Goal: Task Accomplishment & Management: Complete application form

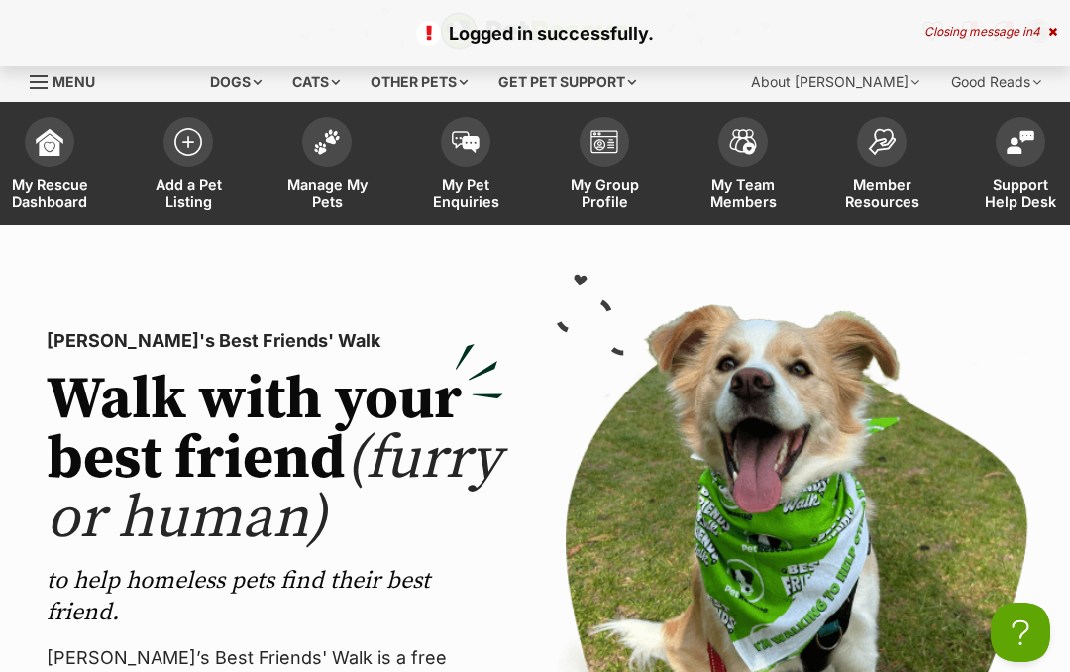
click at [188, 151] on img at bounding box center [188, 142] width 28 height 28
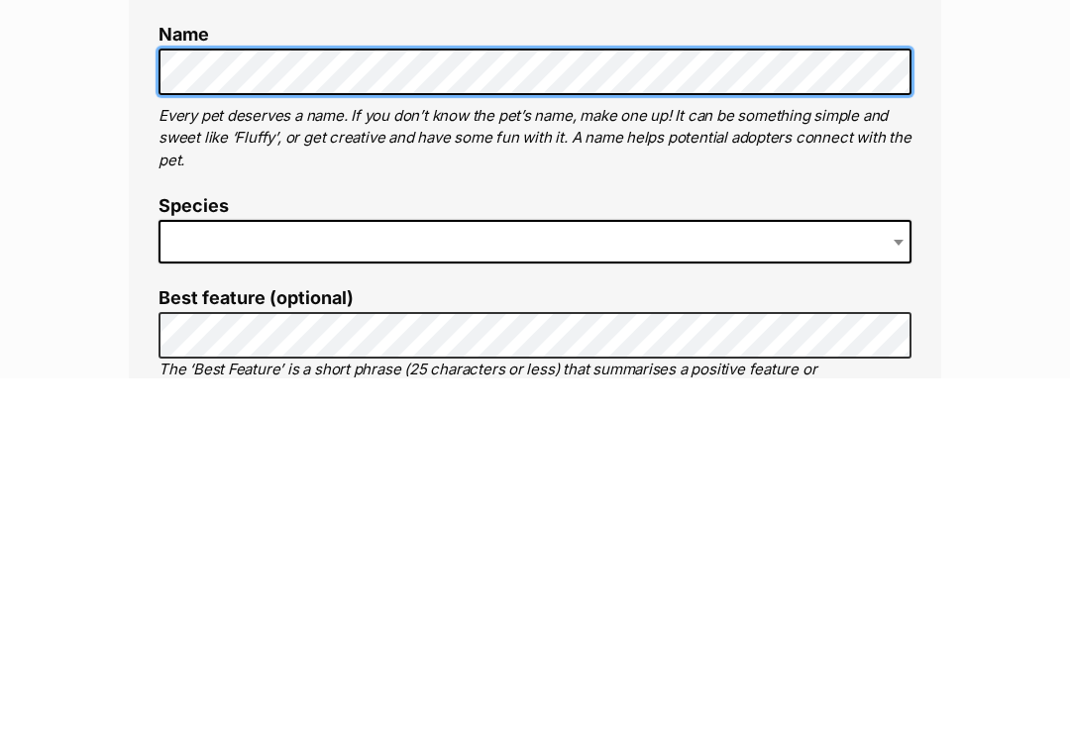
scroll to position [455, 0]
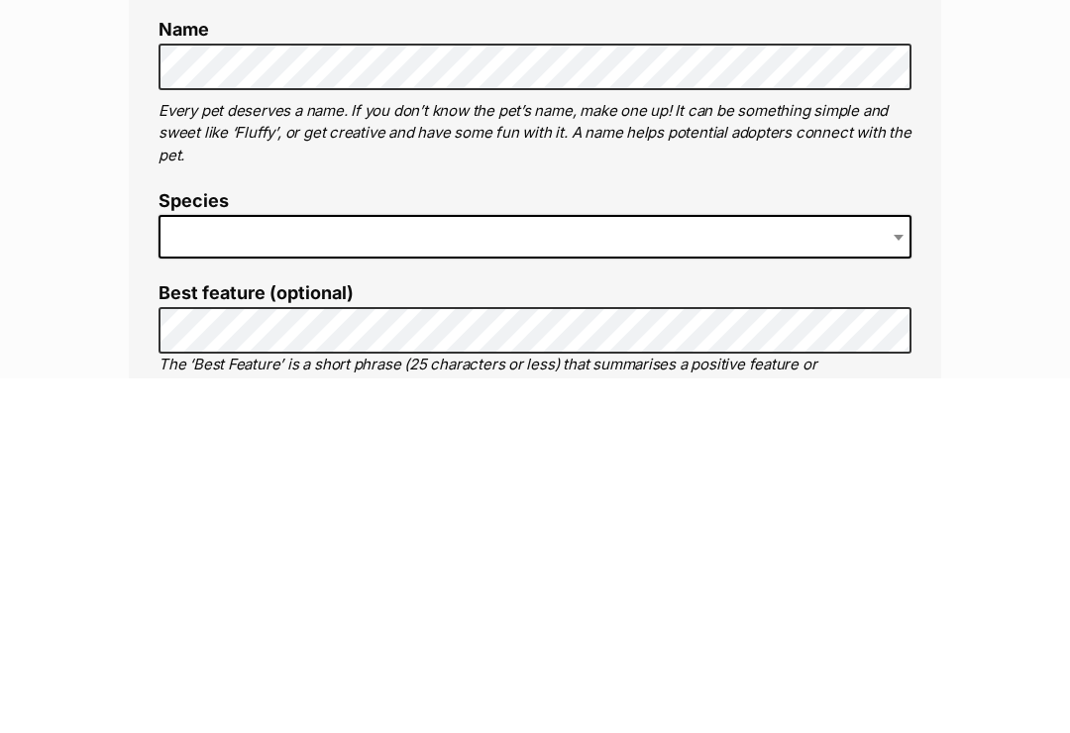
click at [257, 570] on span at bounding box center [534, 592] width 753 height 44
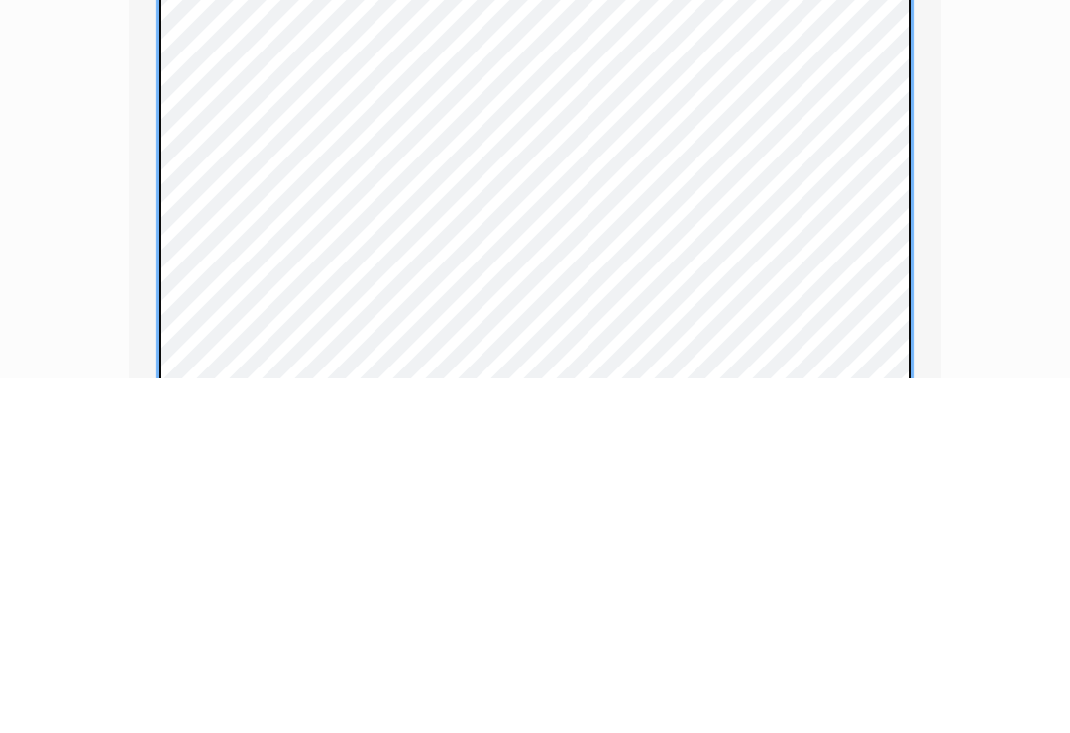
scroll to position [1046, 0]
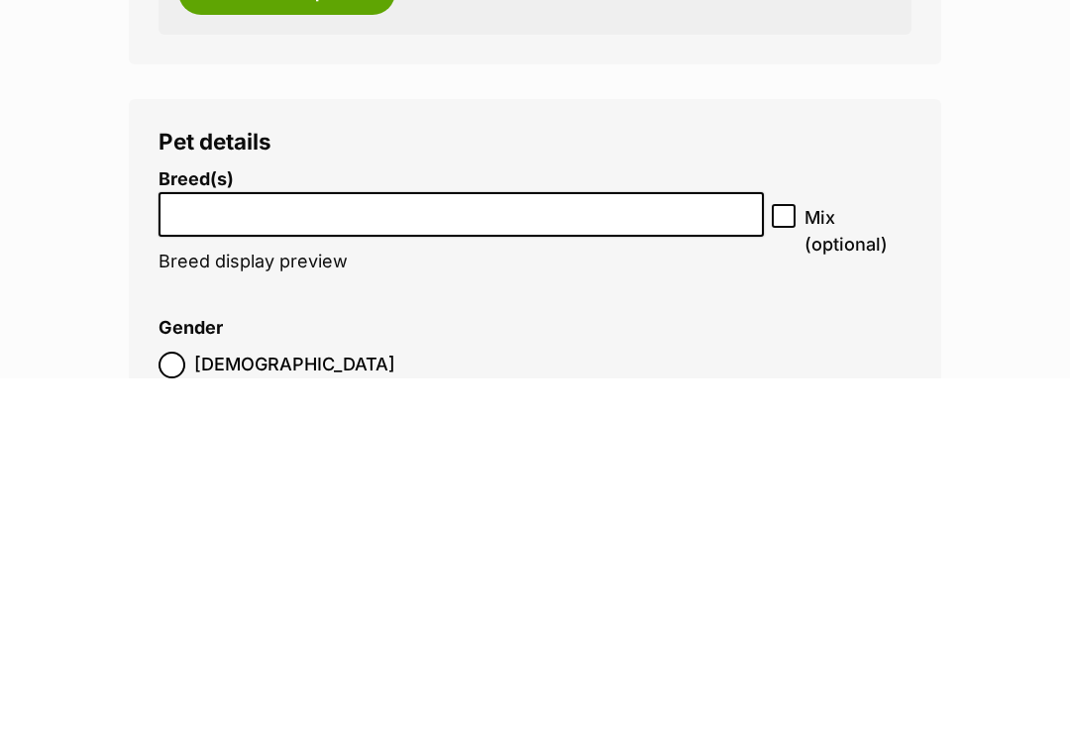
scroll to position [2299, 0]
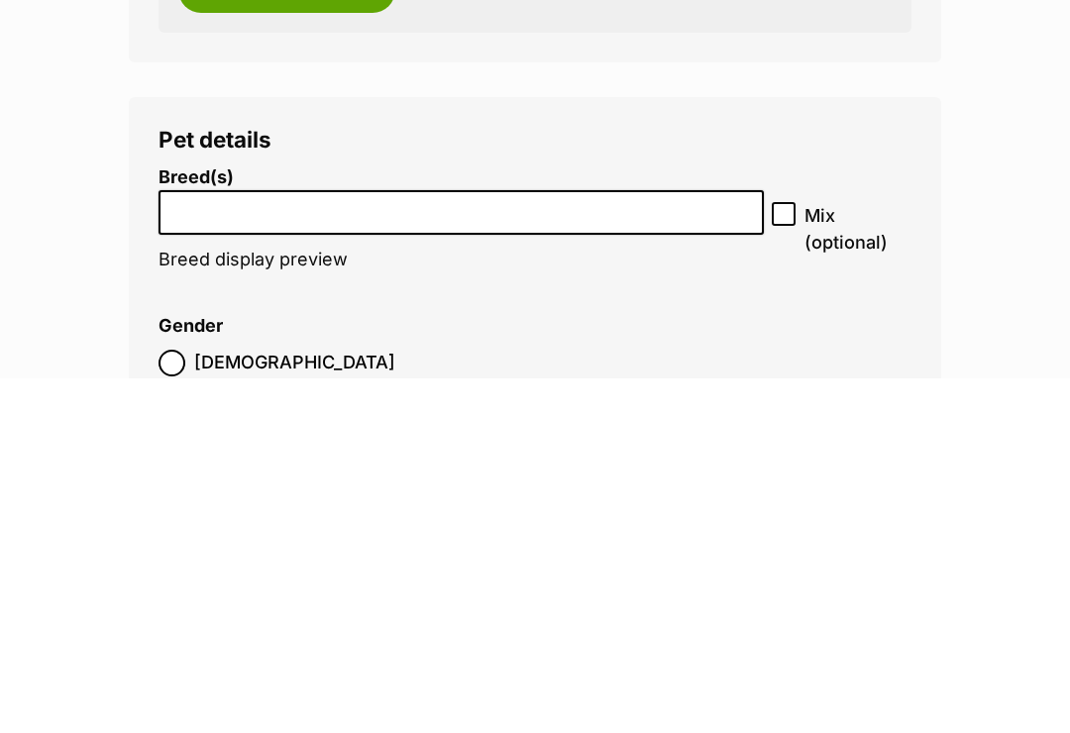
click at [220, 552] on input "search" at bounding box center [460, 562] width 591 height 21
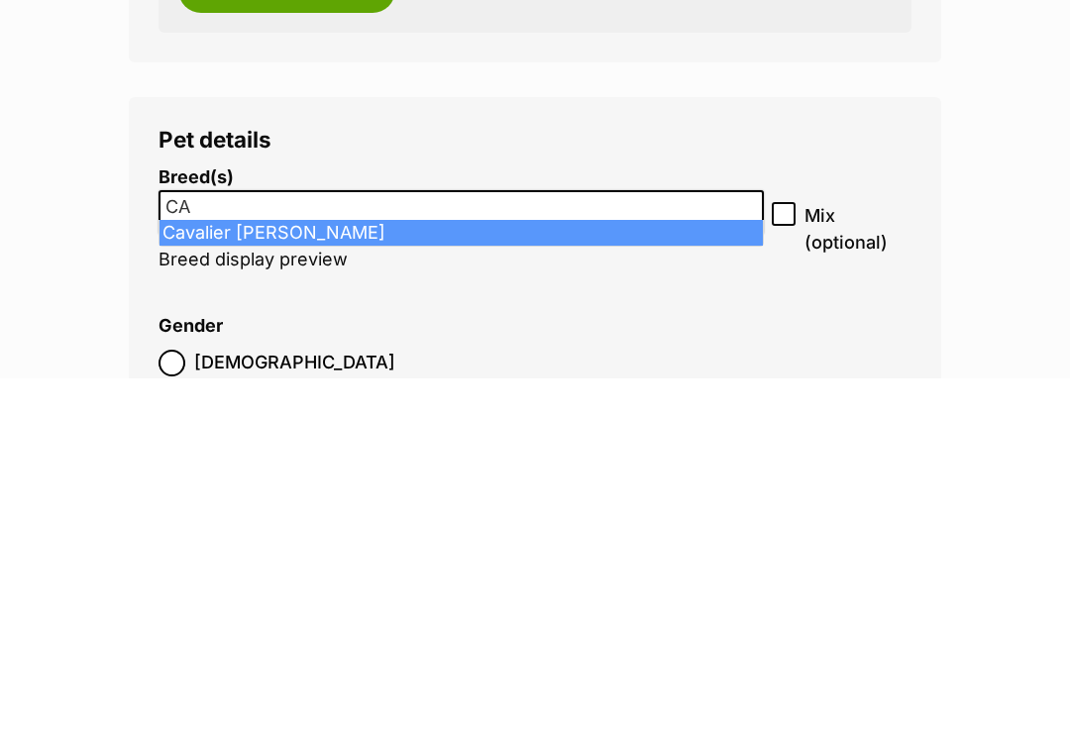
type input "C"
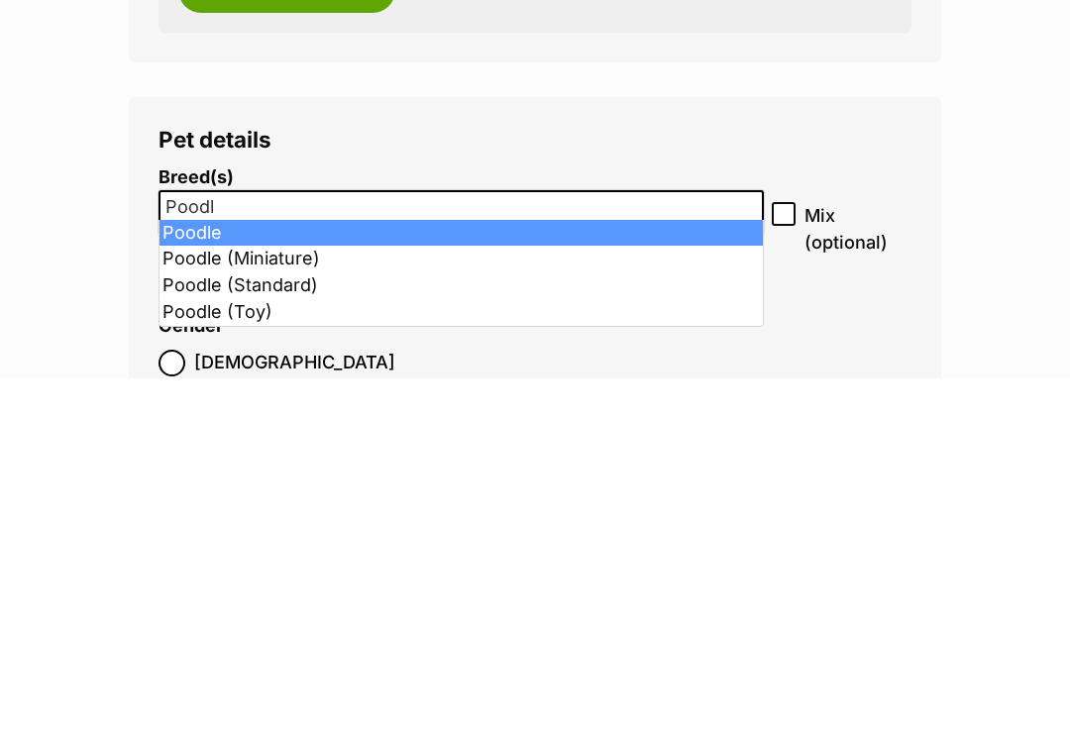
type input "Poodle"
click at [779, 557] on input "Mix (optional)" at bounding box center [784, 569] width 24 height 24
checkbox input "true"
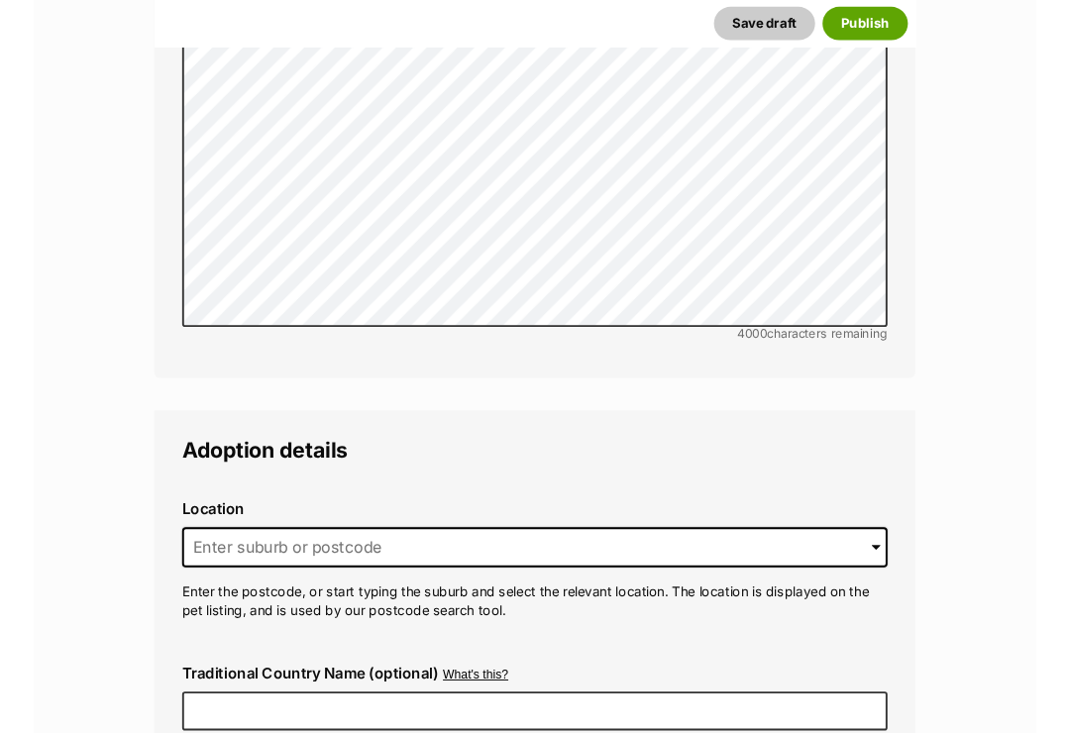
scroll to position [4494, 0]
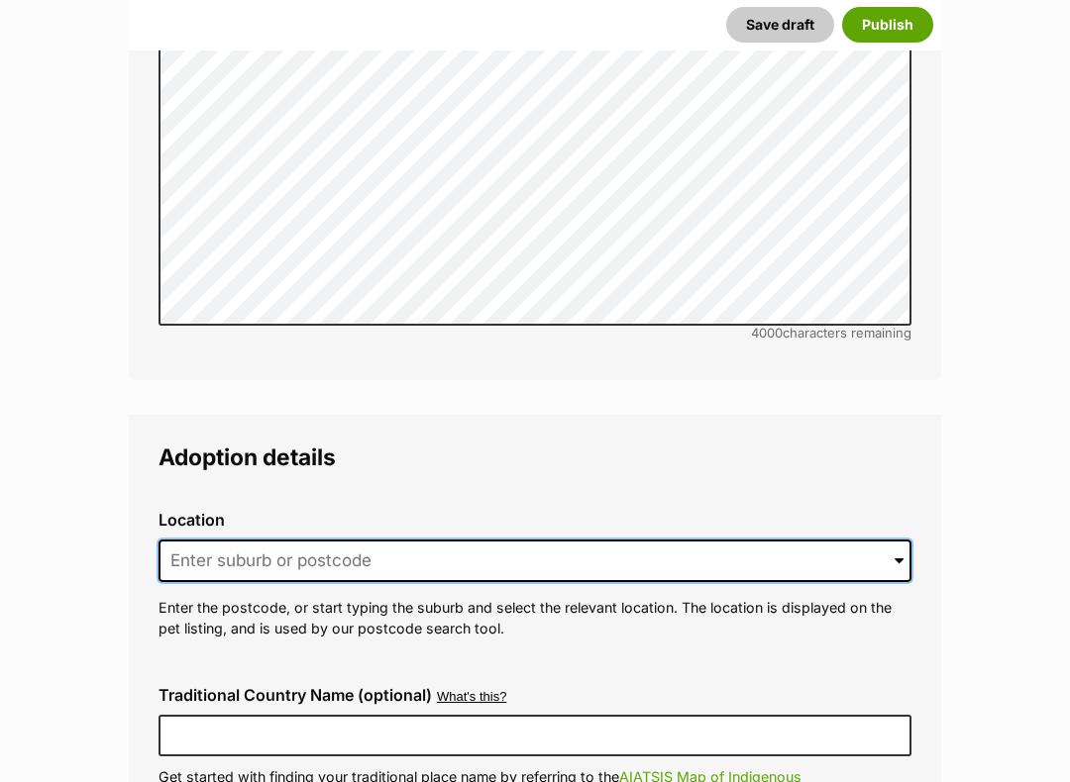
click at [198, 540] on input at bounding box center [534, 562] width 753 height 44
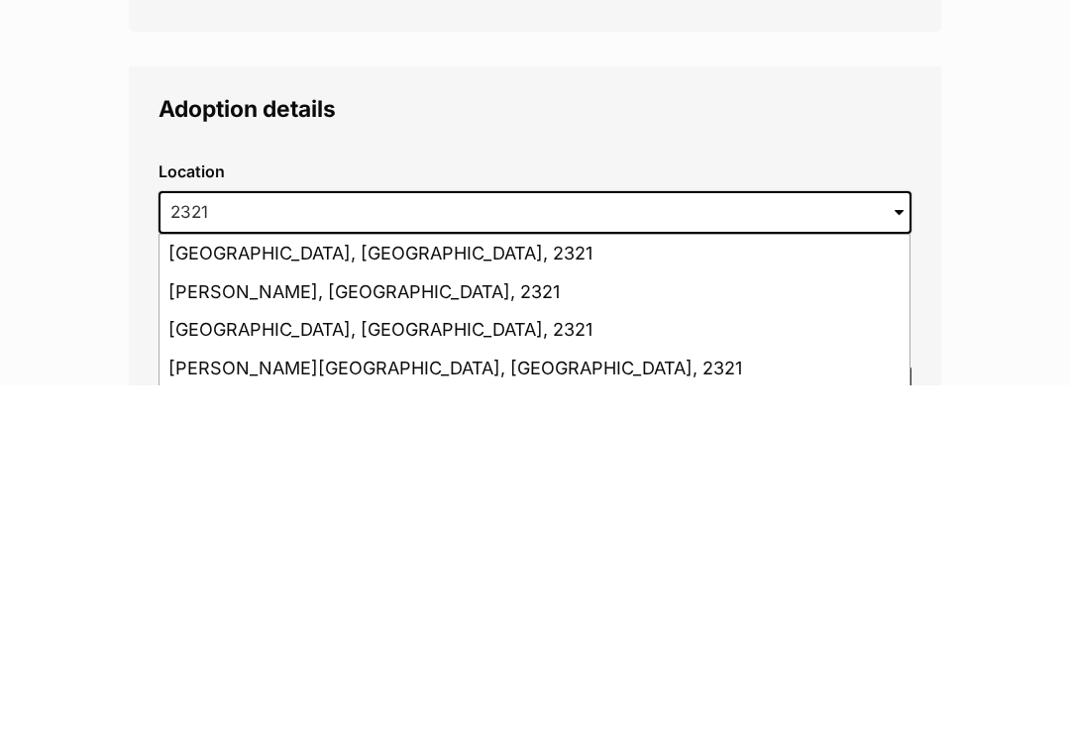
type input "Hinton, New South Wales, 2321"
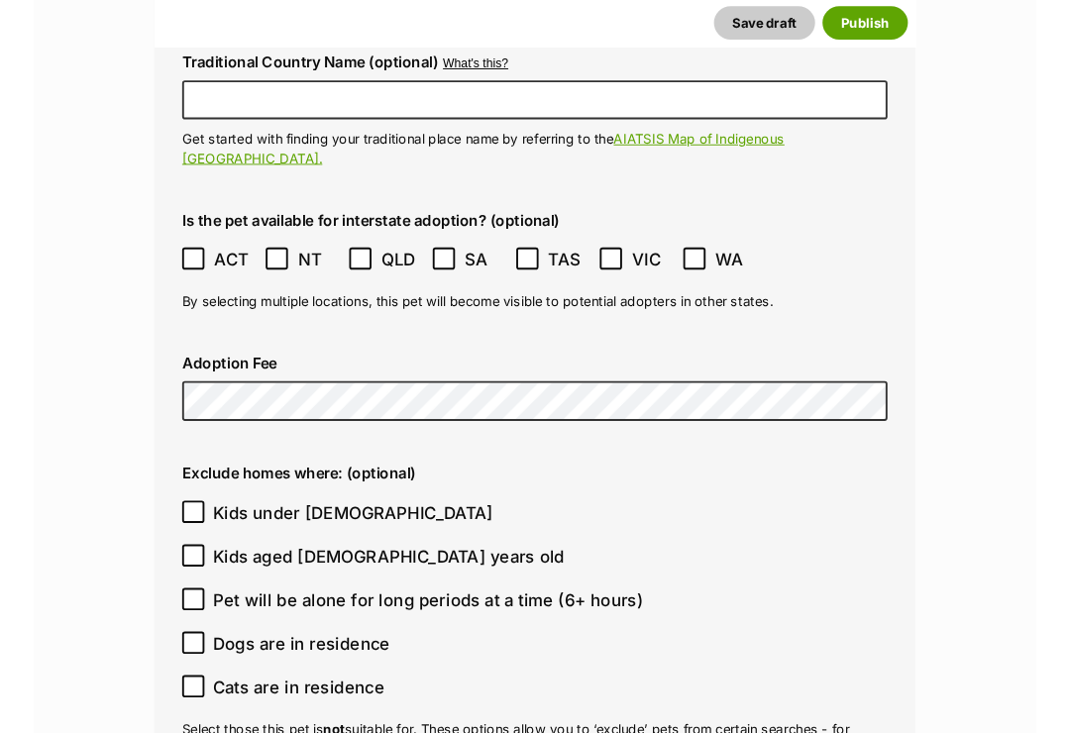
scroll to position [5130, 0]
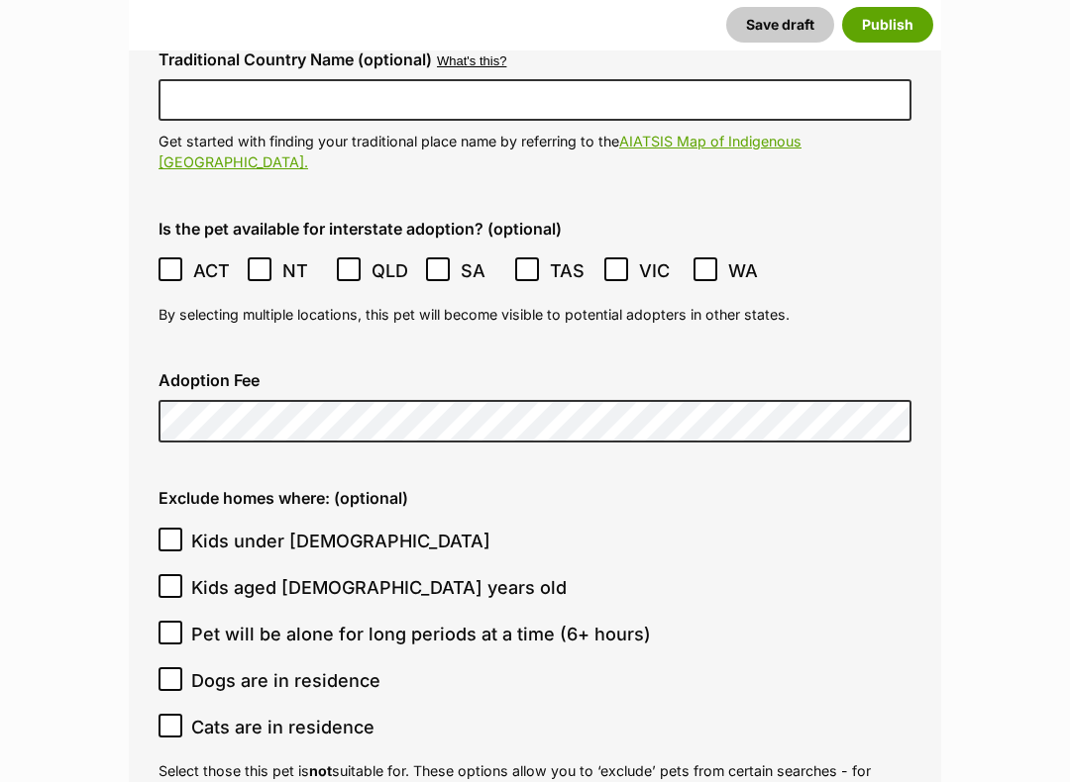
click at [152, 473] on div "Exclude homes where: (optional) Kids under 5 years old Kids aged 6-12 years old…" at bounding box center [535, 666] width 784 height 387
click at [161, 528] on input "Kids under 5 years old" at bounding box center [170, 540] width 24 height 24
checkbox input "true"
click at [158, 621] on input "Pet will be alone for long periods at a time (6+ hours)" at bounding box center [170, 633] width 24 height 24
checkbox input "true"
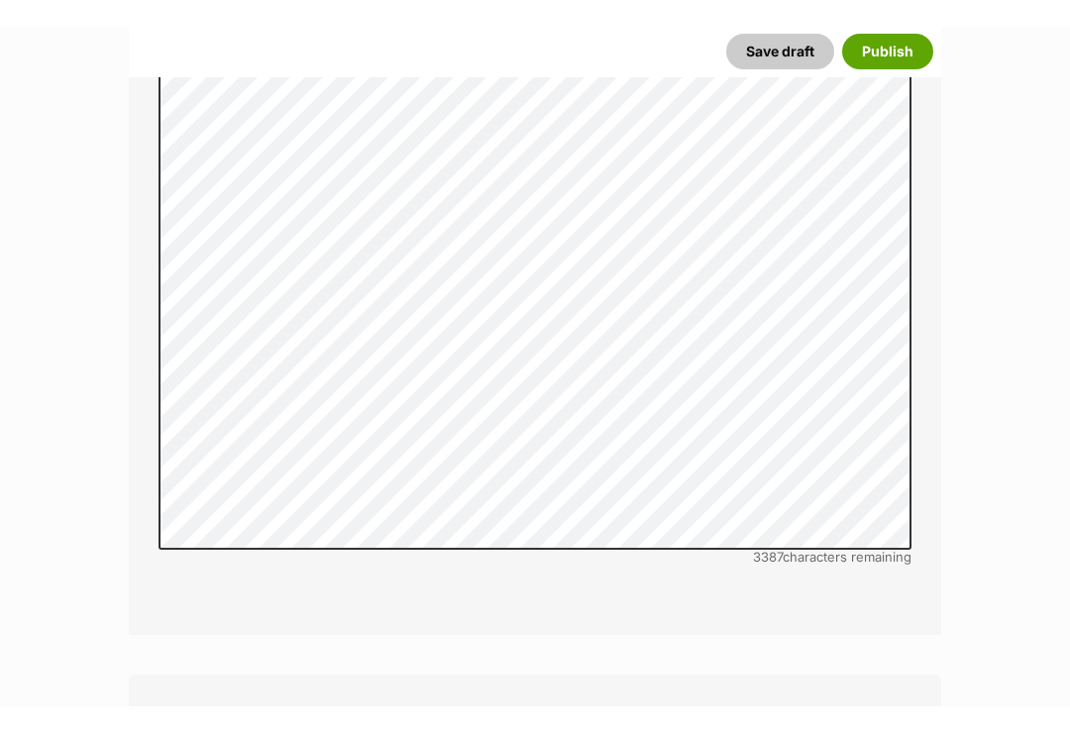
scroll to position [6070, 0]
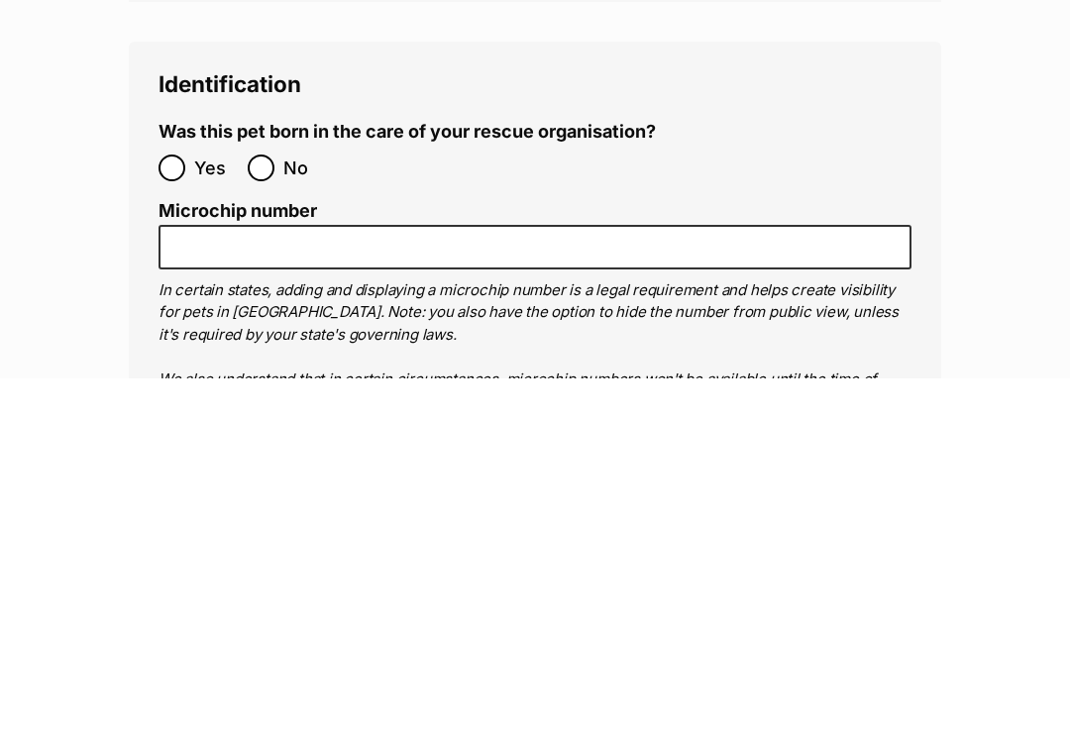
click at [265, 509] on input "No" at bounding box center [261, 522] width 27 height 27
radio input "true"
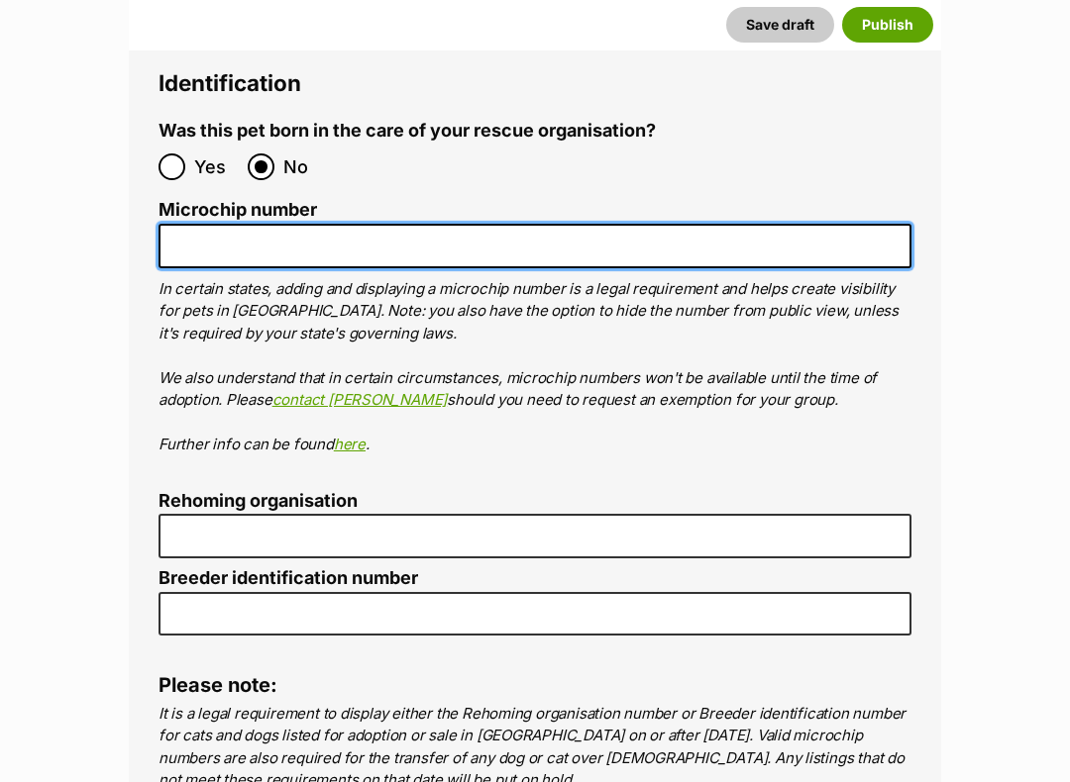
click at [190, 224] on input "Microchip number" at bounding box center [534, 246] width 753 height 45
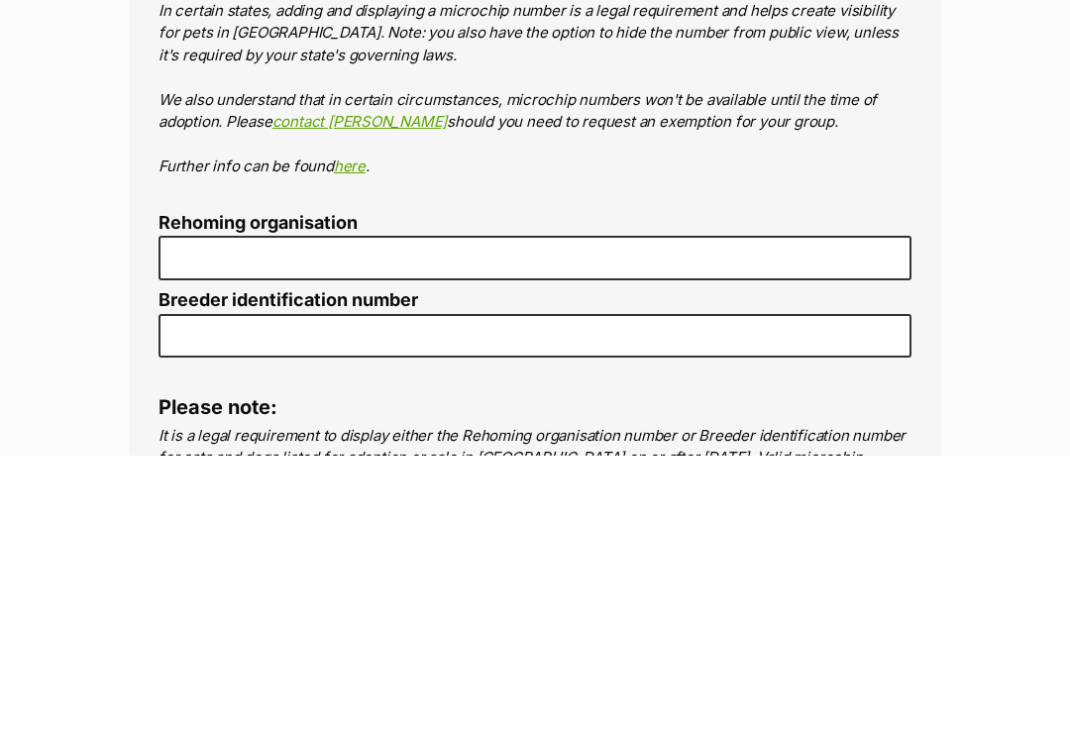
type input "953010007089950"
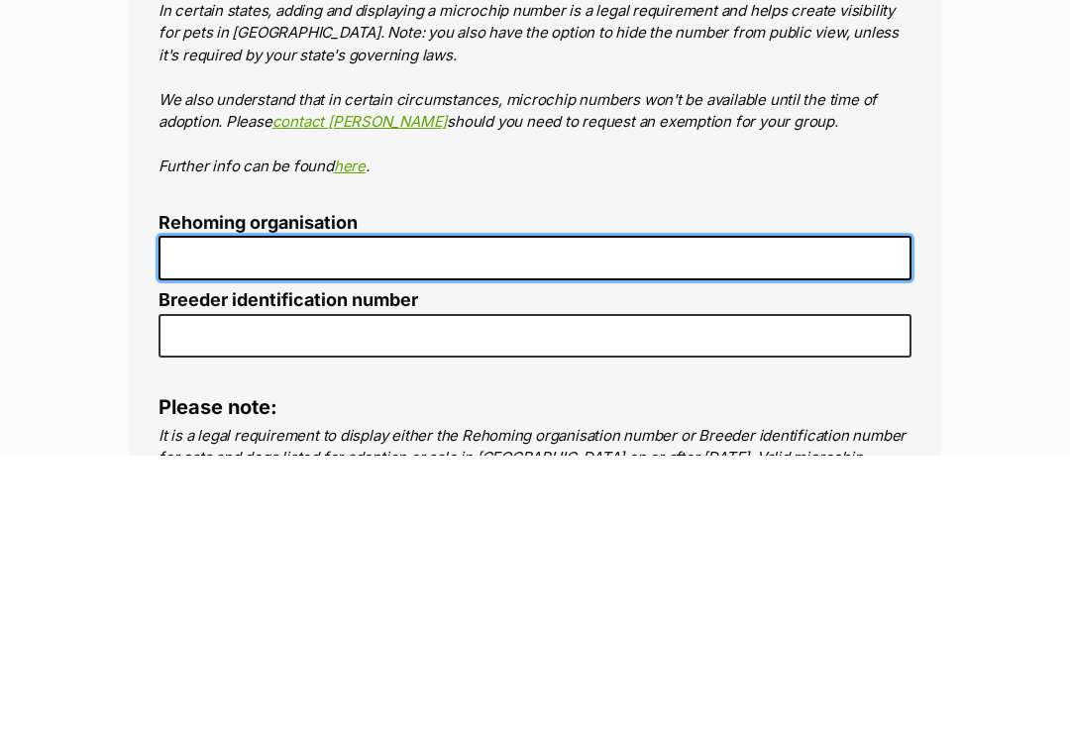
click at [204, 514] on input "Rehoming organisation" at bounding box center [534, 536] width 753 height 45
type input "PVDR"
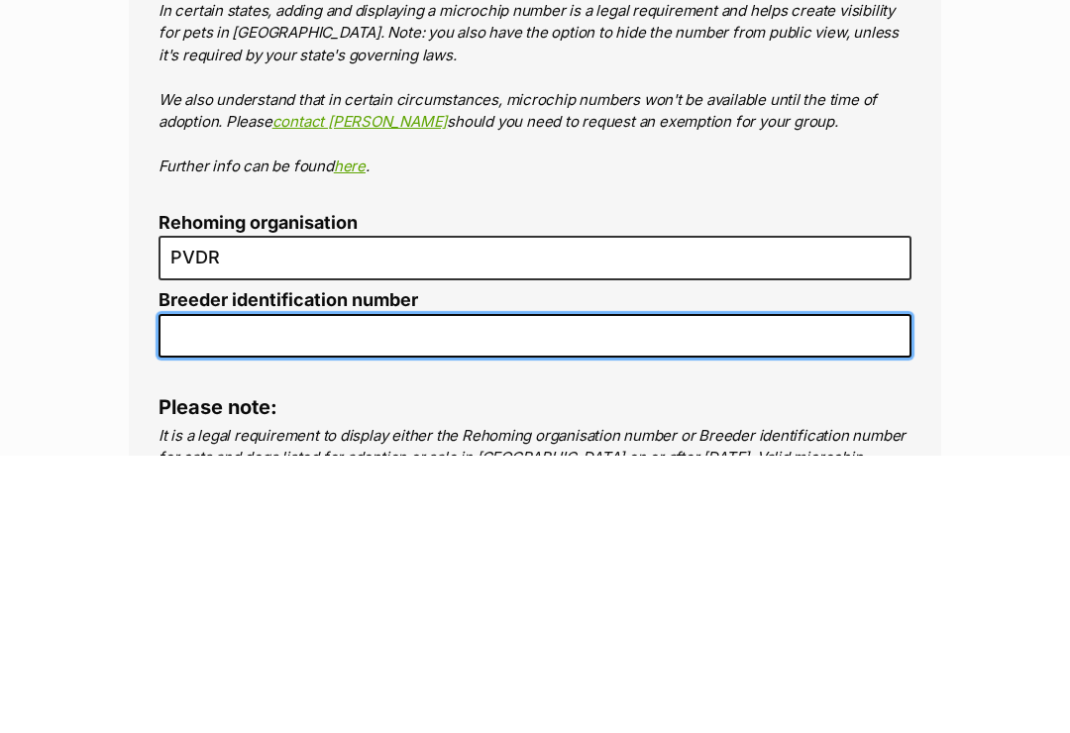
click at [216, 592] on input "Breeder identification number" at bounding box center [534, 614] width 753 height 45
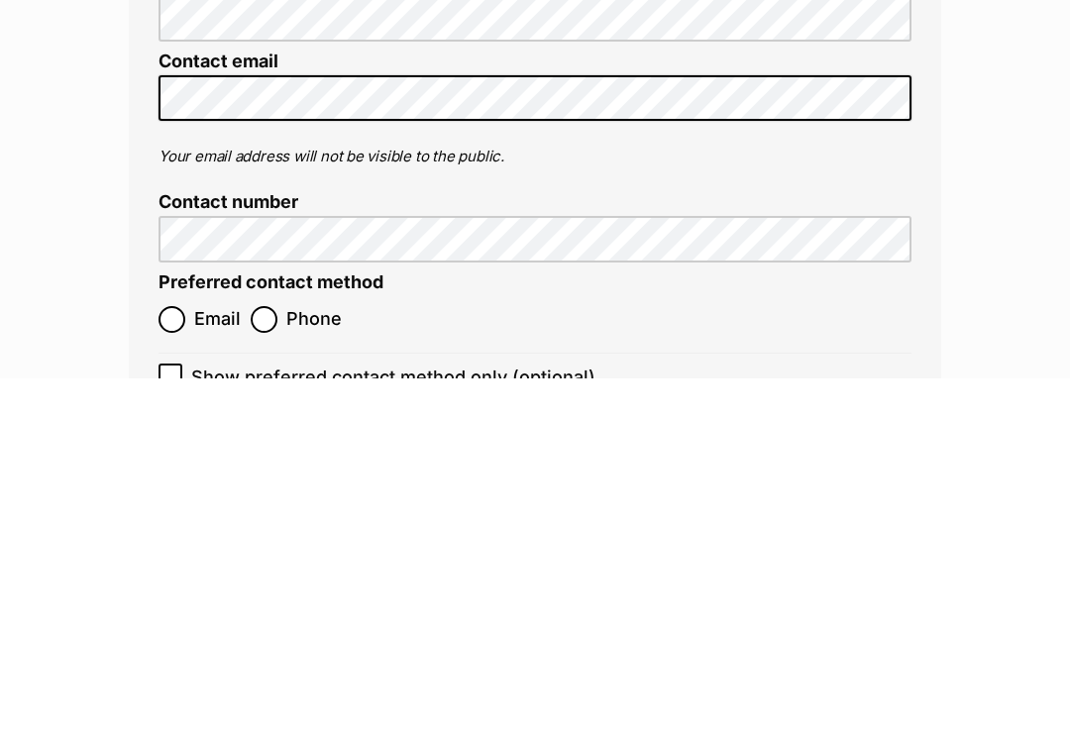
scroll to position [7400, 0]
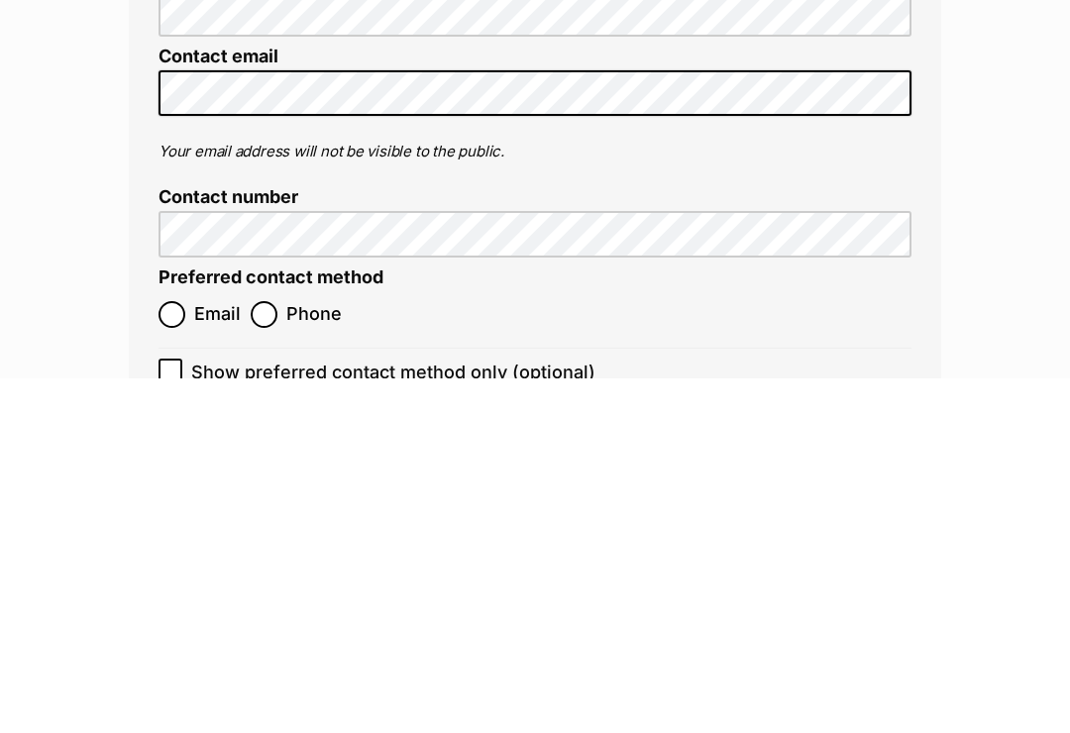
type input "16001"
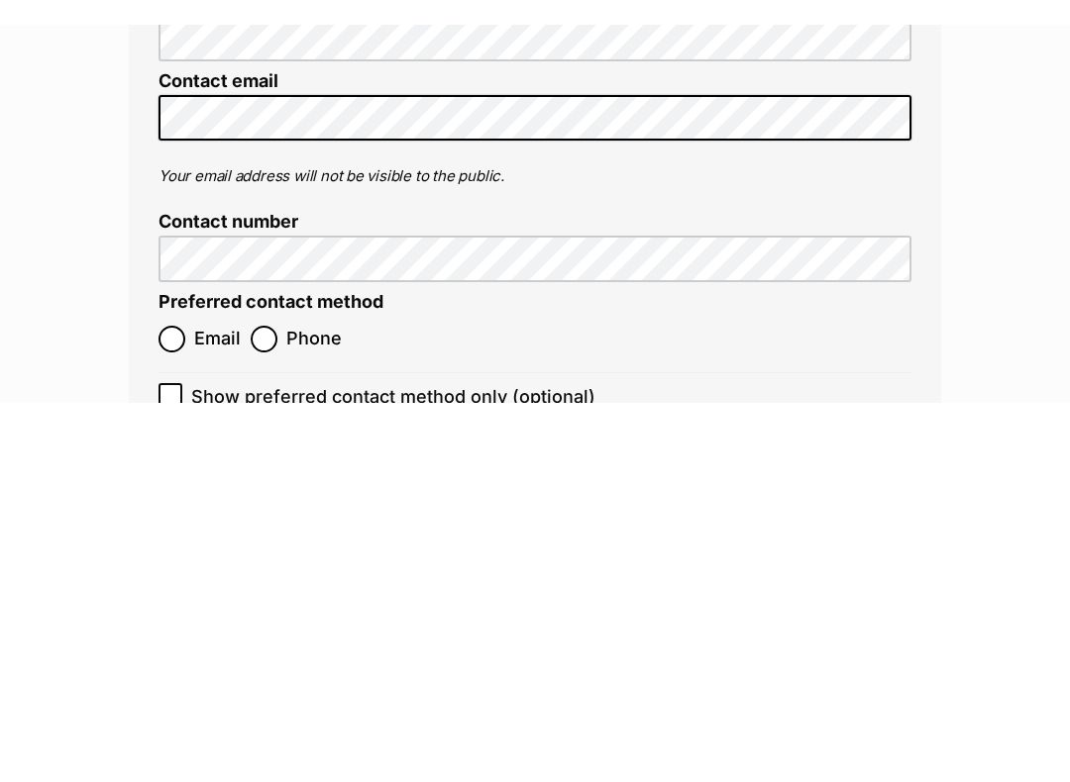
scroll to position [7755, 0]
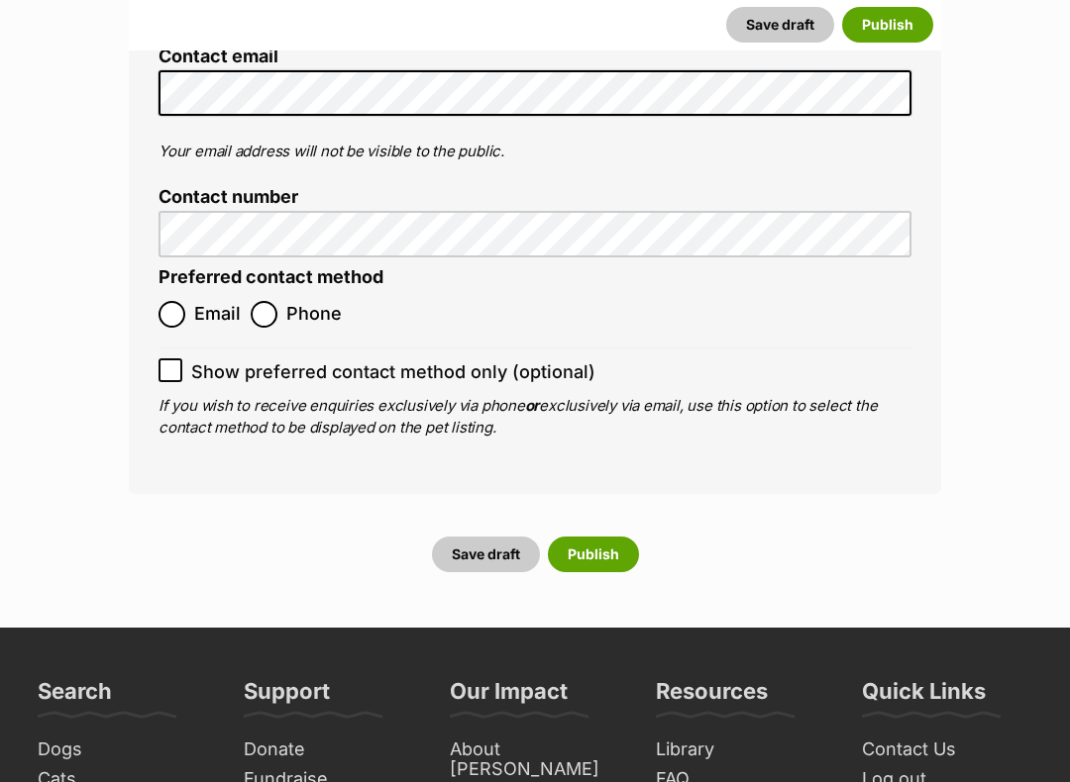
click at [168, 301] on input "Email" at bounding box center [171, 314] width 27 height 27
radio input "true"
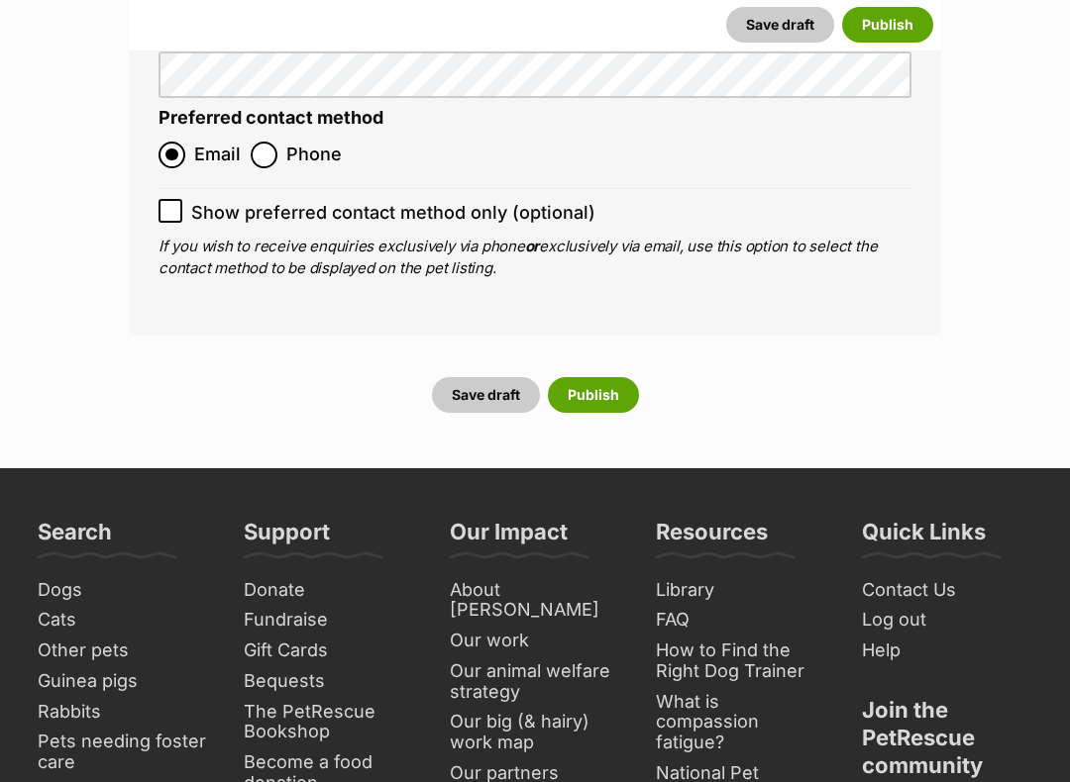
scroll to position [7910, 0]
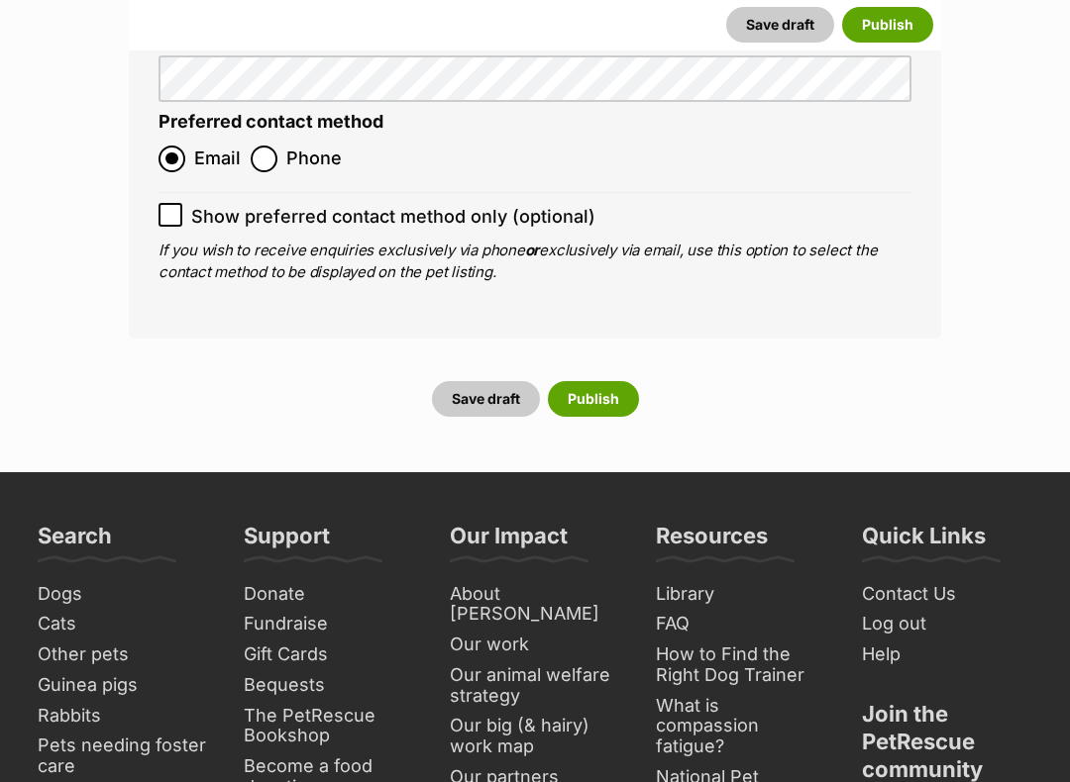
click at [484, 381] on button "Save draft" at bounding box center [486, 399] width 108 height 36
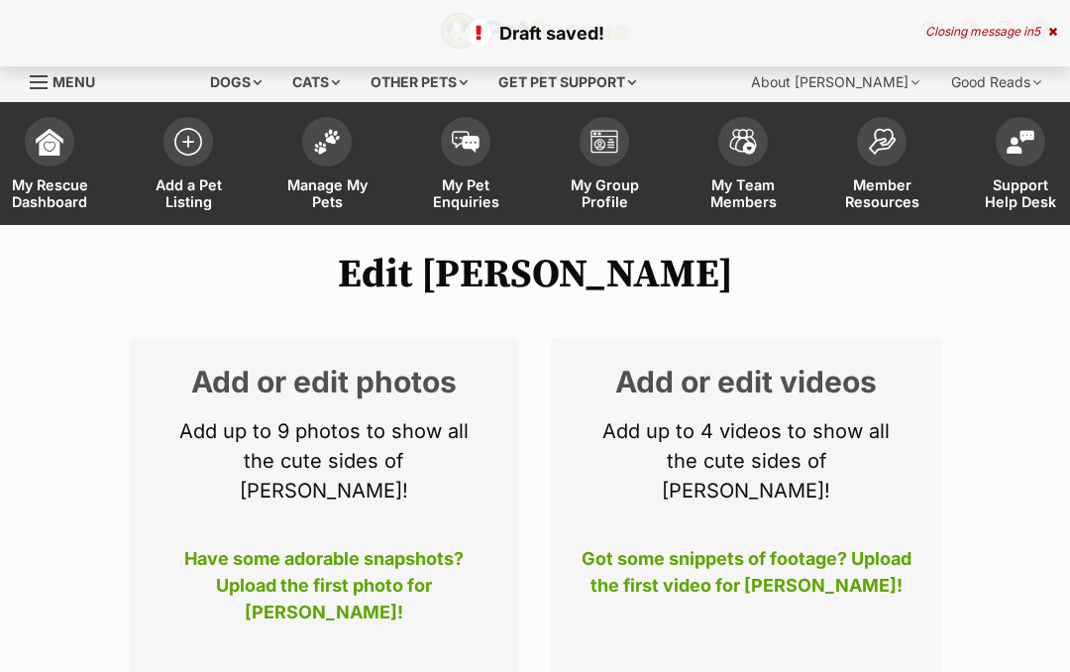
select select
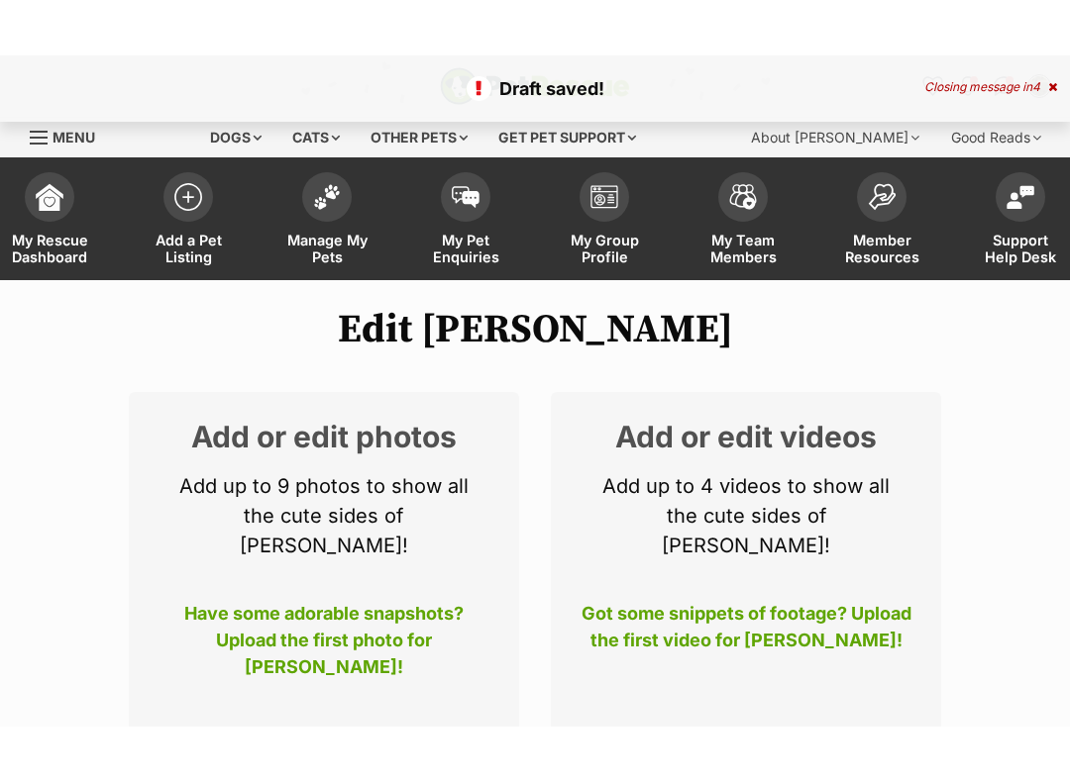
scroll to position [55, 0]
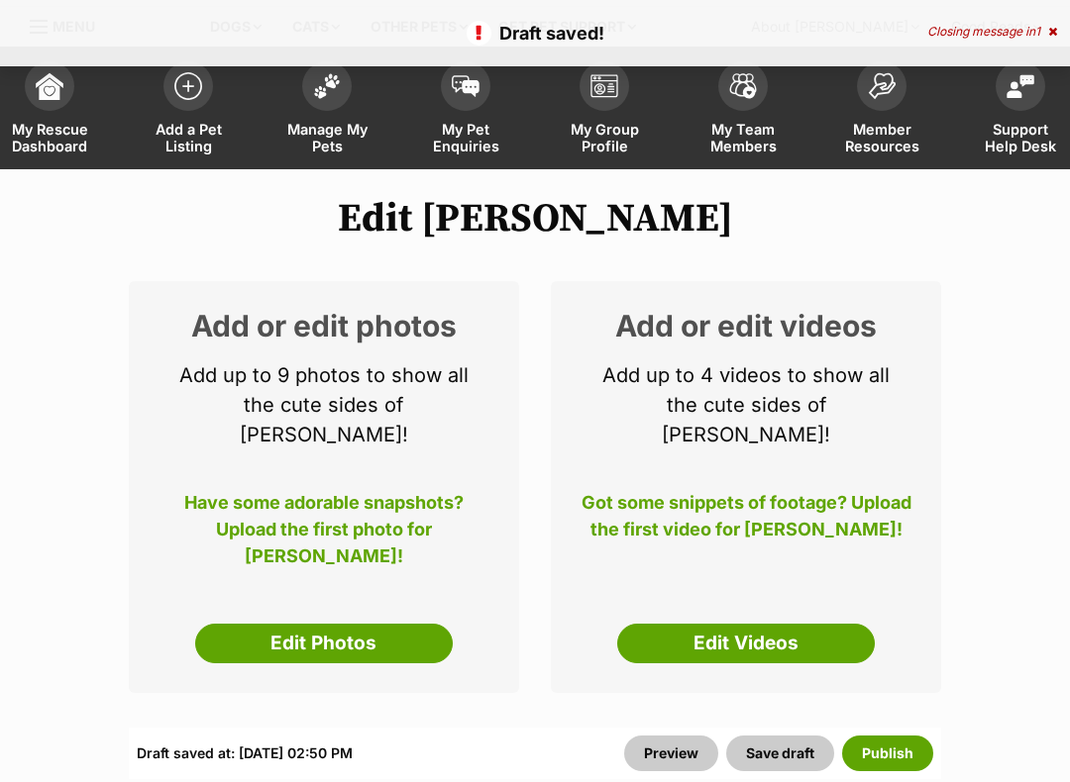
click at [324, 624] on link "Edit Photos" at bounding box center [324, 644] width 258 height 40
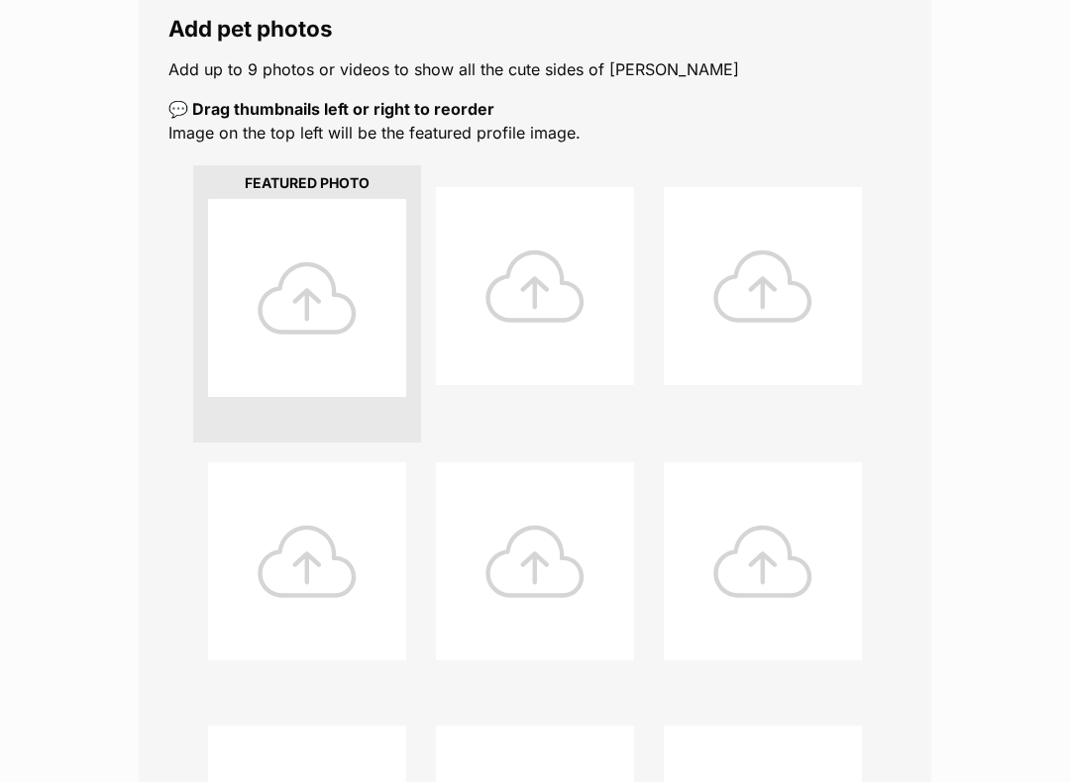
scroll to position [368, 0]
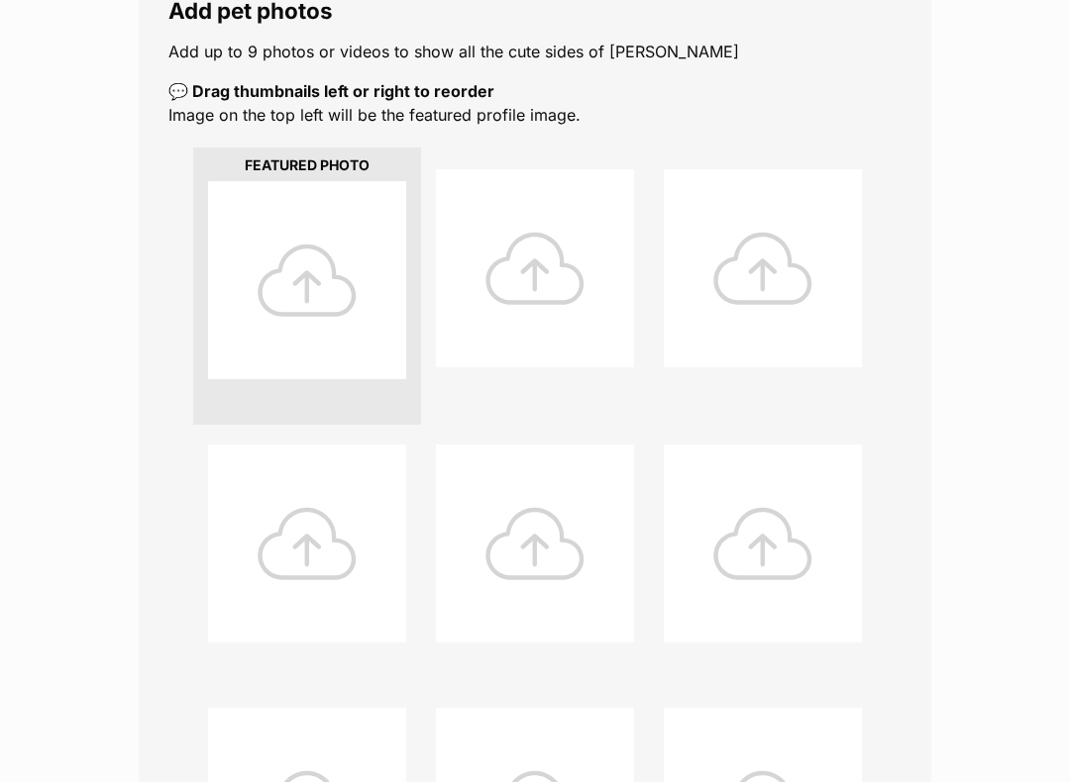
click at [309, 279] on div at bounding box center [307, 280] width 198 height 198
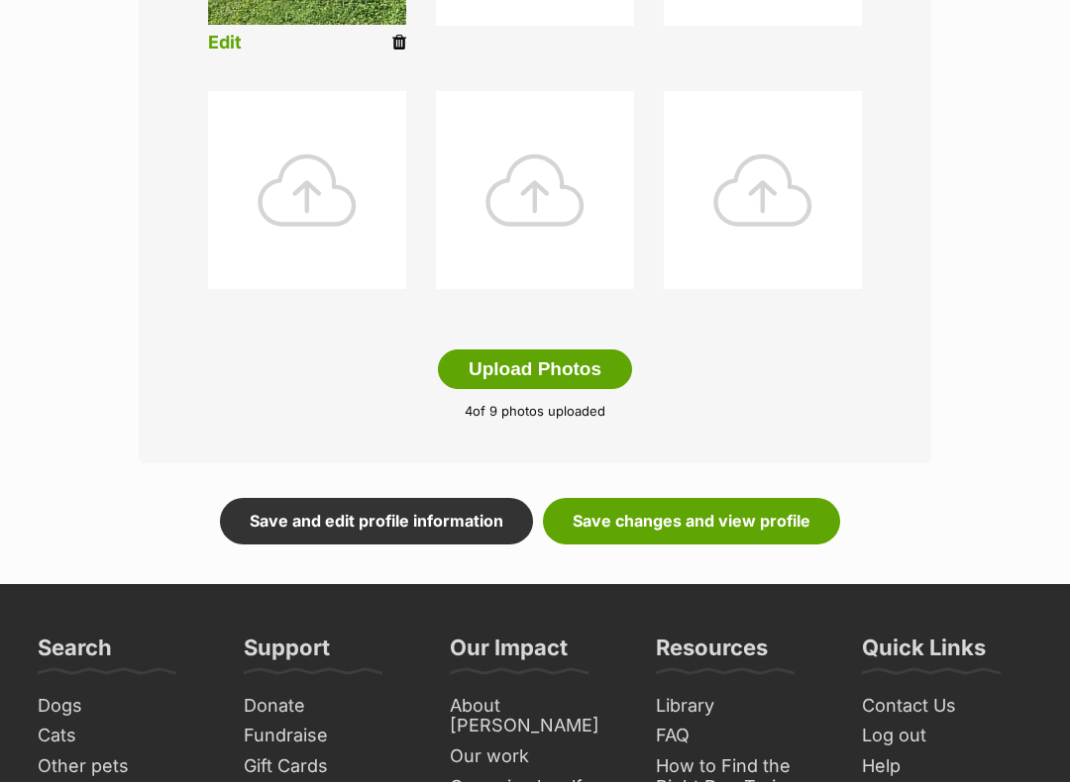
scroll to position [1030, 0]
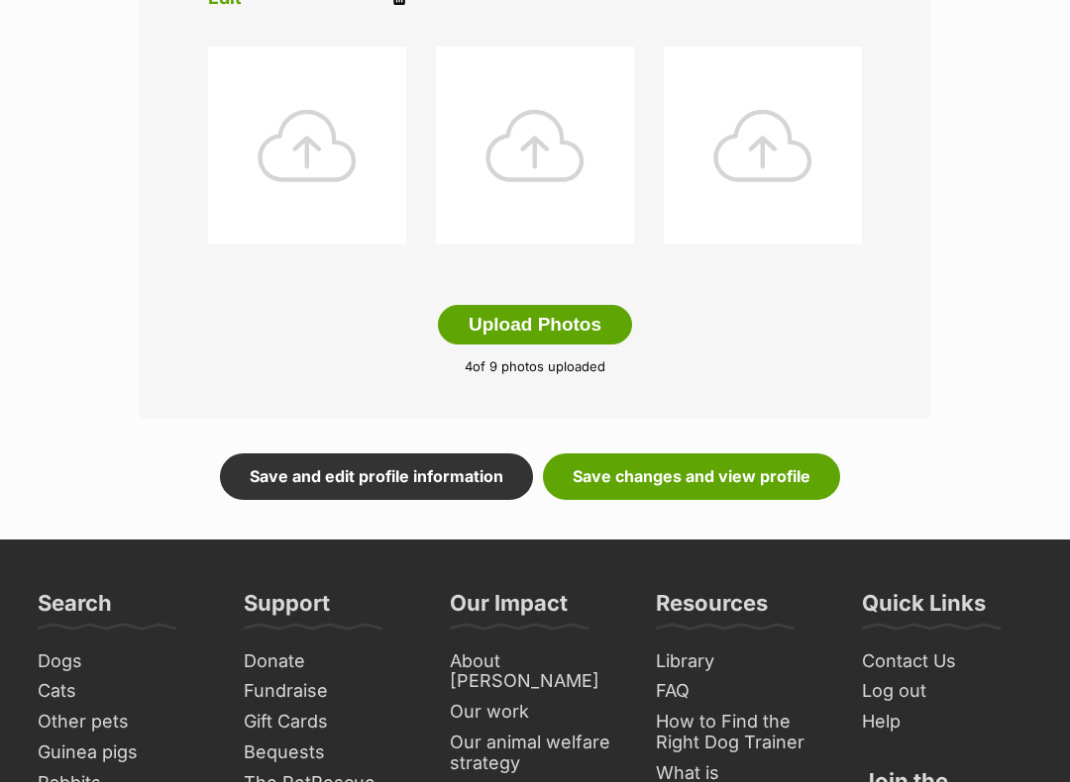
click at [430, 475] on link "Save and edit profile information" at bounding box center [376, 478] width 313 height 46
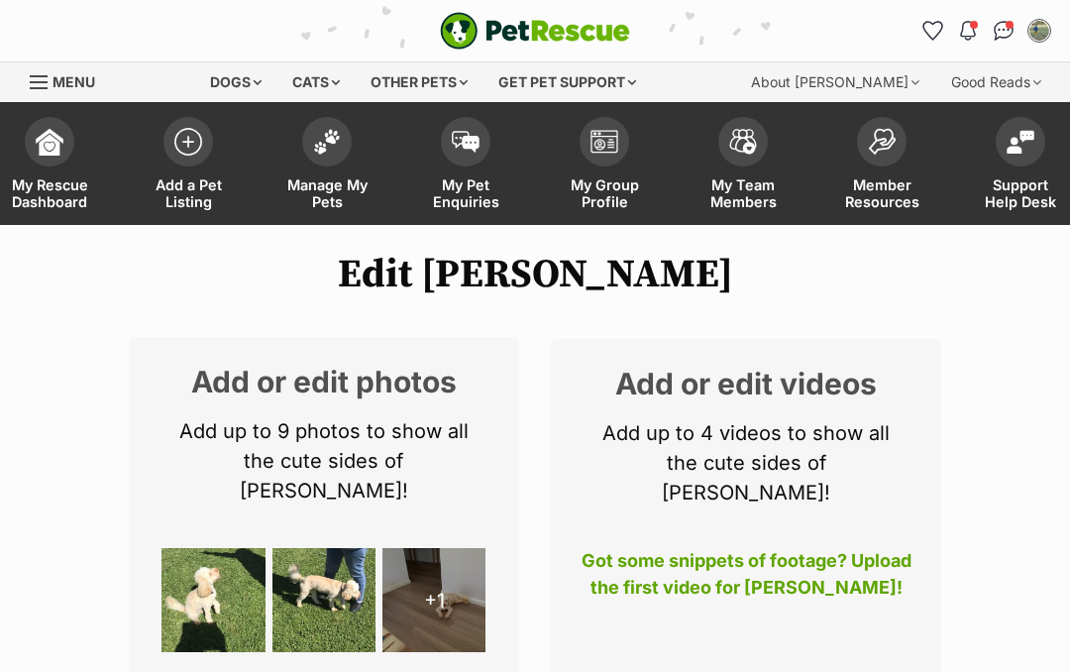
select select
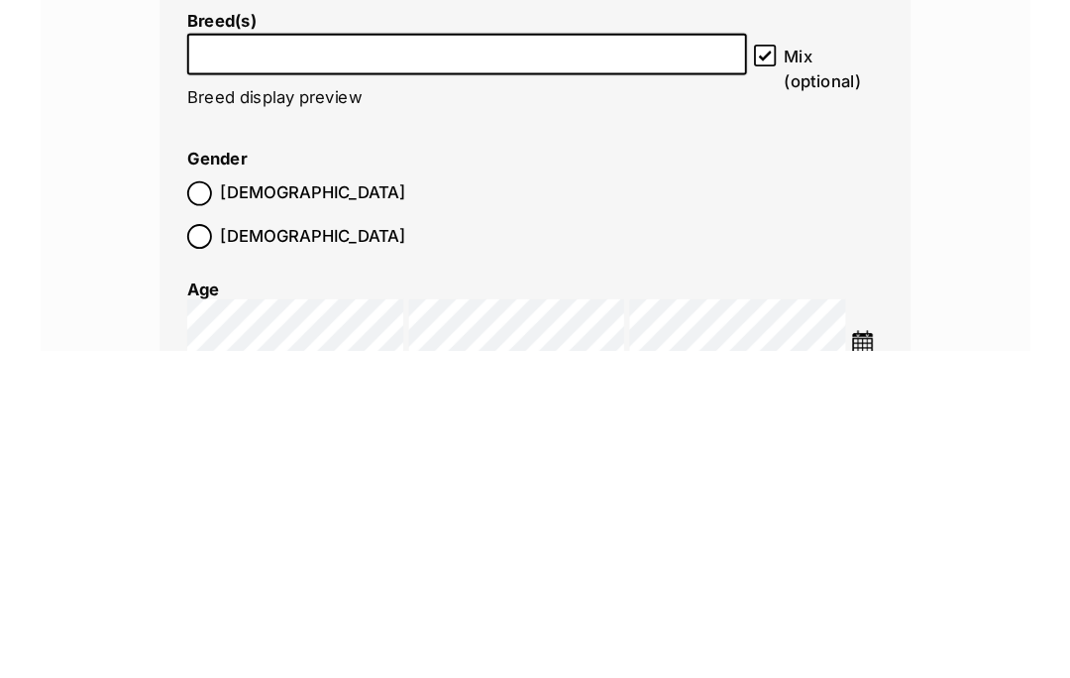
scroll to position [2767, 0]
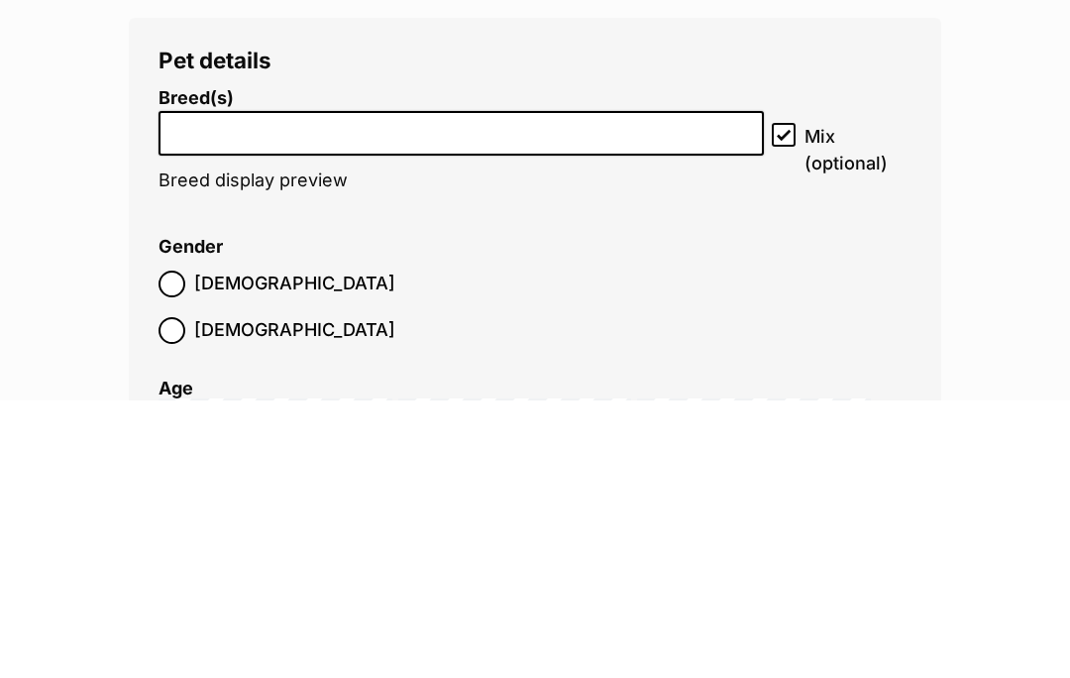
click at [210, 396] on input "search" at bounding box center [460, 406] width 591 height 21
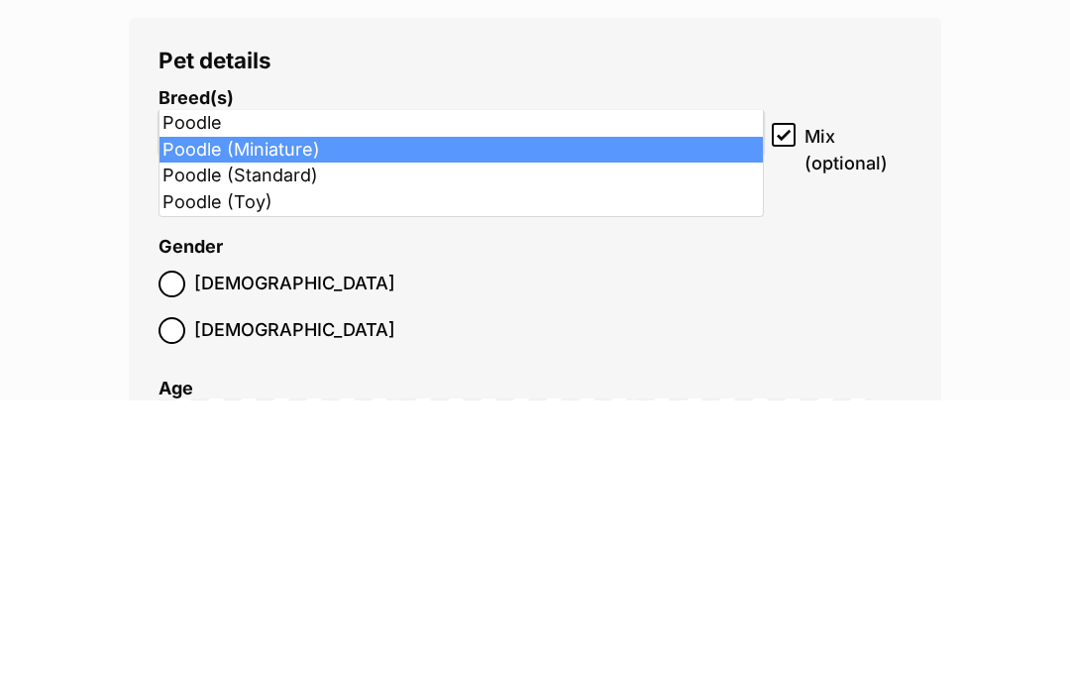
type input "poo"
select select "8891"
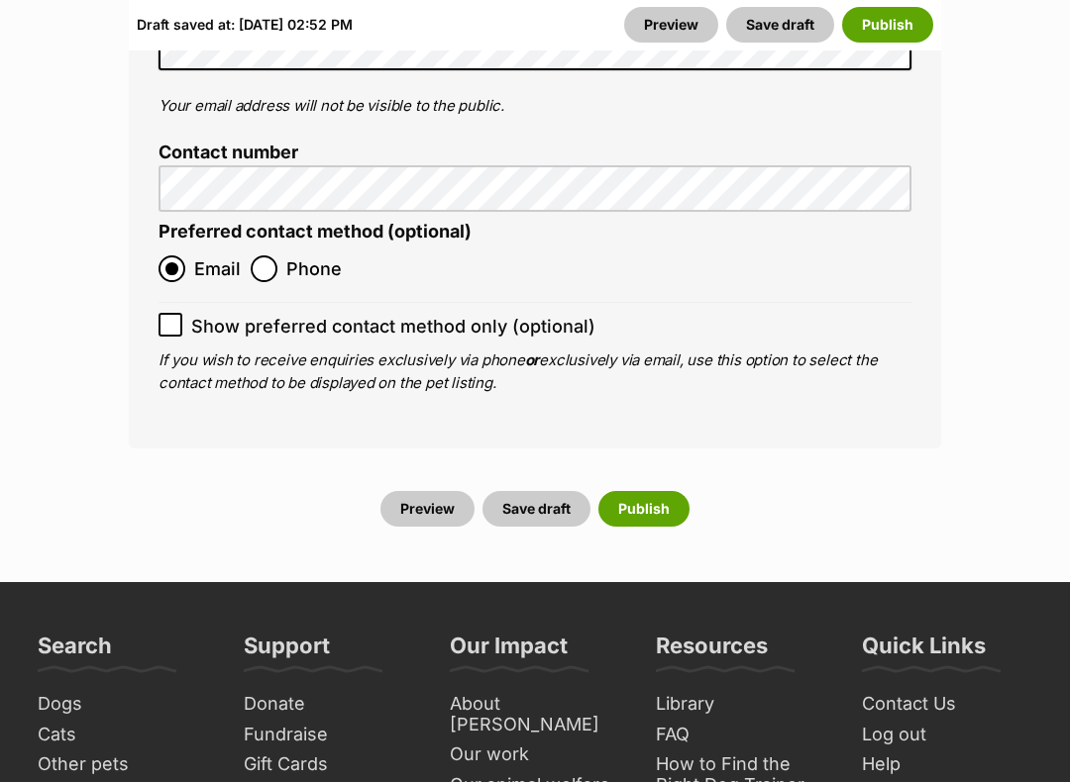
scroll to position [8184, 0]
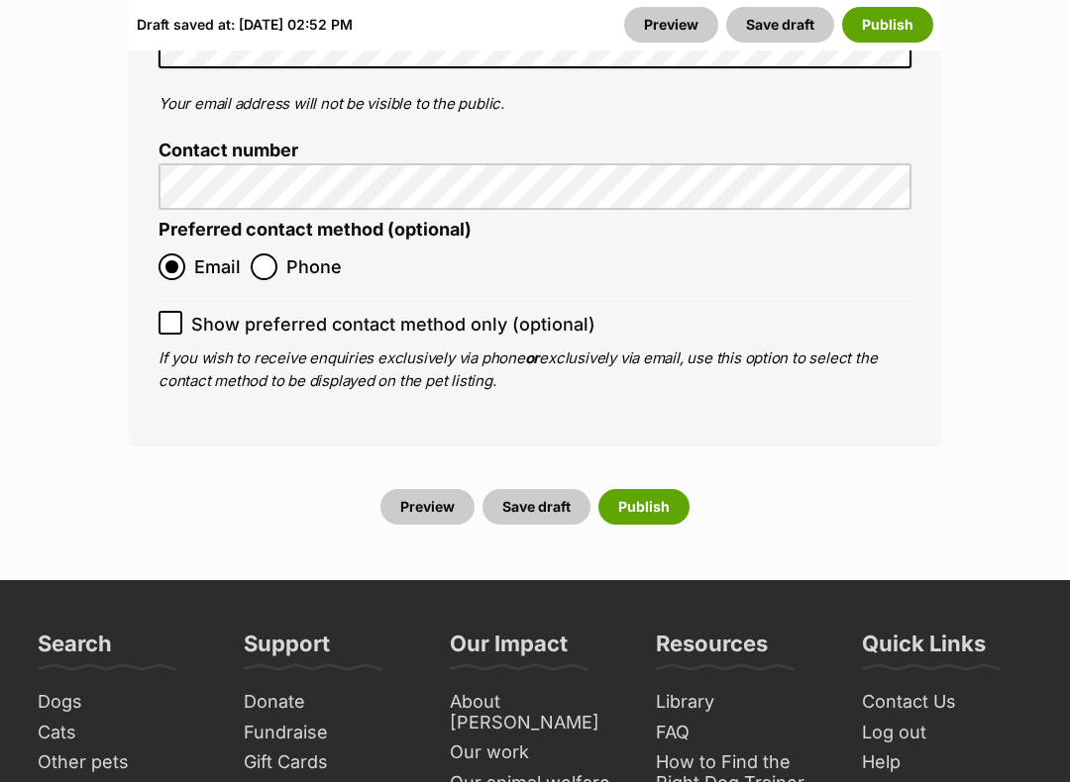
click at [532, 490] on button "Save draft" at bounding box center [536, 508] width 108 height 36
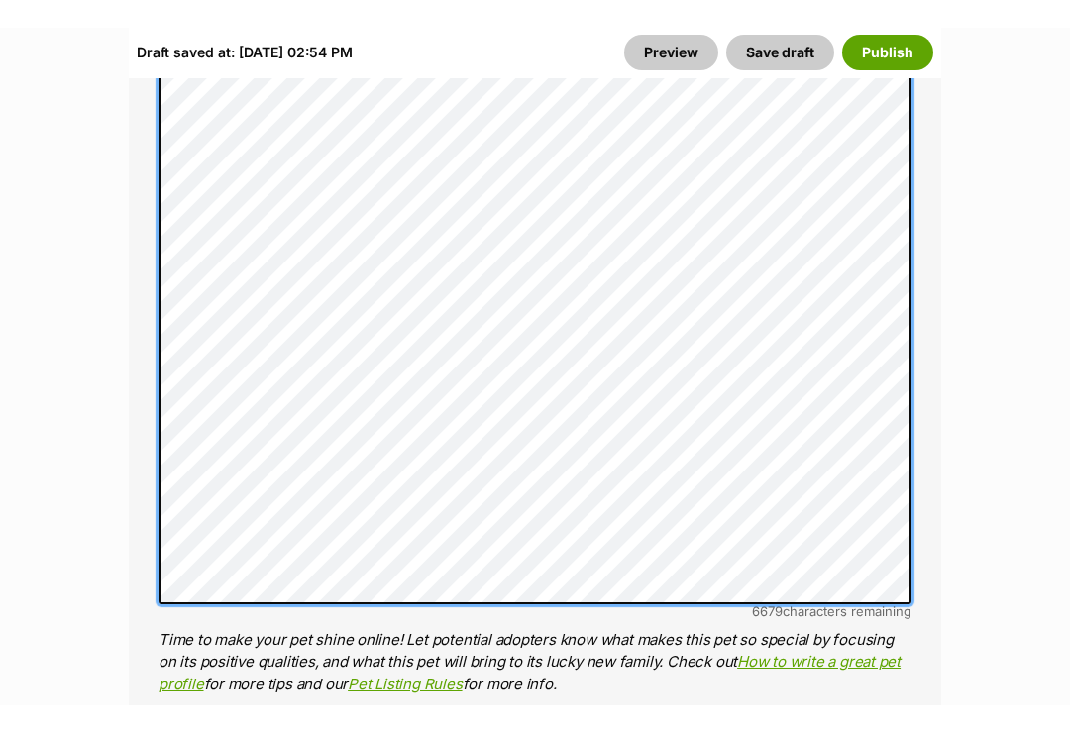
scroll to position [1665, 0]
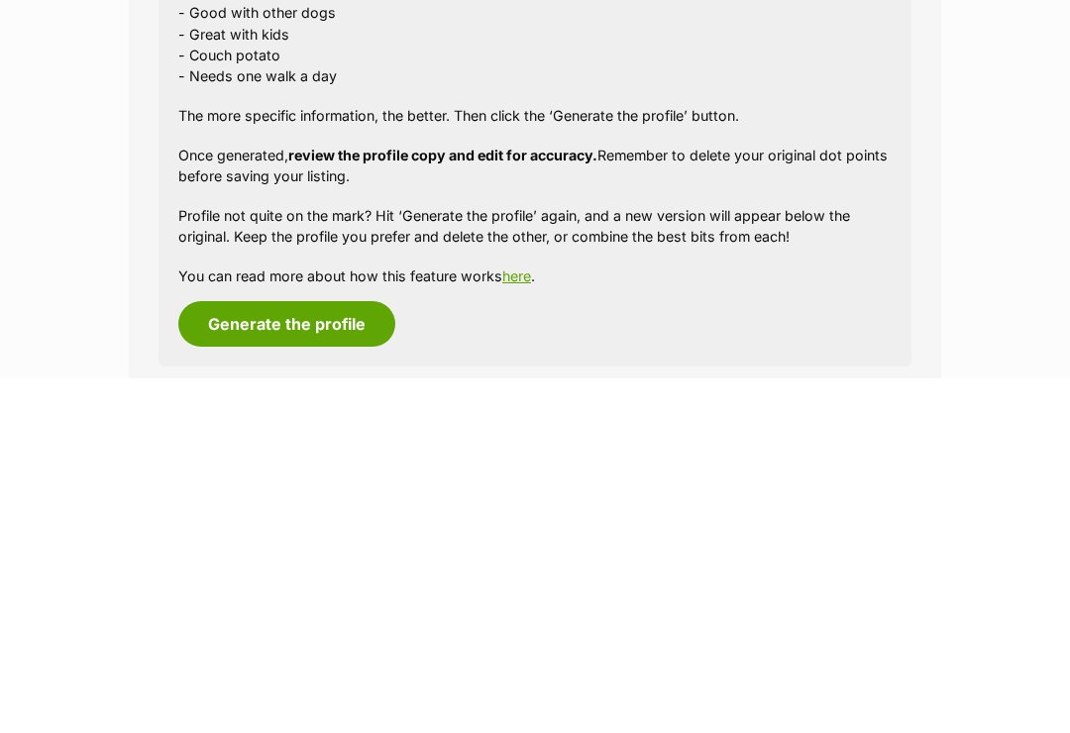
click at [281, 656] on button "Generate the profile" at bounding box center [286, 679] width 217 height 46
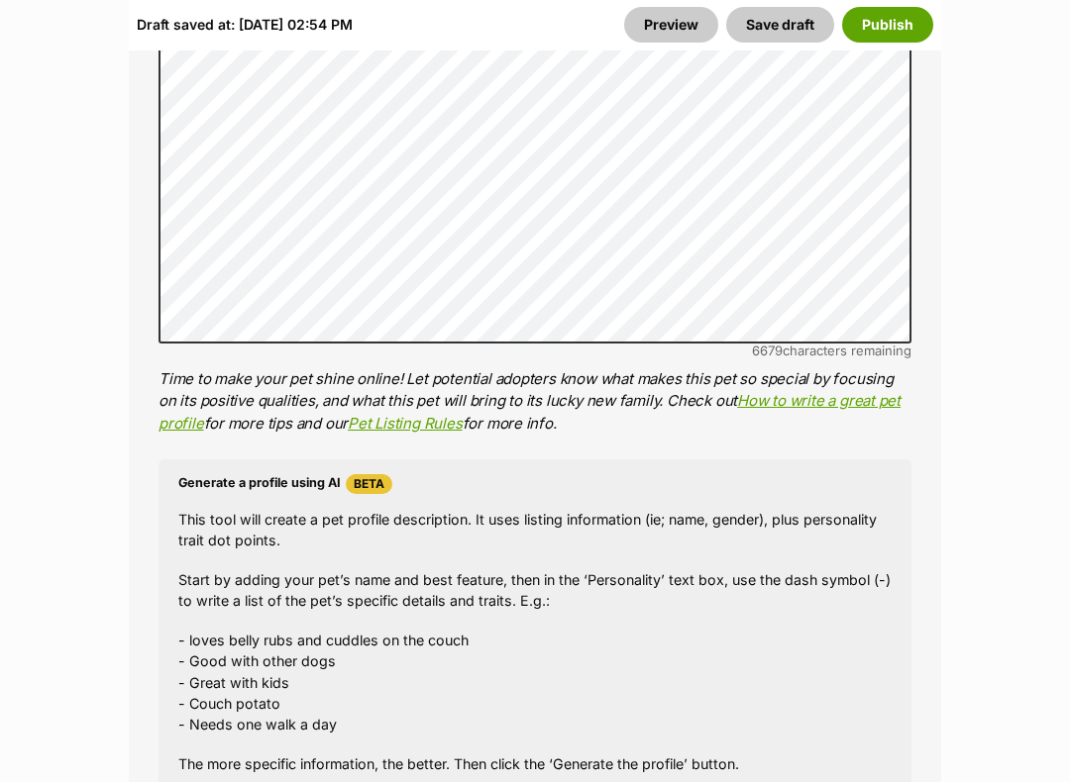
scroll to position [2579, 0]
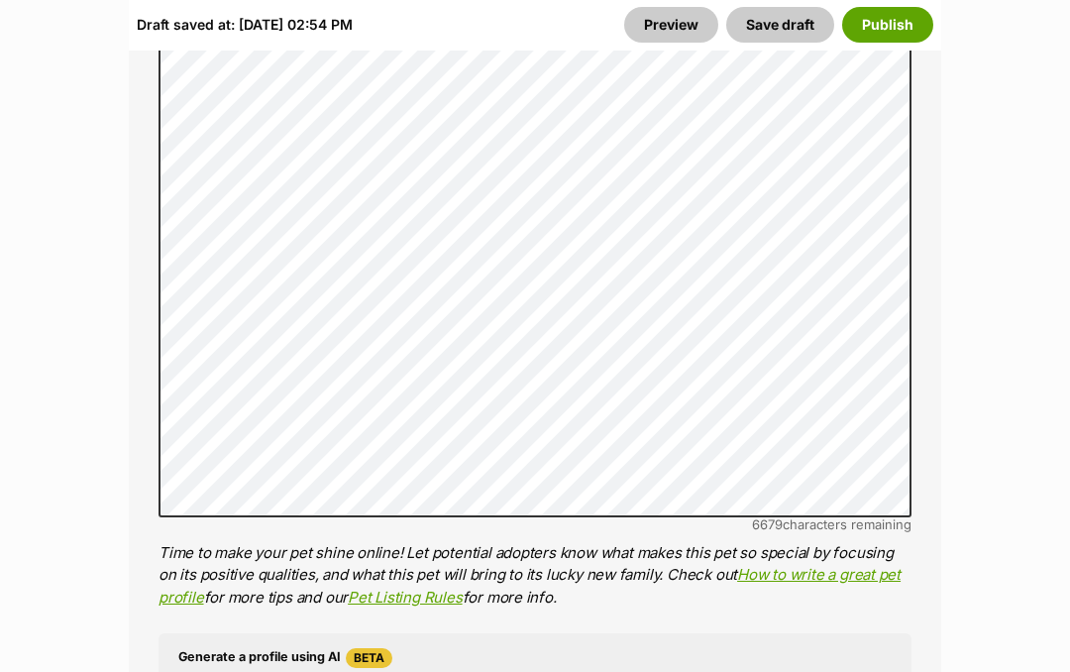
scroll to position [2460, 0]
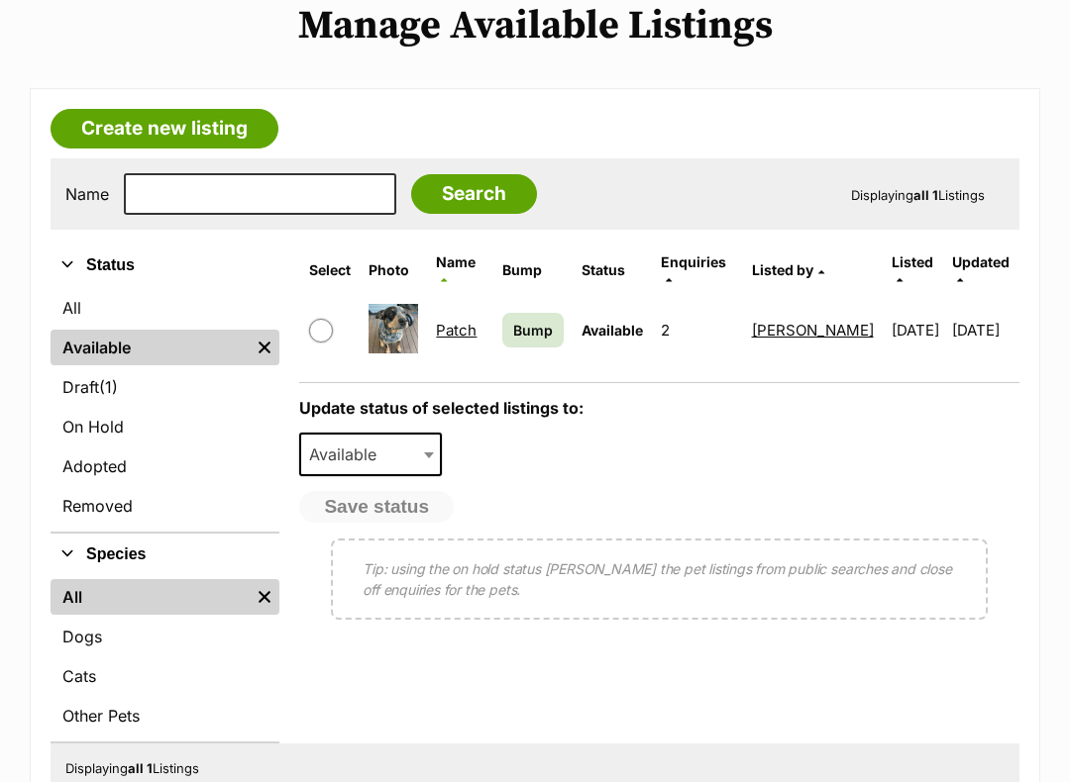
scroll to position [455, 0]
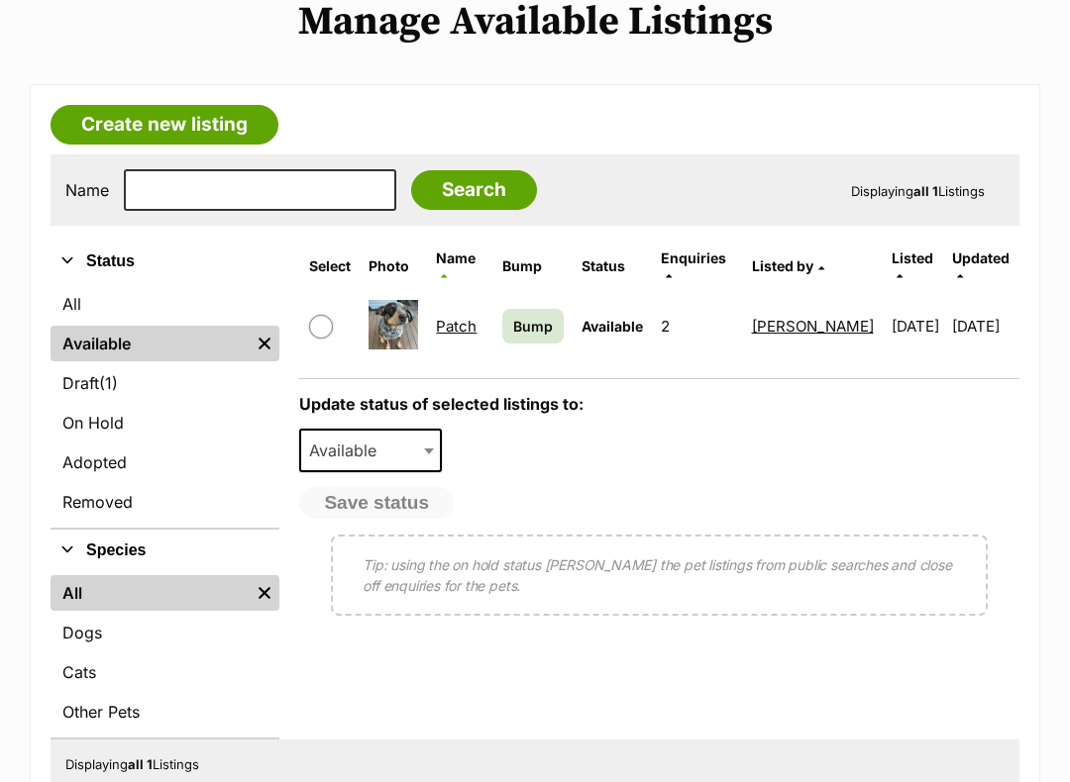
click at [94, 372] on link "Draft (1) Items" at bounding box center [165, 383] width 229 height 36
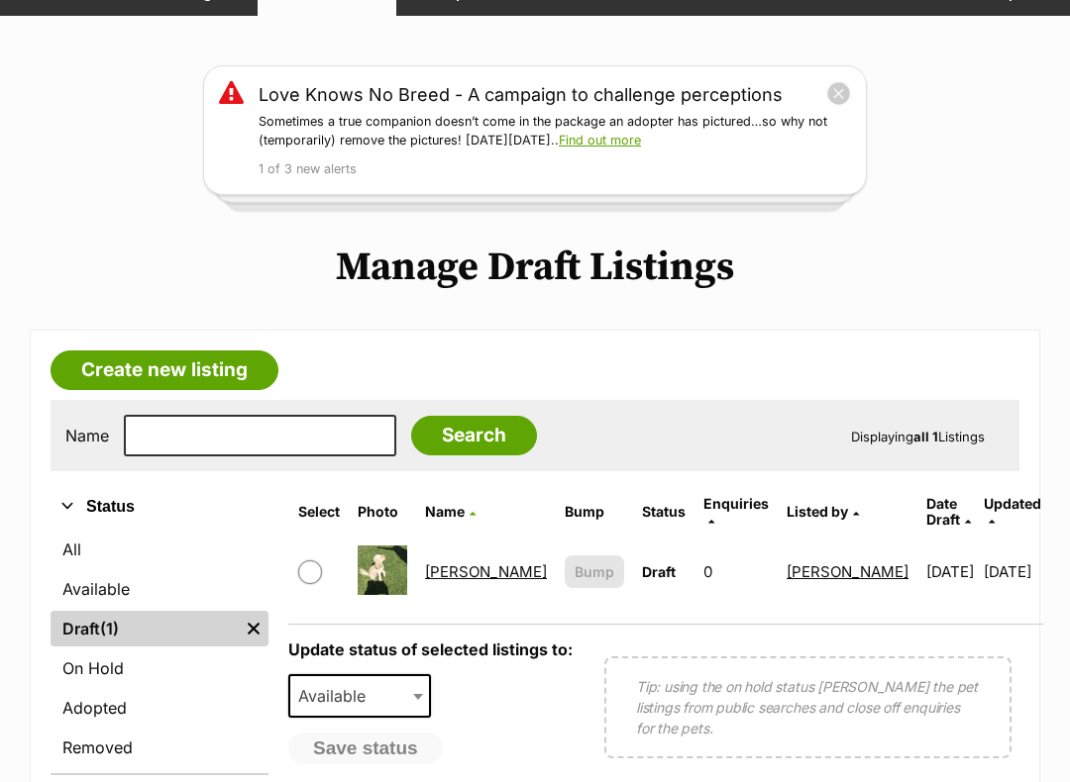
scroll to position [212, 0]
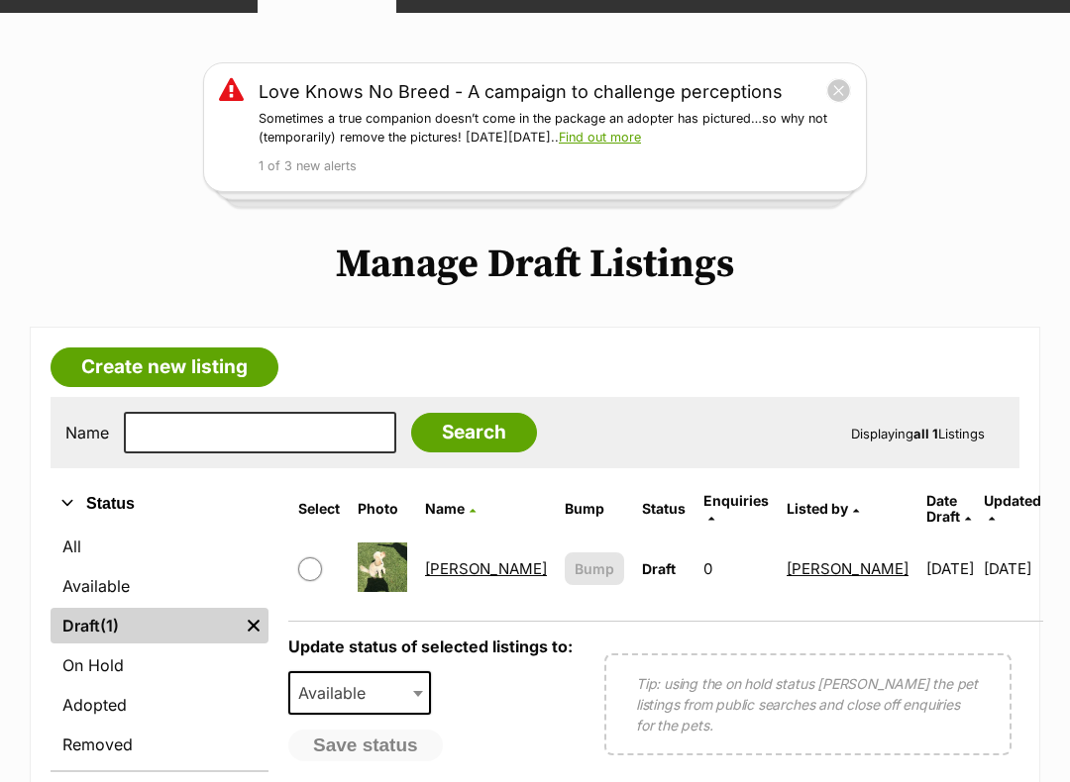
click at [465, 560] on link "Georgie" at bounding box center [486, 569] width 122 height 19
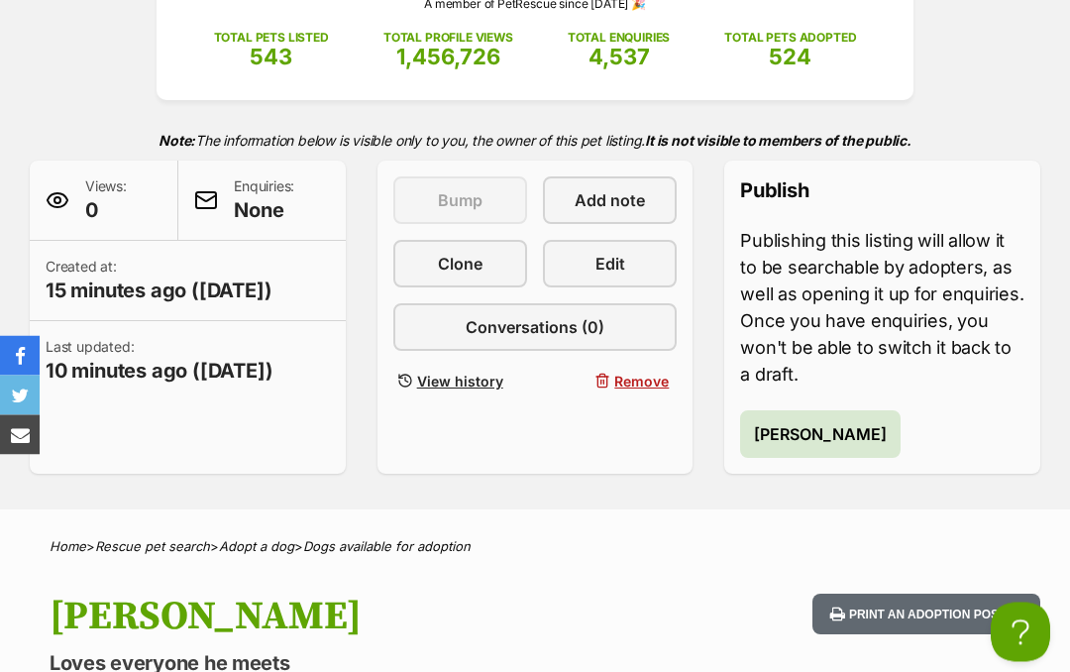
scroll to position [317, 0]
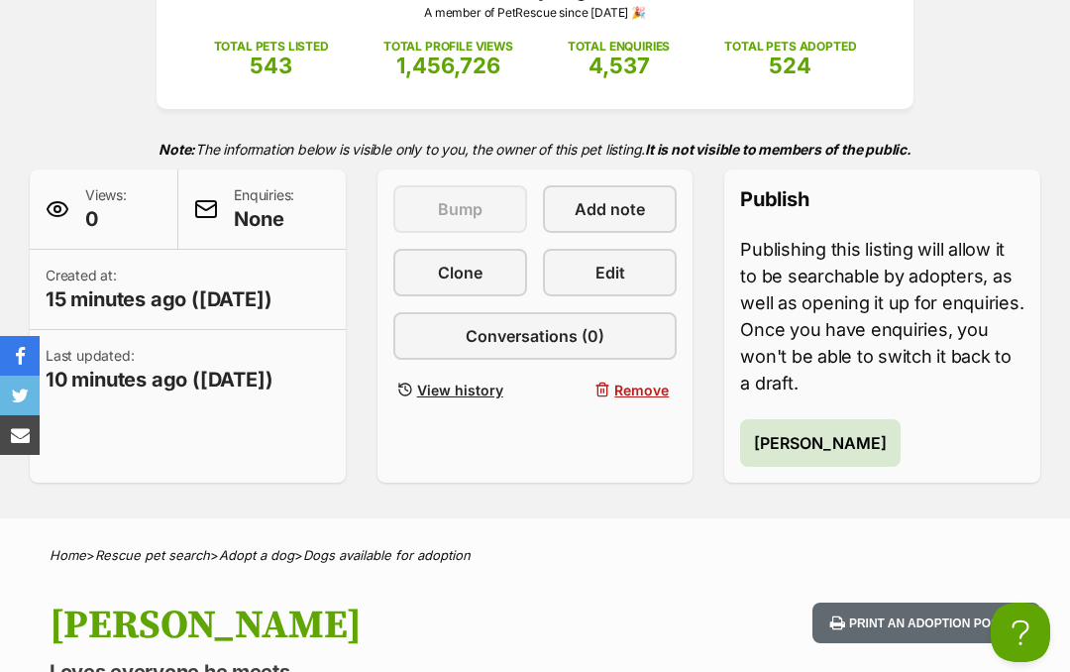
click at [597, 257] on link "Edit" at bounding box center [610, 273] width 134 height 48
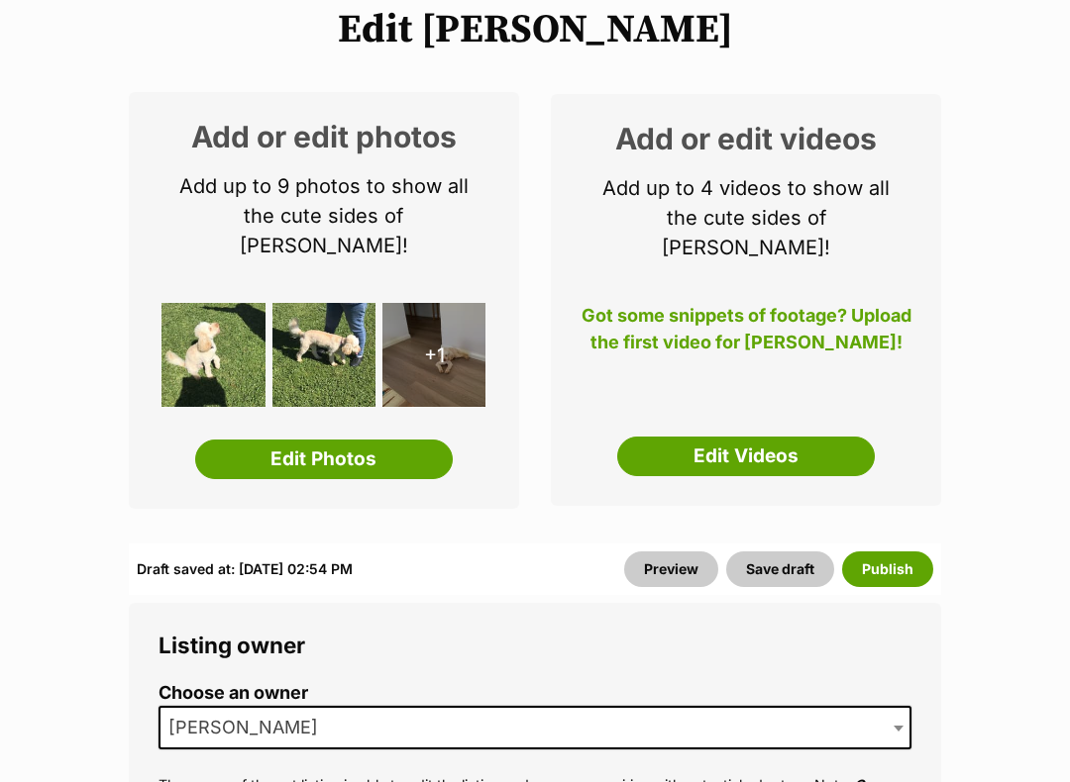
scroll to position [248, 0]
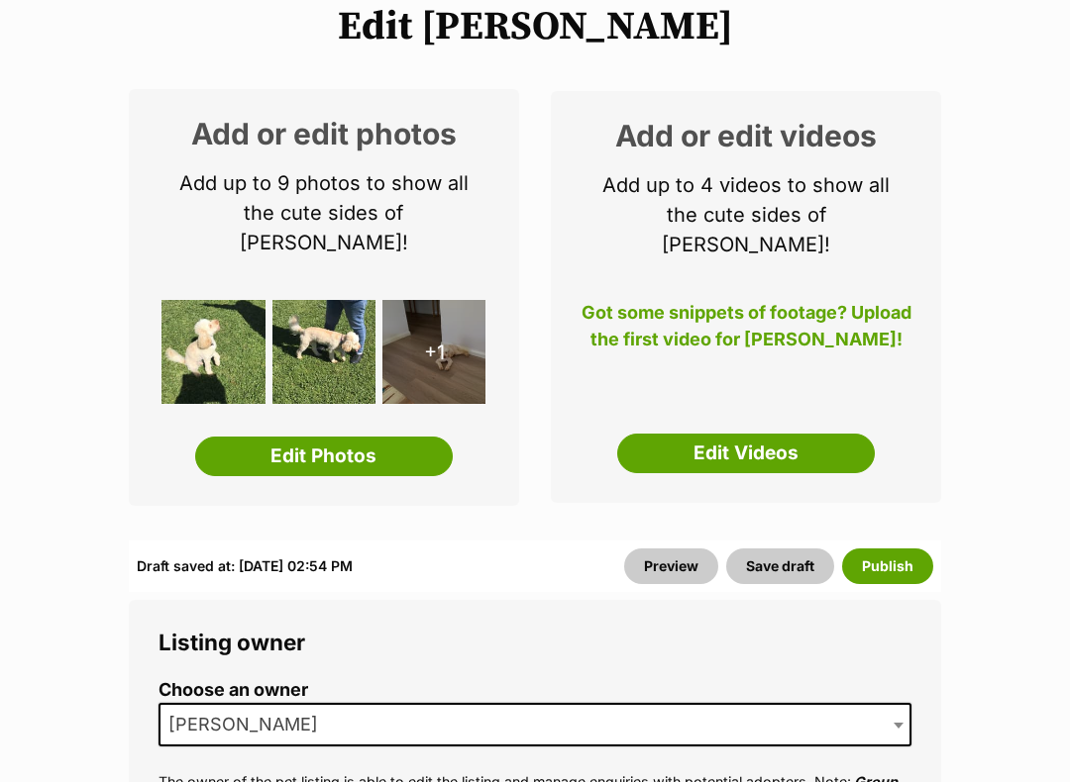
click at [319, 437] on link "Edit Photos" at bounding box center [324, 457] width 258 height 40
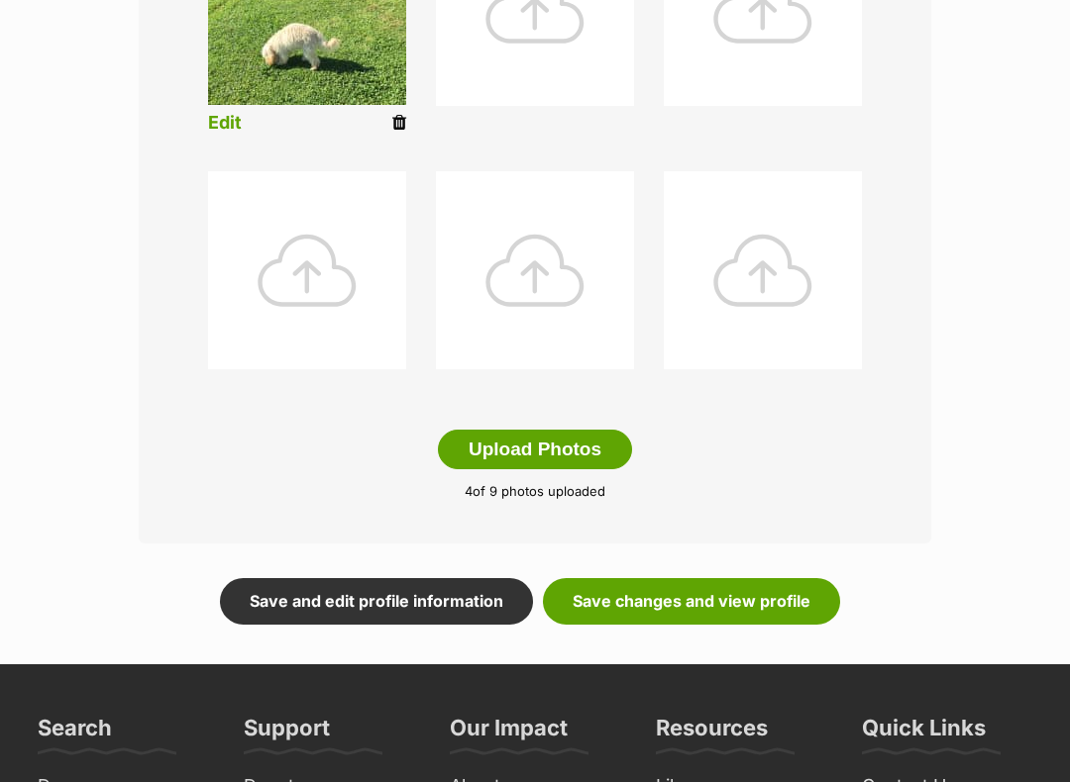
scroll to position [906, 0]
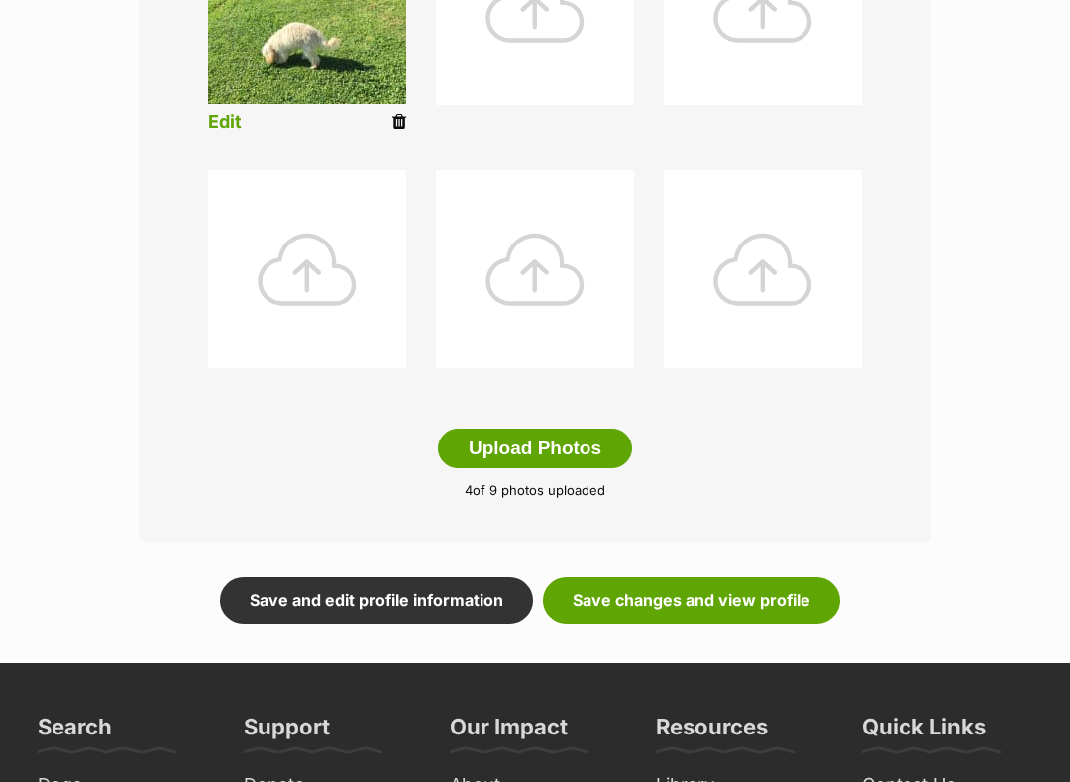
click at [535, 446] on button "Upload Photos" at bounding box center [535, 450] width 194 height 40
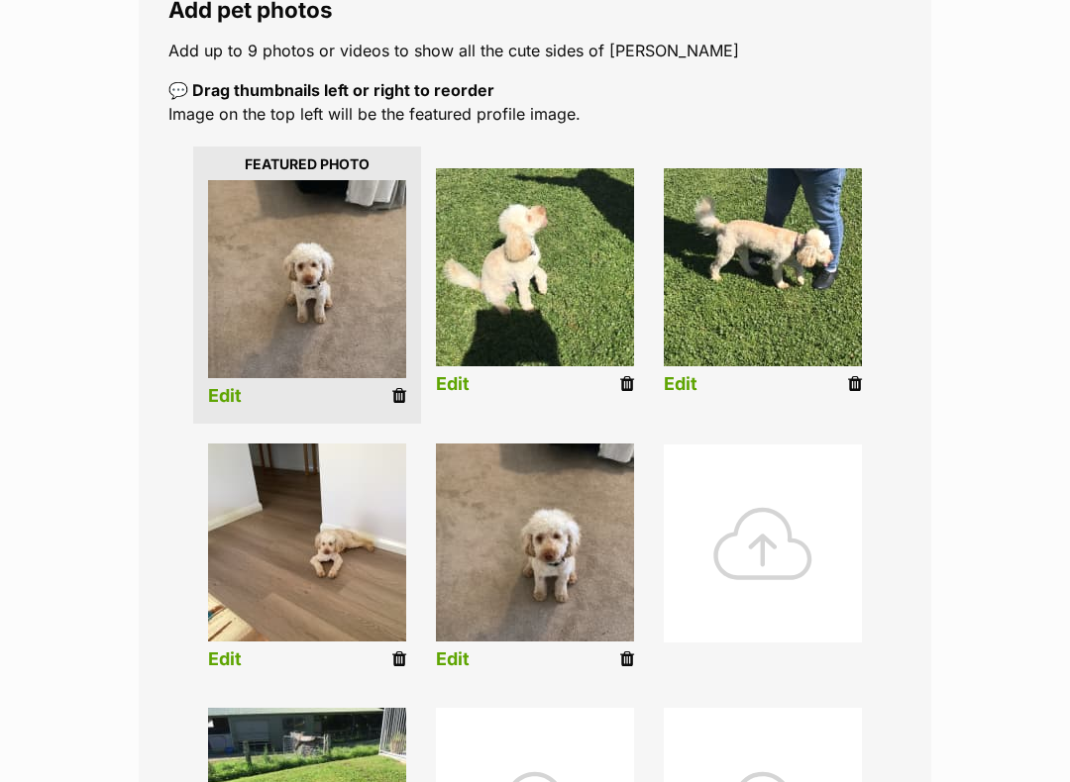
scroll to position [367, 0]
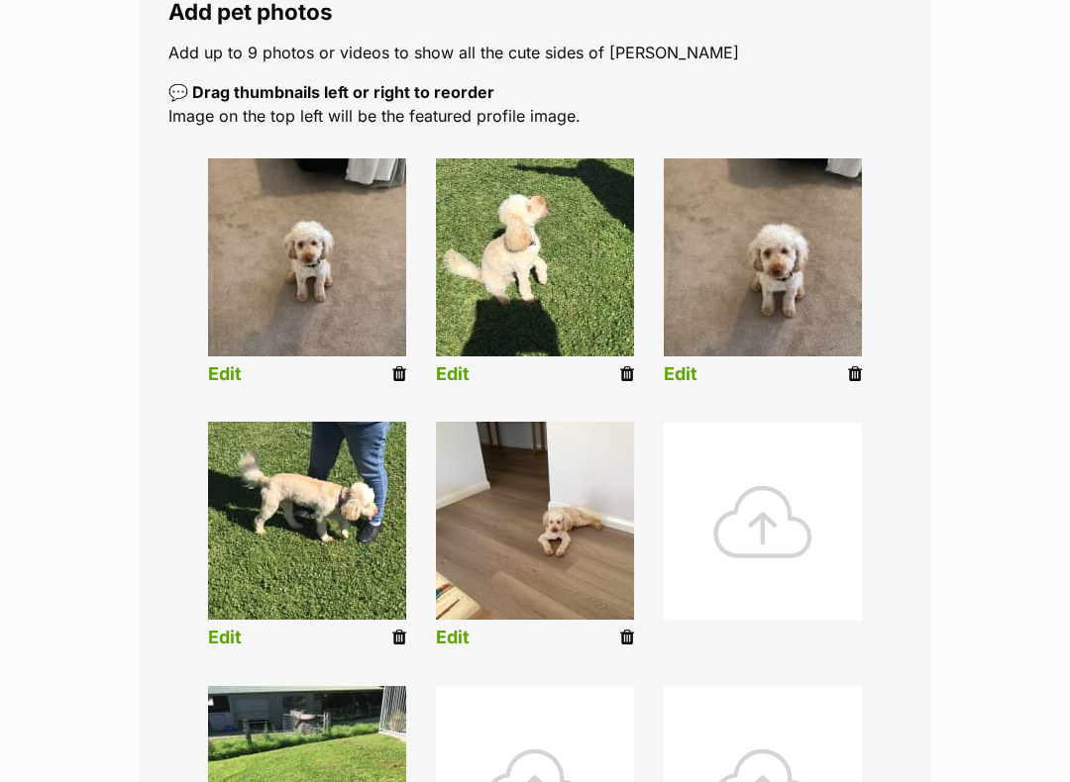
click at [216, 385] on link "Edit" at bounding box center [225, 375] width 34 height 21
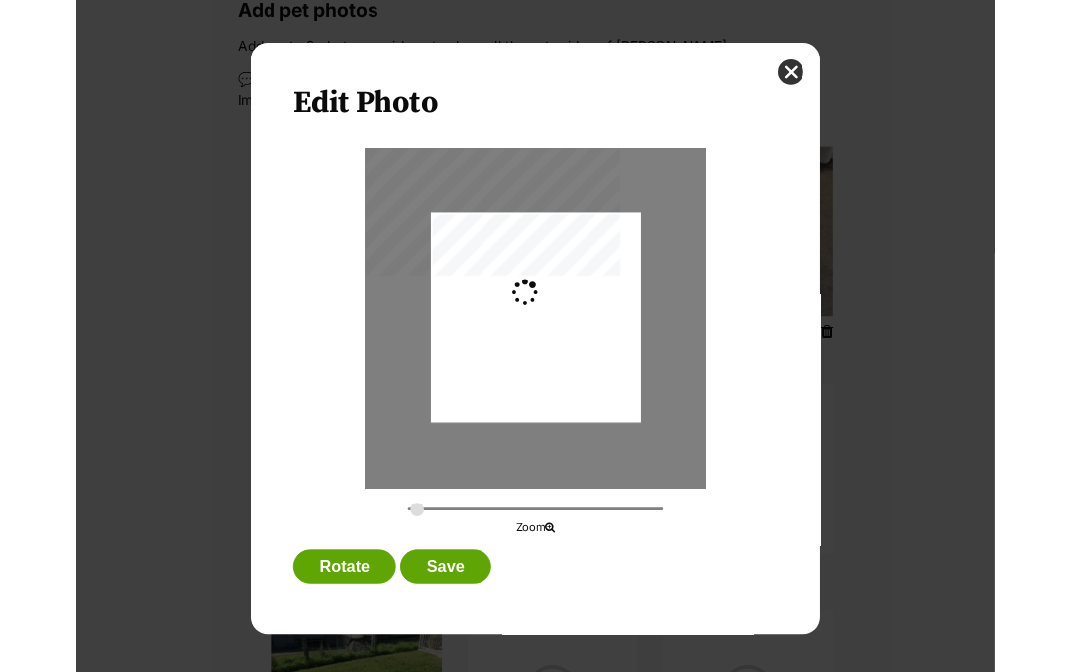
scroll to position [0, 0]
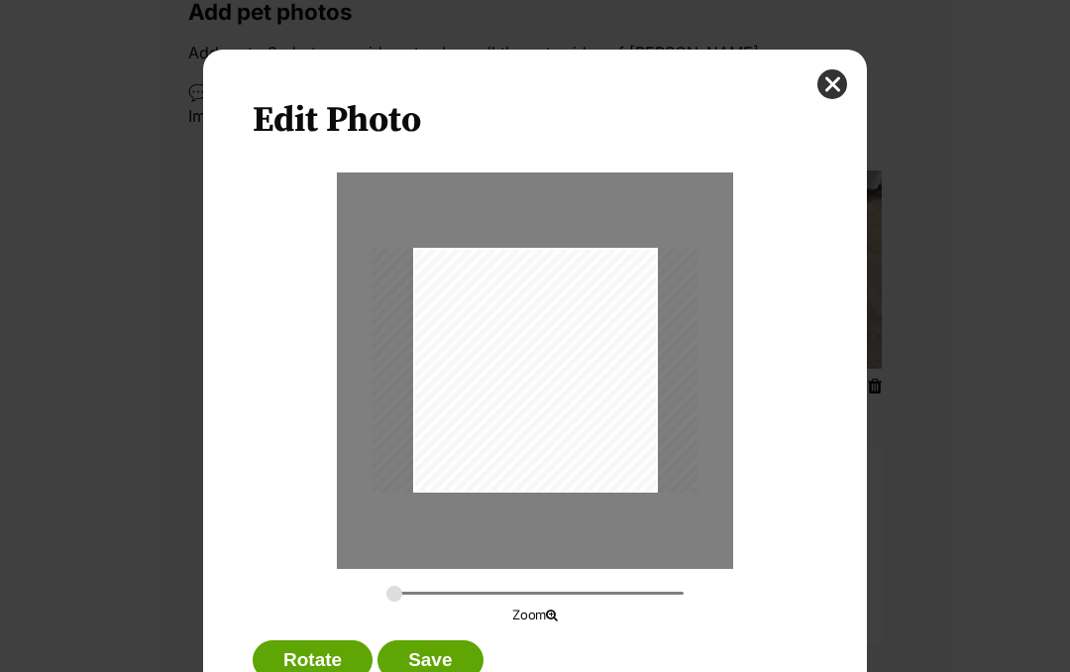
click at [335, 502] on div "Zoom" at bounding box center [535, 398] width 565 height 453
click at [535, 620] on p "Zoom" at bounding box center [535, 615] width 424 height 20
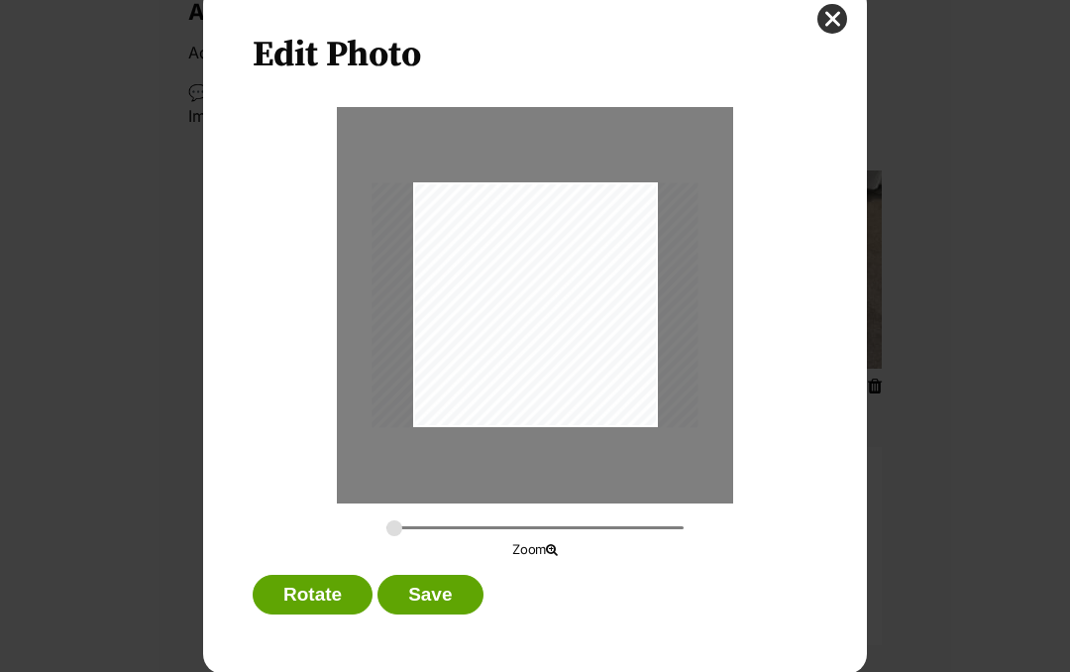
scroll to position [65, 0]
type input "0.7373"
click at [413, 596] on button "Save" at bounding box center [429, 594] width 105 height 40
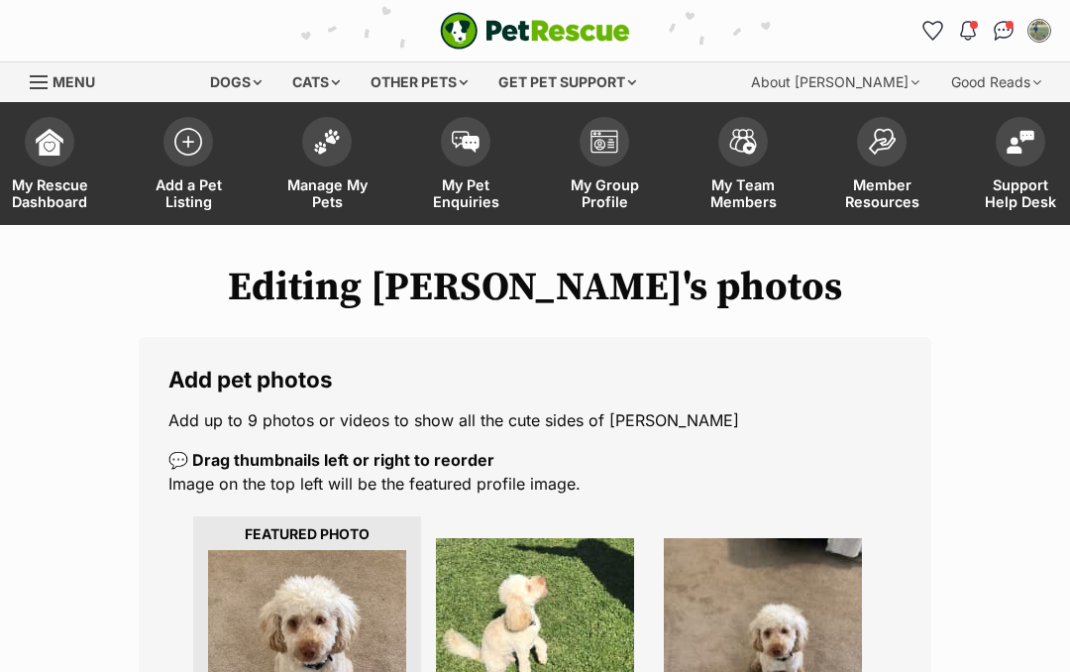
scroll to position [367, 0]
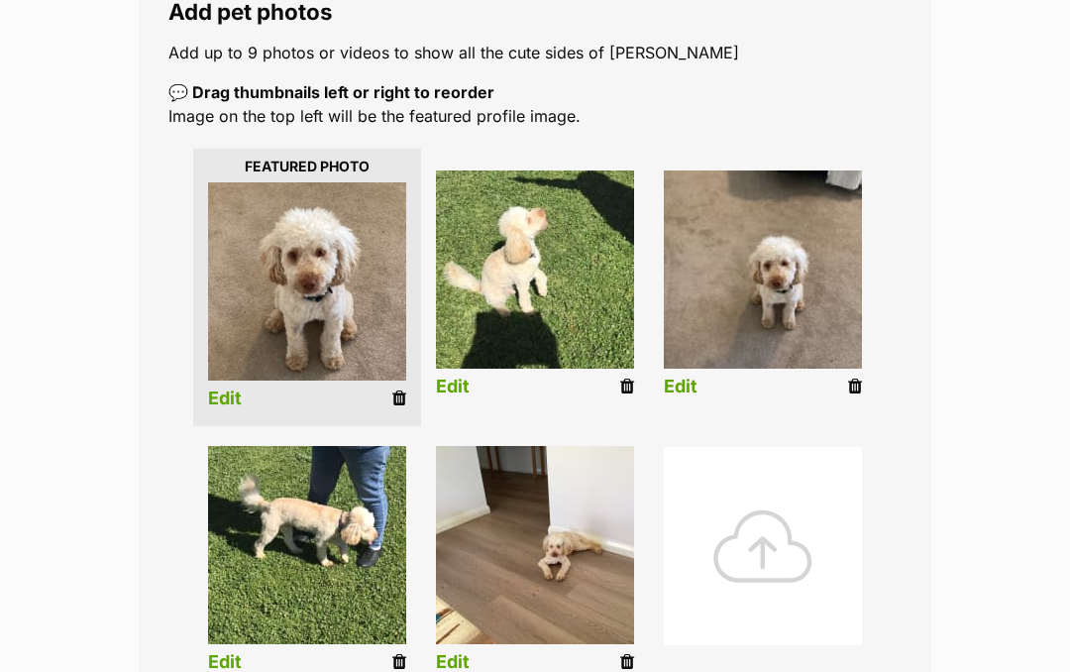
click at [631, 658] on icon at bounding box center [627, 662] width 14 height 18
click at [444, 662] on link "Edit" at bounding box center [453, 662] width 34 height 21
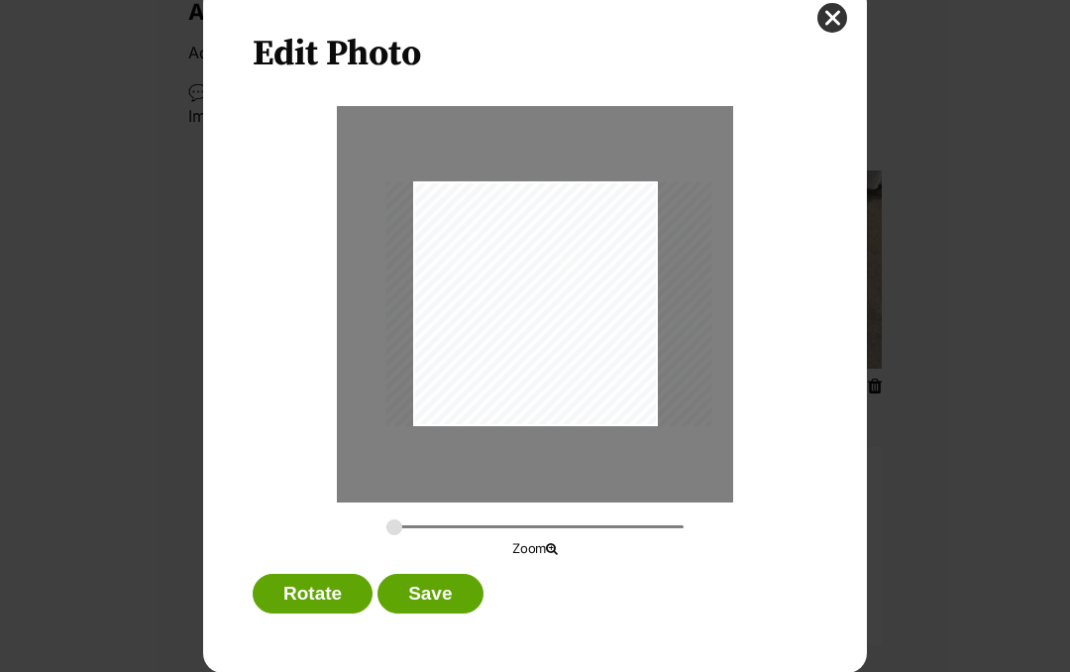
scroll to position [65, 0]
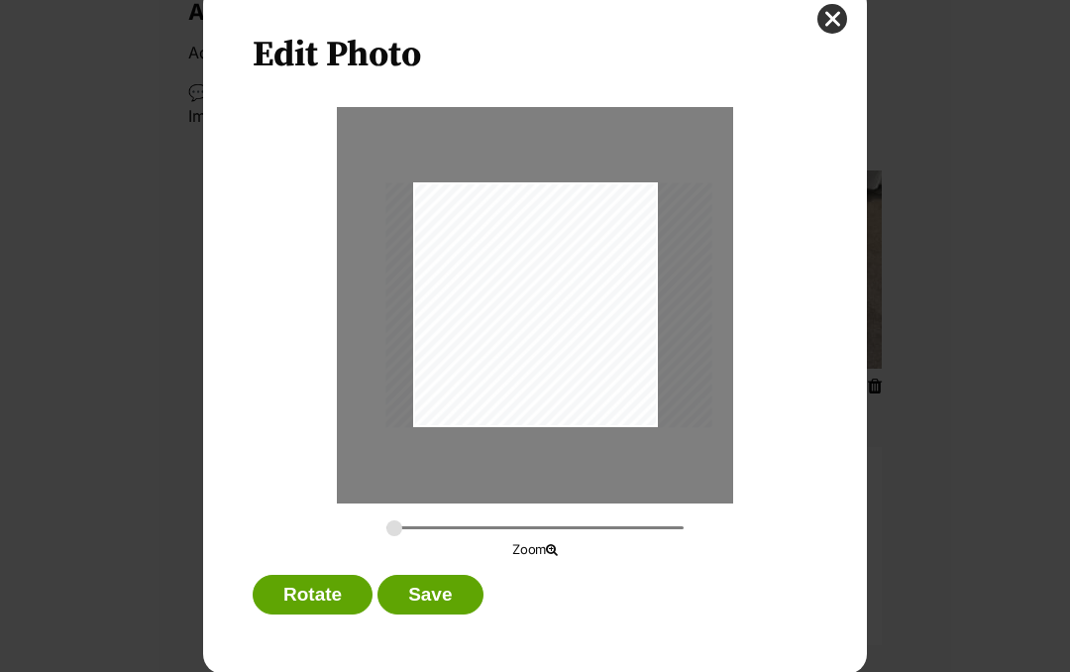
click at [391, 544] on p "Zoom" at bounding box center [535, 550] width 424 height 20
click at [430, 535] on input "Dialog Window - Close (Press escape to close)" at bounding box center [534, 527] width 297 height 19
click at [419, 536] on input "Dialog Window - Close (Press escape to close)" at bounding box center [534, 527] width 297 height 19
click at [424, 535] on input "Dialog Window - Close (Press escape to close)" at bounding box center [534, 527] width 297 height 19
type input "0.7133"
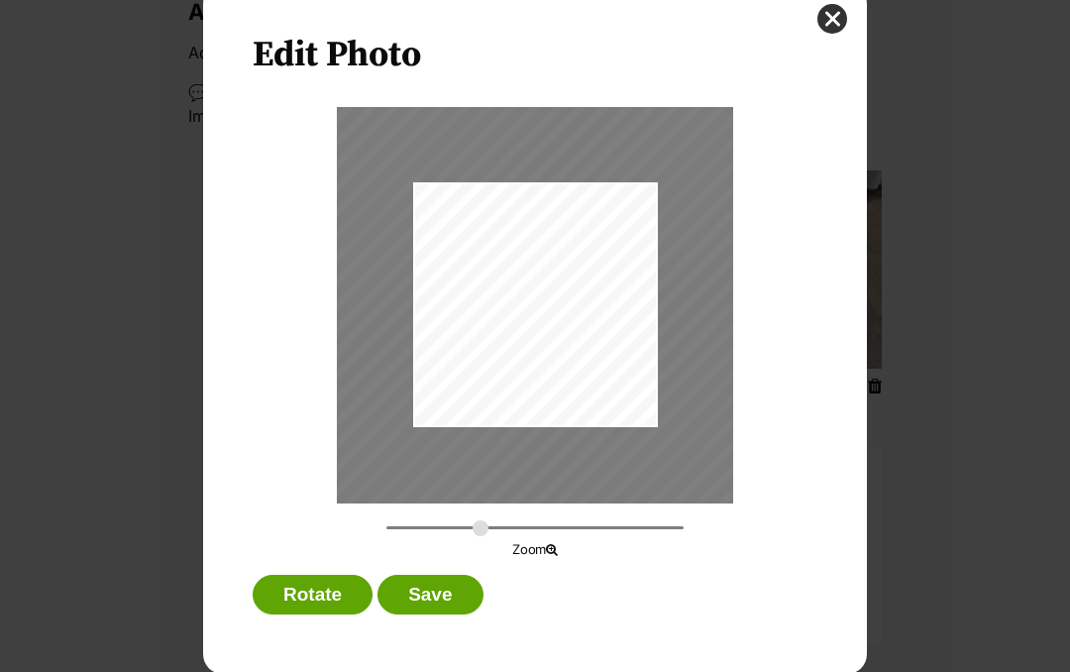
click at [453, 601] on button "Save" at bounding box center [429, 594] width 105 height 40
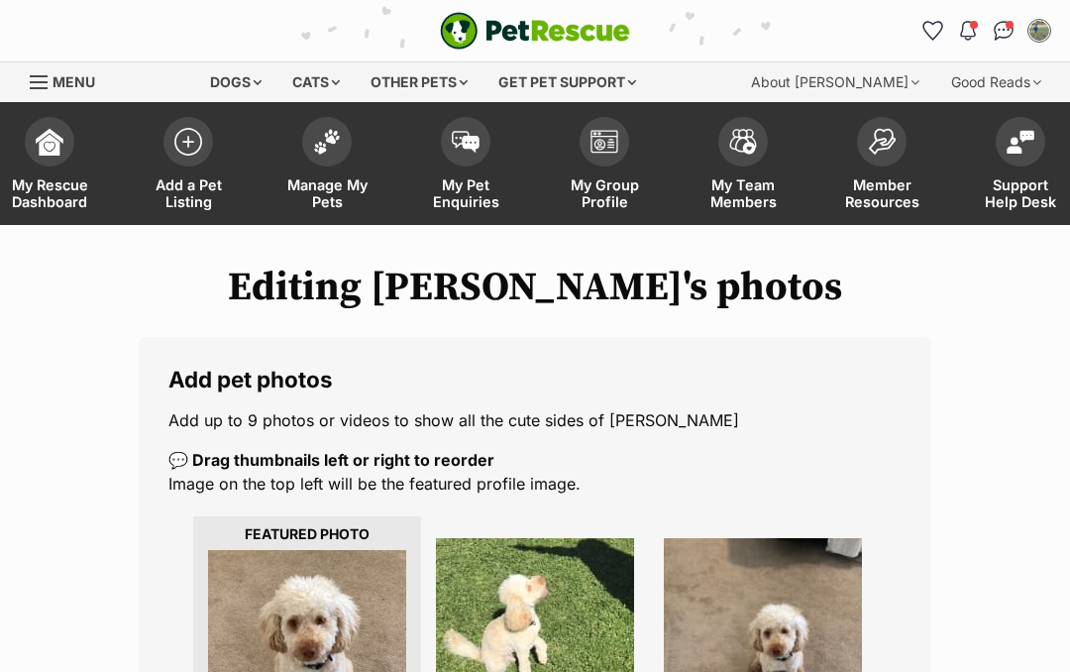
scroll to position [367, 0]
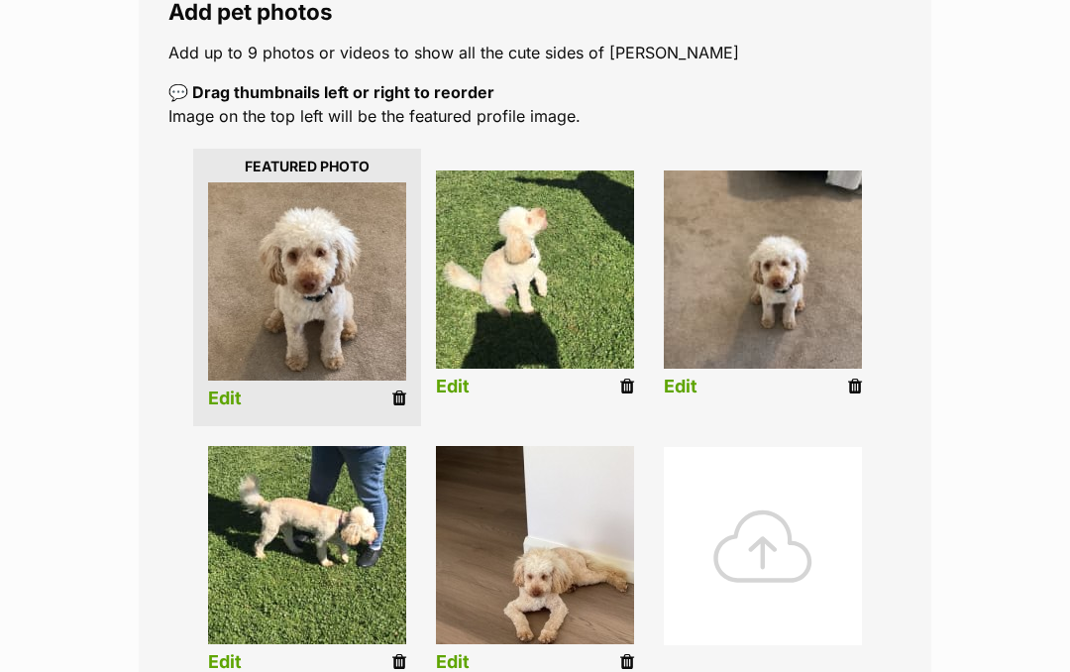
click at [684, 387] on link "Edit" at bounding box center [681, 386] width 34 height 21
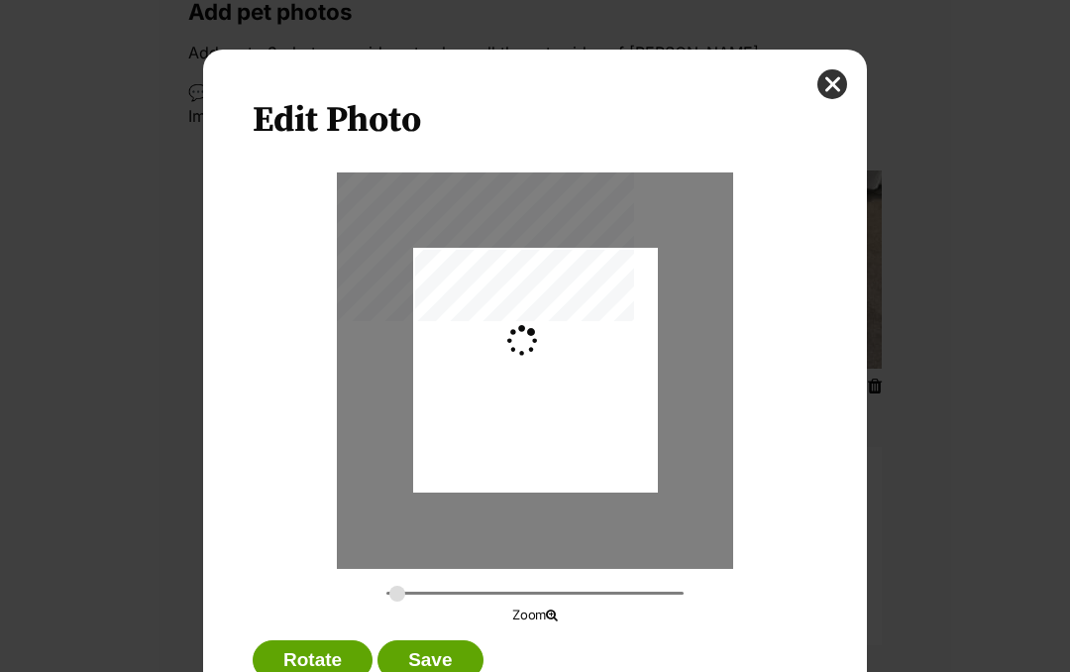
scroll to position [0, 0]
type input "0.6414"
click at [452, 652] on button "Save" at bounding box center [429, 660] width 105 height 40
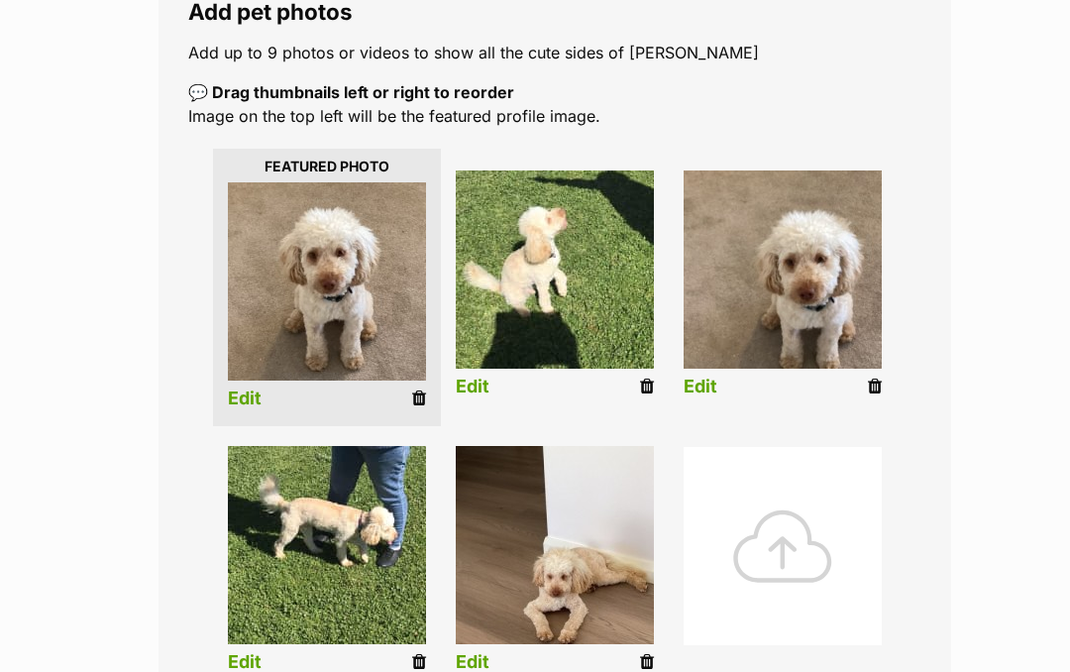
scroll to position [367, 0]
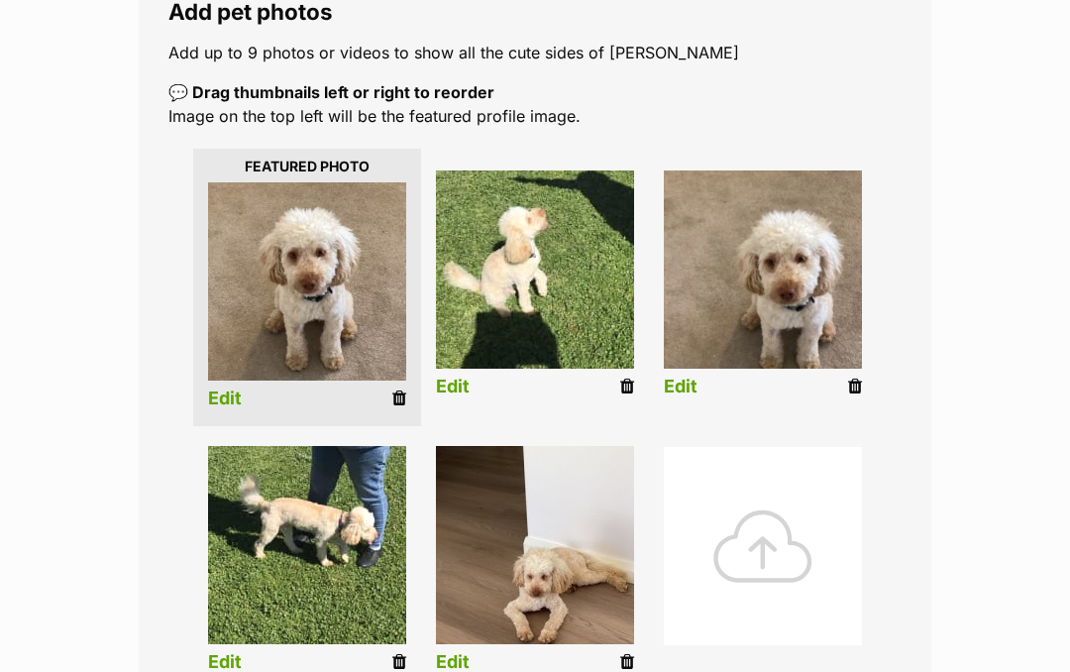
click at [231, 662] on link "Edit" at bounding box center [225, 662] width 34 height 21
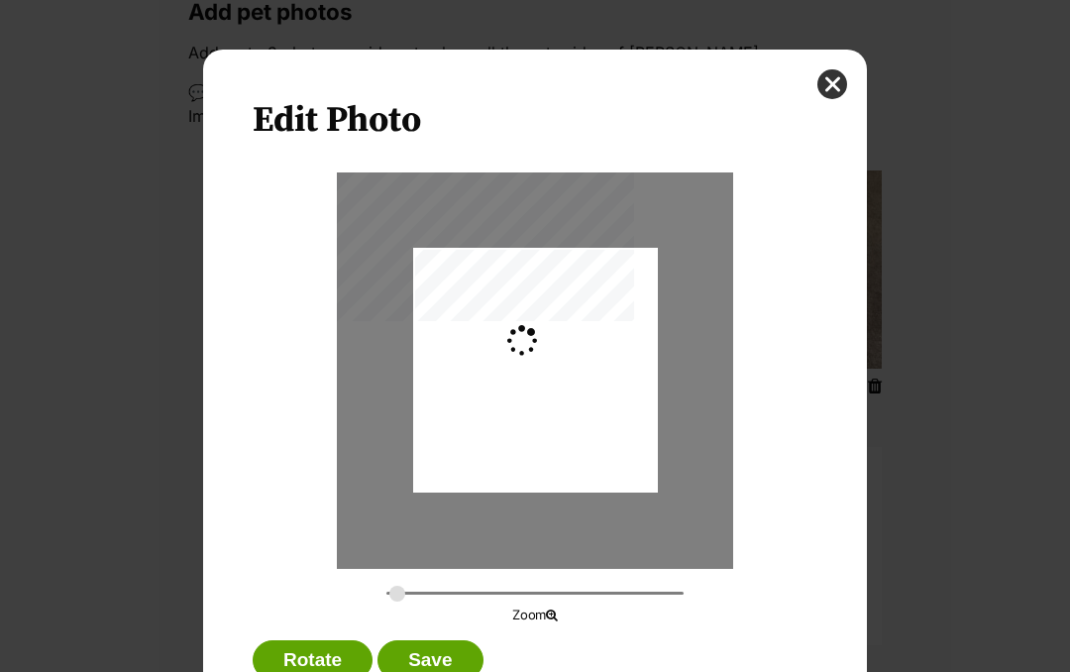
scroll to position [0, 0]
type input "0.4737"
click at [437, 662] on button "Save" at bounding box center [429, 660] width 105 height 40
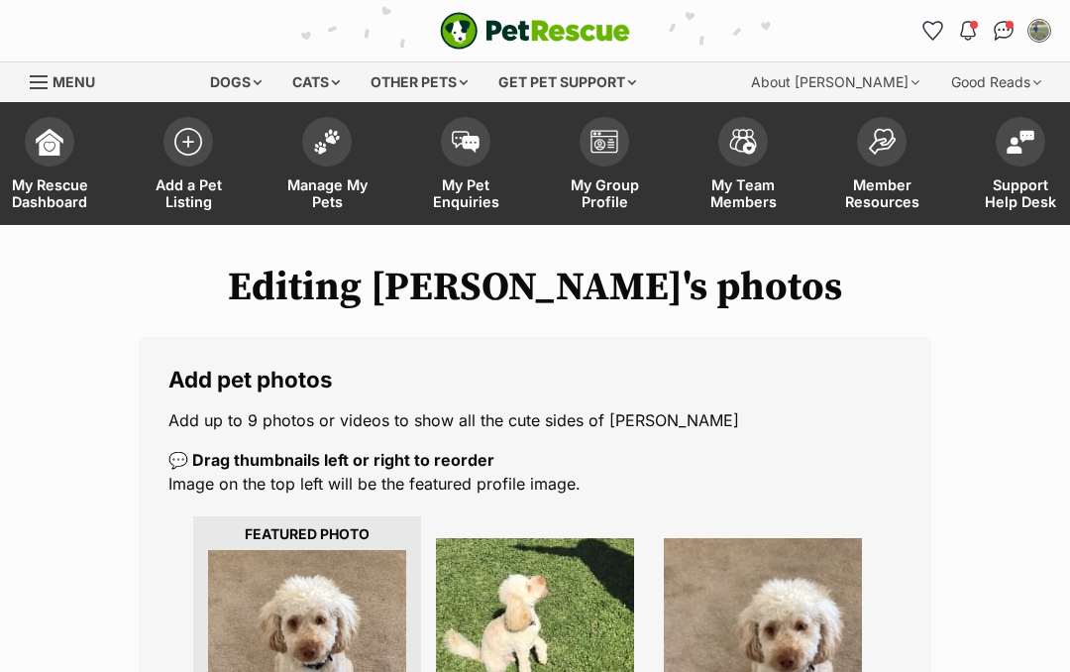
scroll to position [367, 0]
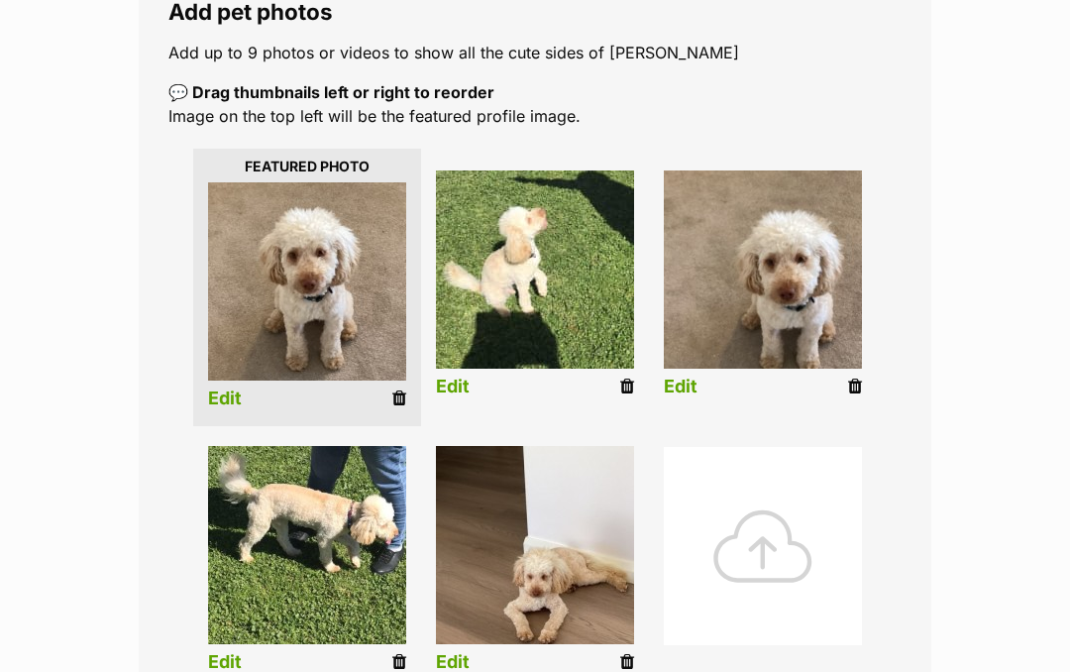
click at [444, 381] on link "Edit" at bounding box center [453, 386] width 34 height 21
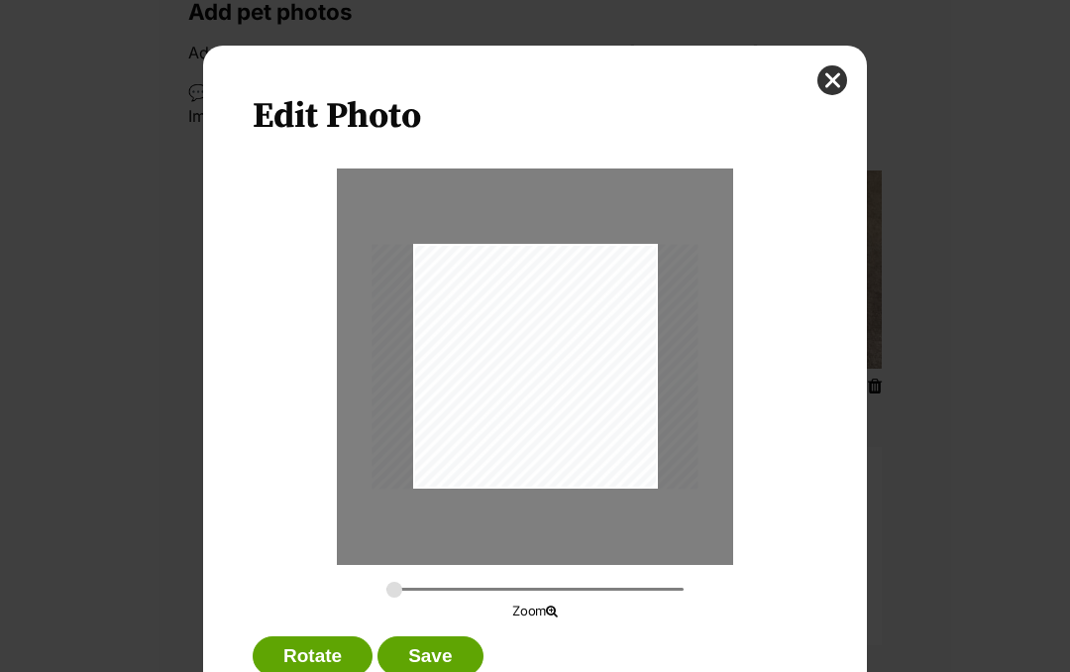
scroll to position [5, 0]
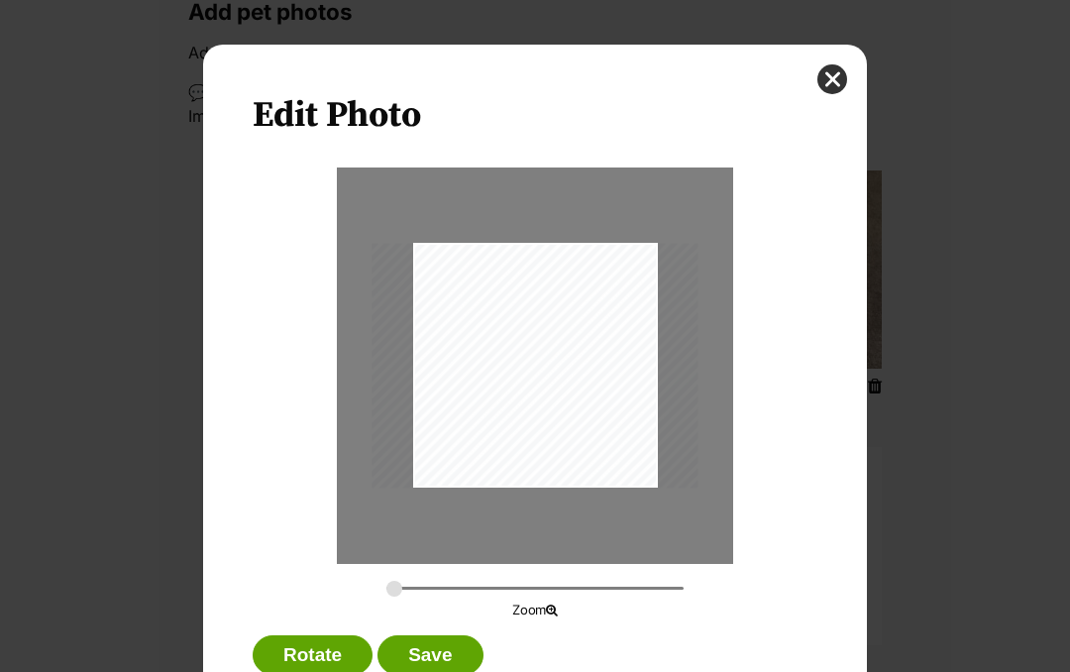
click at [392, 594] on input "Dialog Window - Close (Press escape to close)" at bounding box center [534, 587] width 297 height 19
type input "0.3659"
click at [437, 640] on button "Save" at bounding box center [429, 655] width 105 height 40
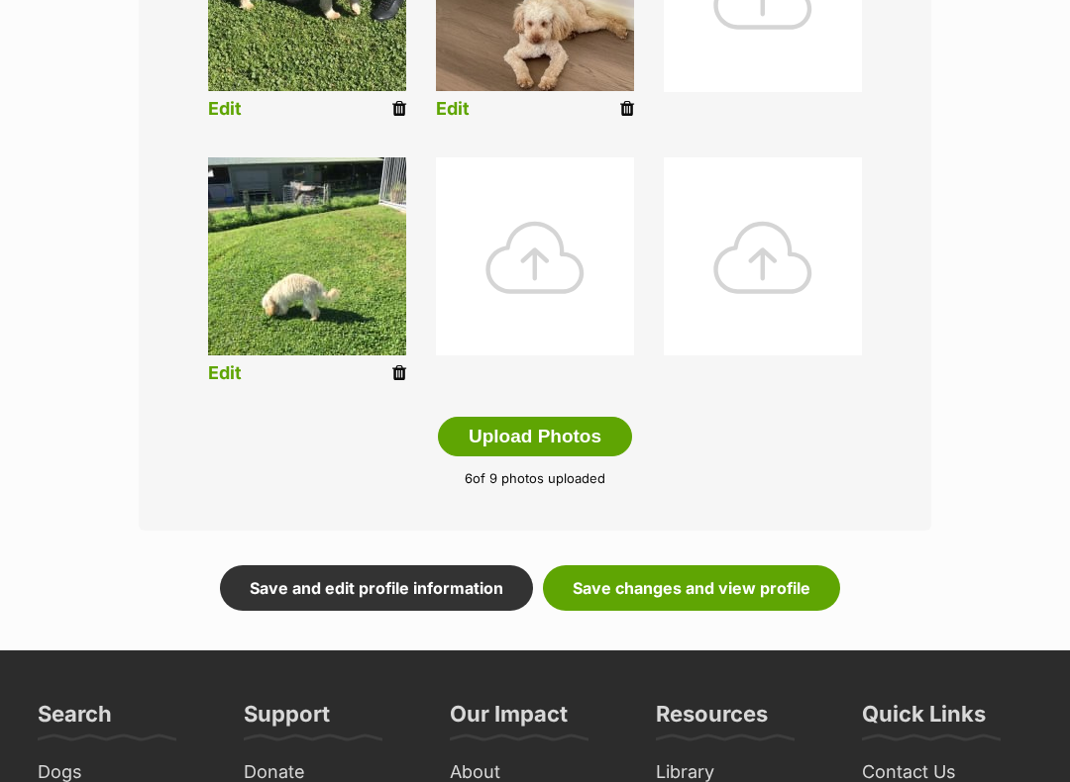
scroll to position [925, 0]
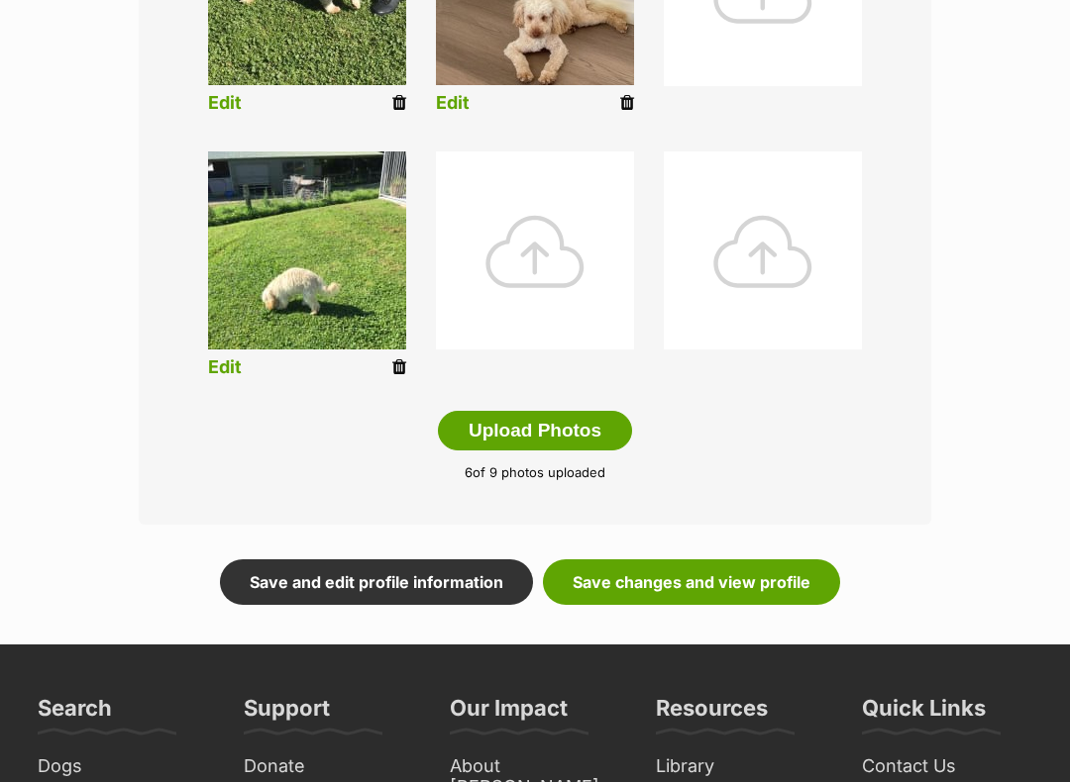
click at [335, 568] on link "Save and edit profile information" at bounding box center [376, 584] width 313 height 46
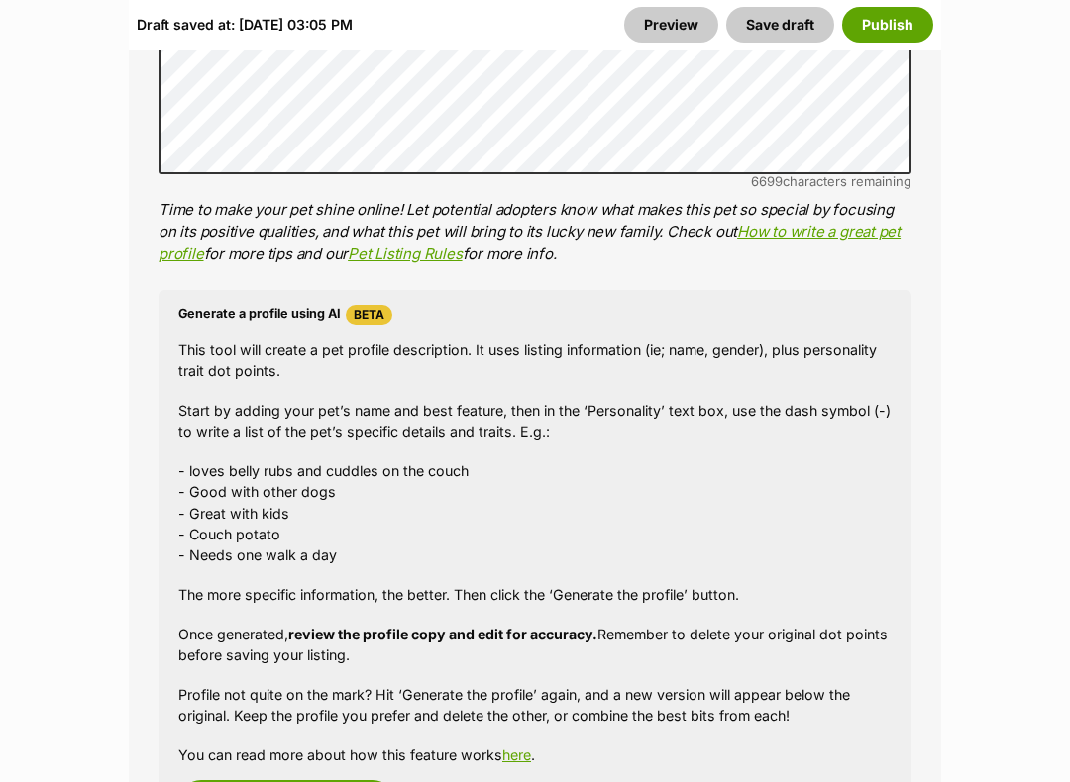
scroll to position [2235, 0]
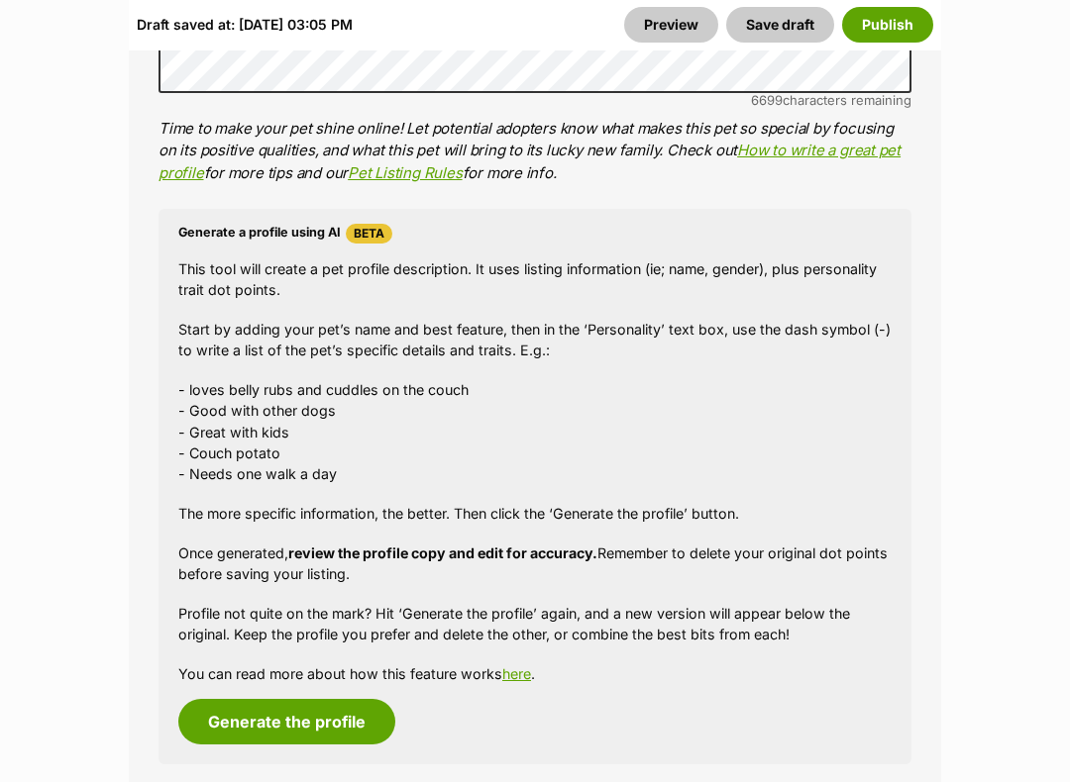
click at [888, 23] on button "Publish" at bounding box center [887, 25] width 91 height 36
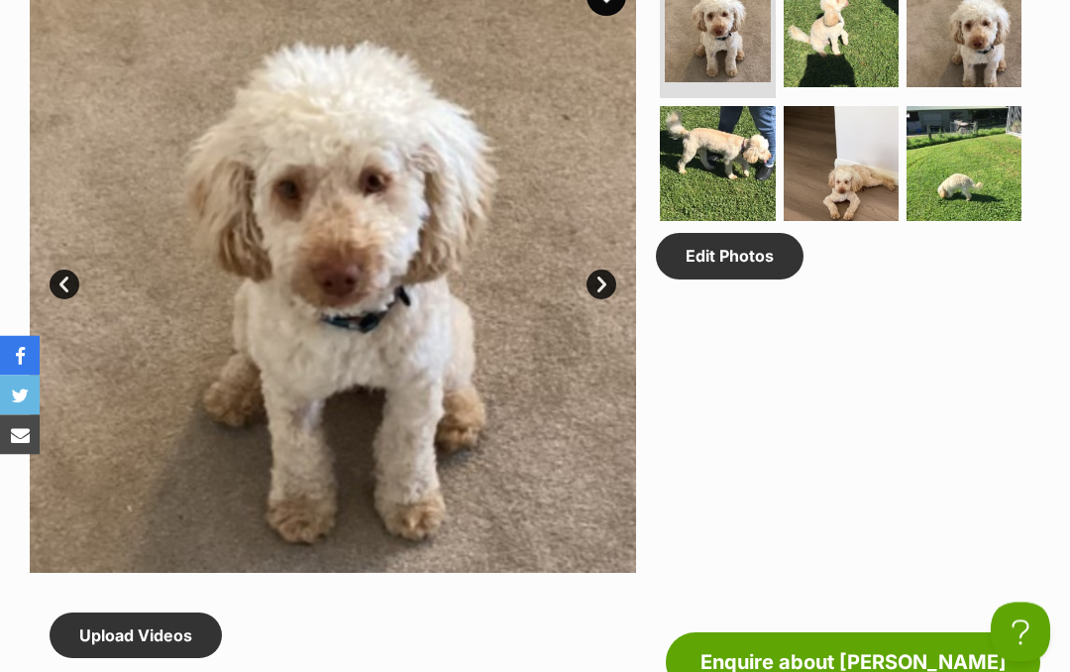
click at [581, 287] on img at bounding box center [333, 270] width 606 height 606
click at [598, 279] on link "Next" at bounding box center [601, 285] width 30 height 30
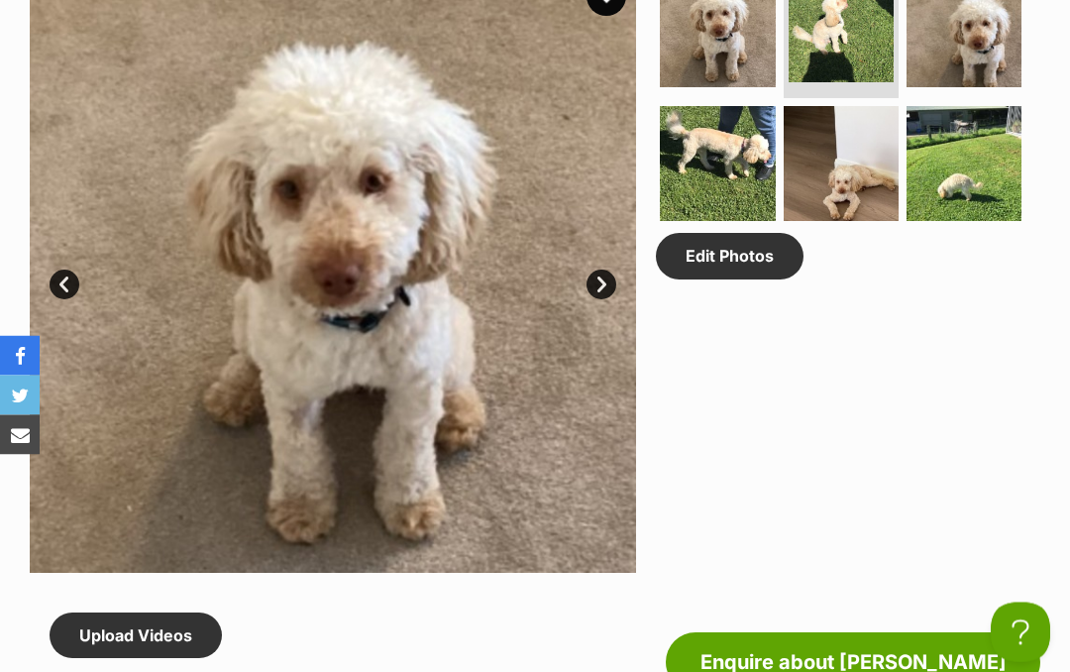
scroll to position [1095, 0]
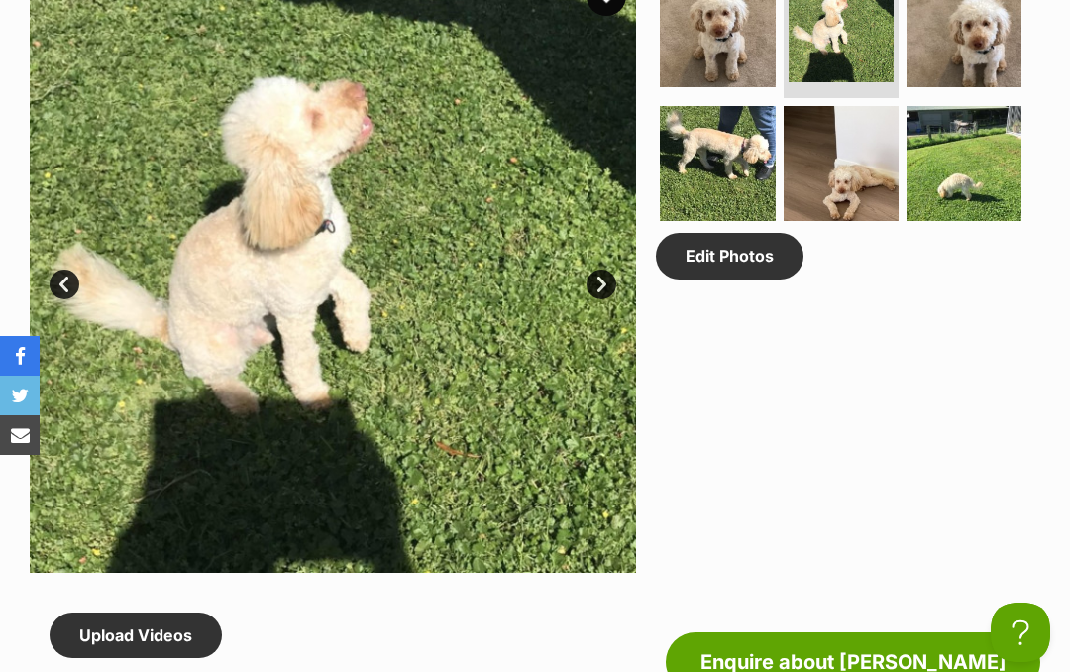
click at [602, 285] on link "Next" at bounding box center [601, 284] width 30 height 30
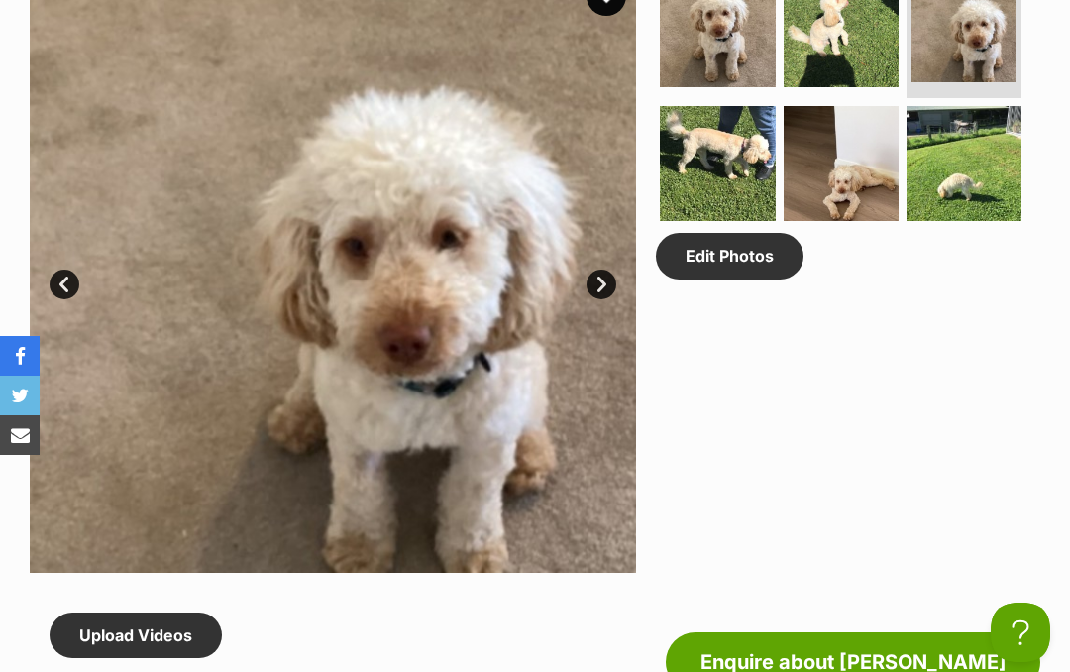
click at [600, 288] on link "Next" at bounding box center [601, 284] width 30 height 30
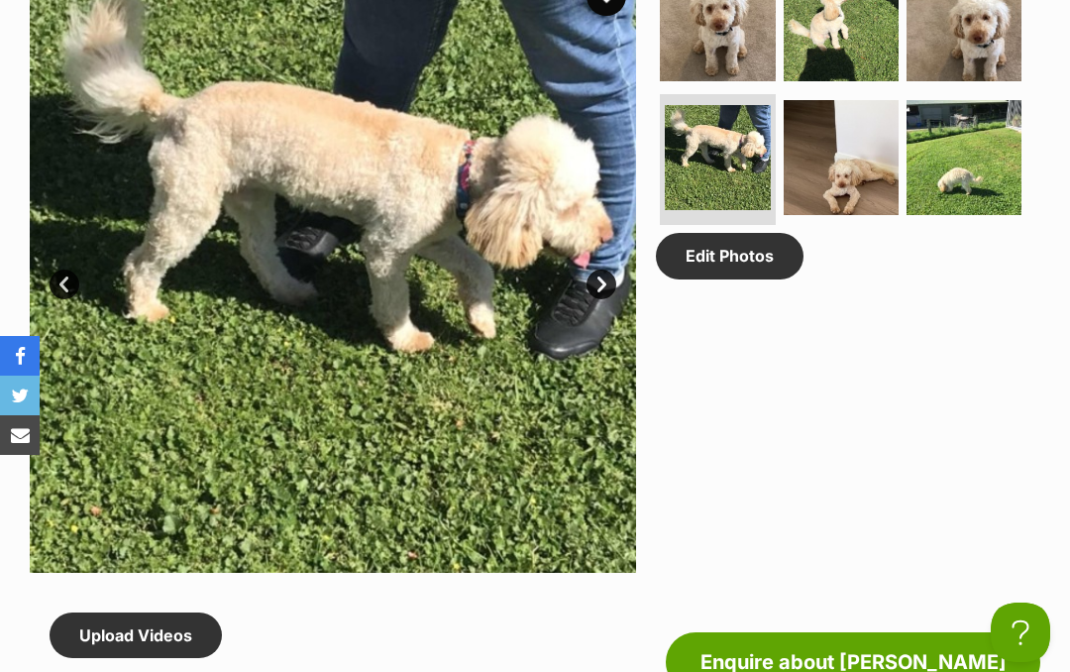
click at [599, 284] on link "Next" at bounding box center [601, 284] width 30 height 30
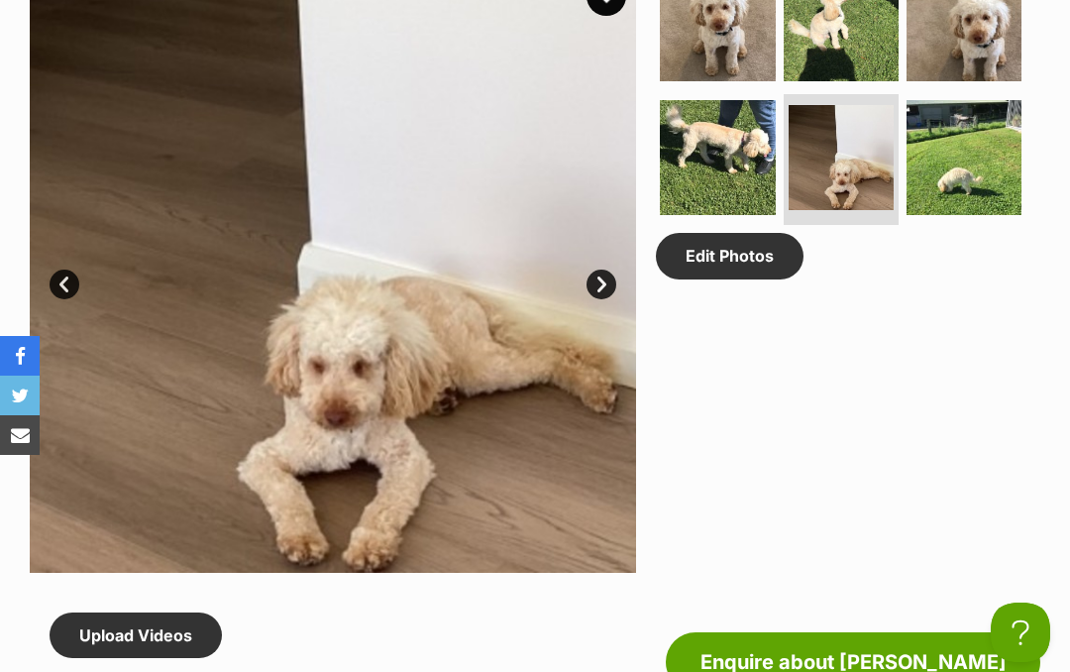
click at [594, 286] on link "Next" at bounding box center [601, 284] width 30 height 30
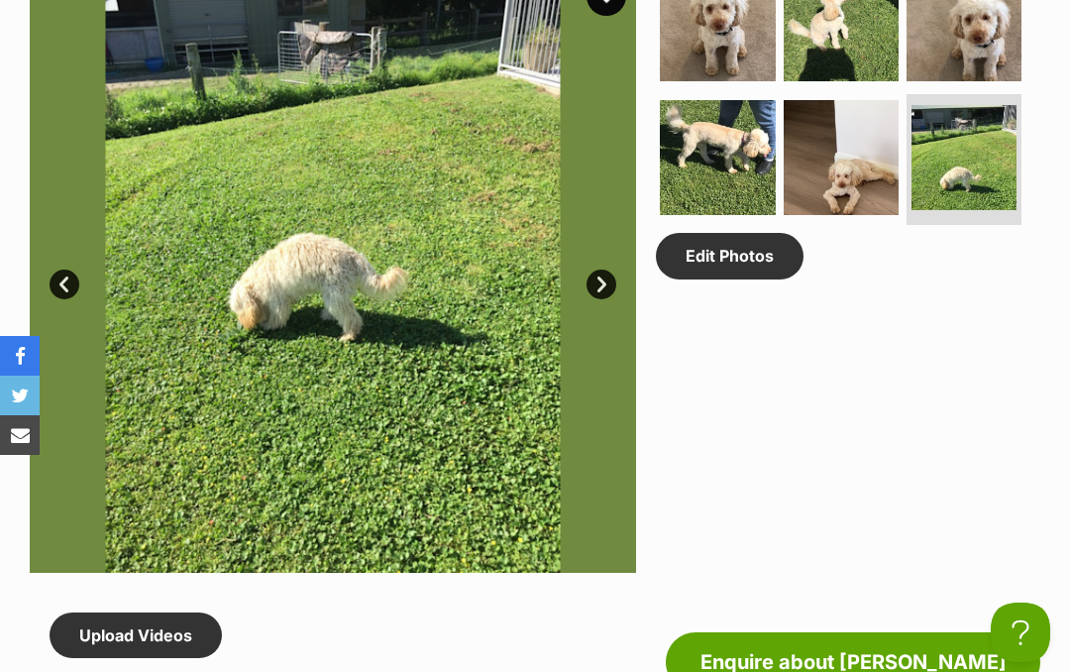
click at [729, 261] on link "Edit Photos" at bounding box center [730, 256] width 148 height 46
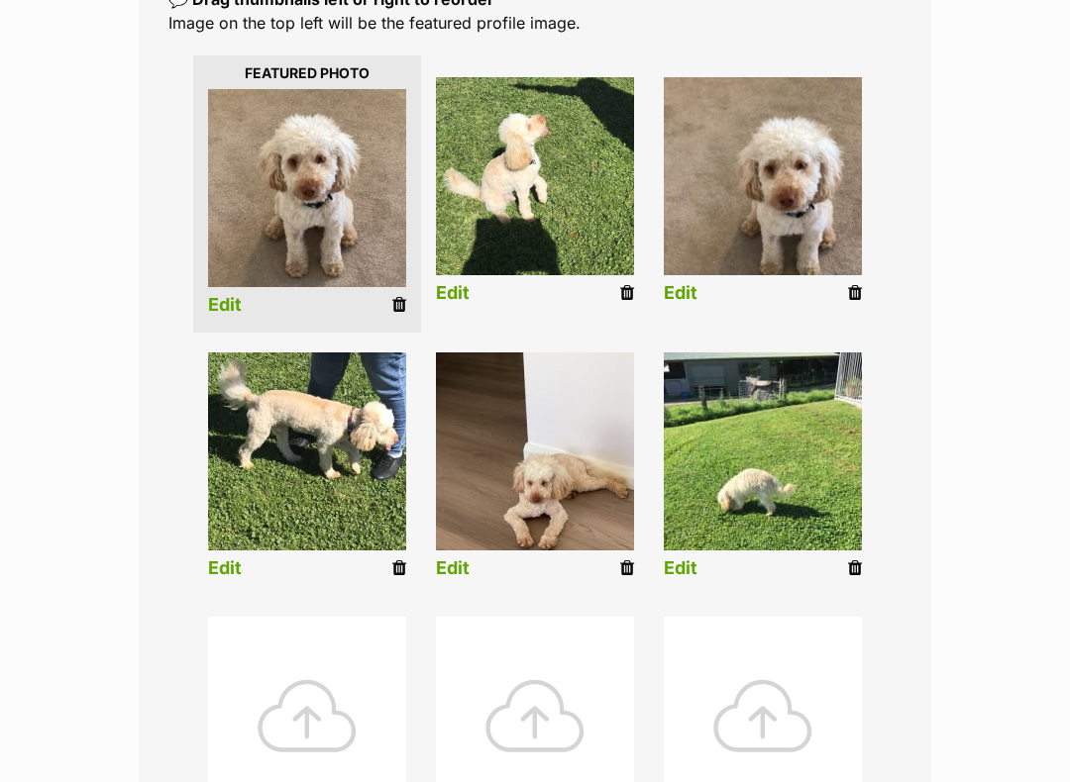
scroll to position [465, 0]
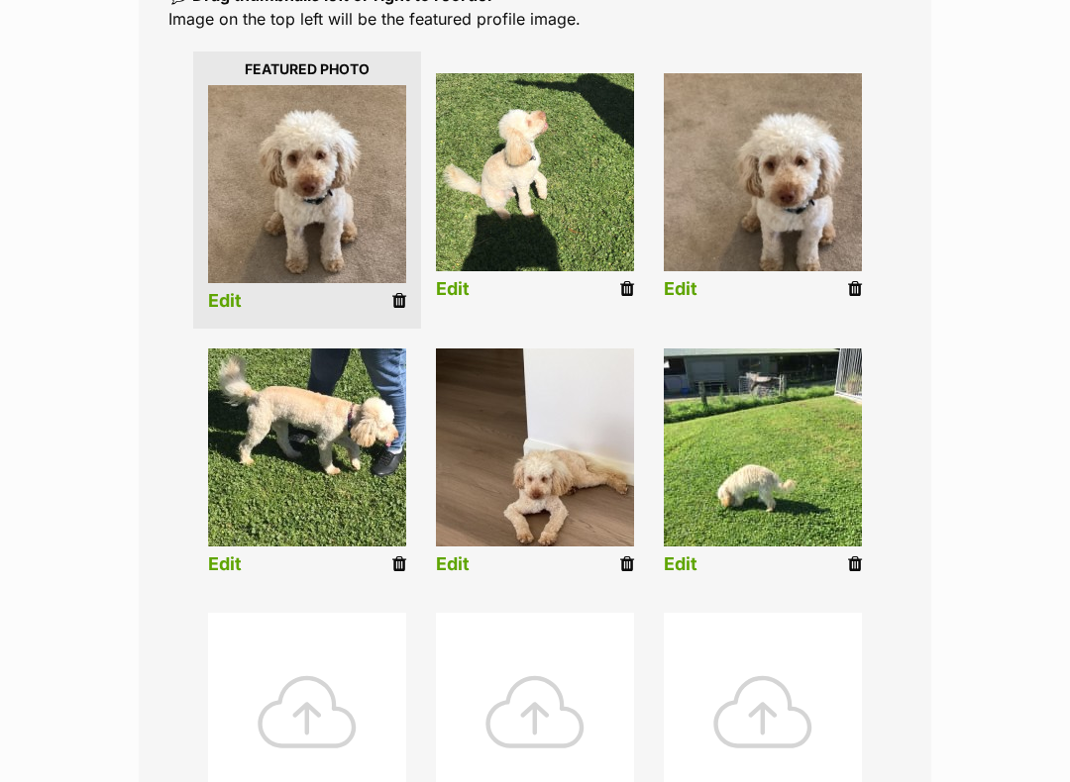
click at [679, 569] on link "Edit" at bounding box center [681, 565] width 34 height 21
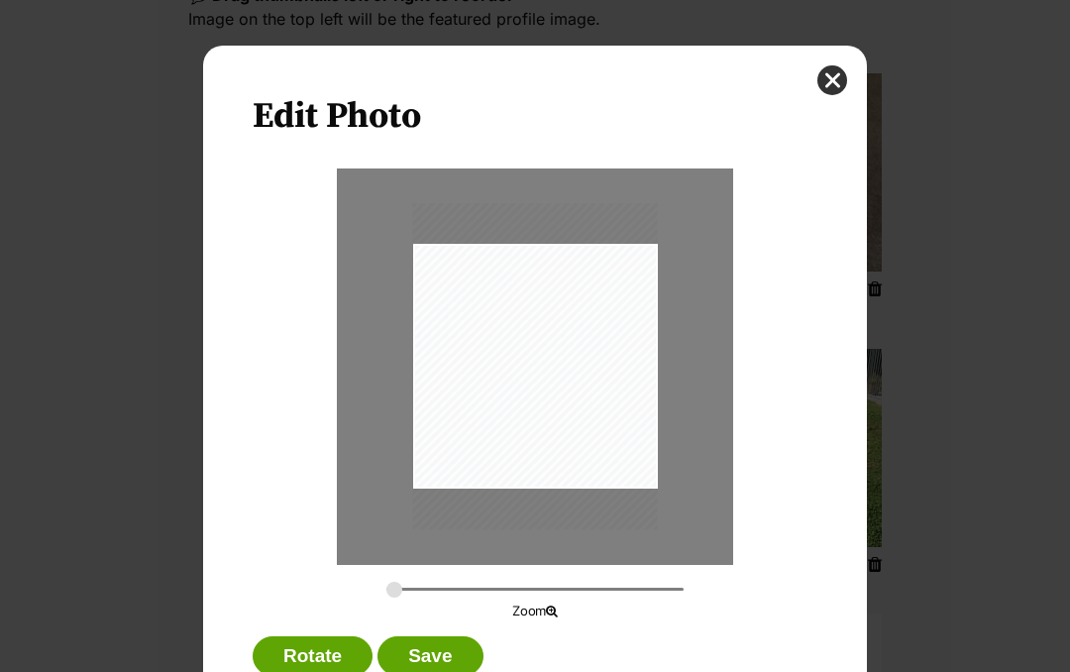
scroll to position [8, 0]
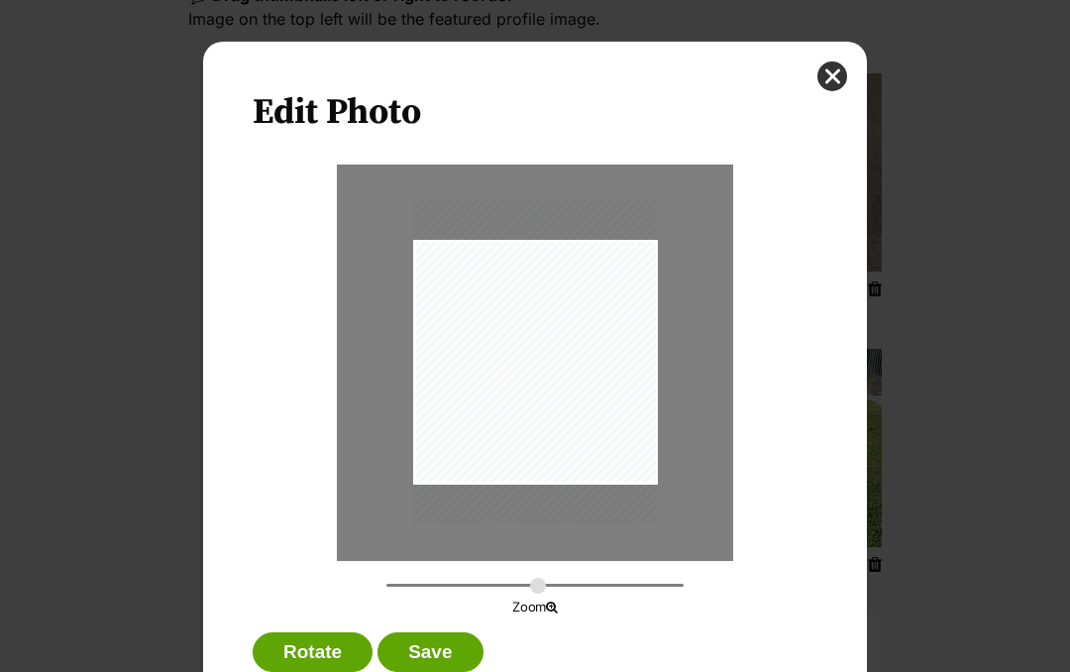
click at [538, 591] on input "Dialog Window - Close (Press escape to close)" at bounding box center [534, 584] width 297 height 19
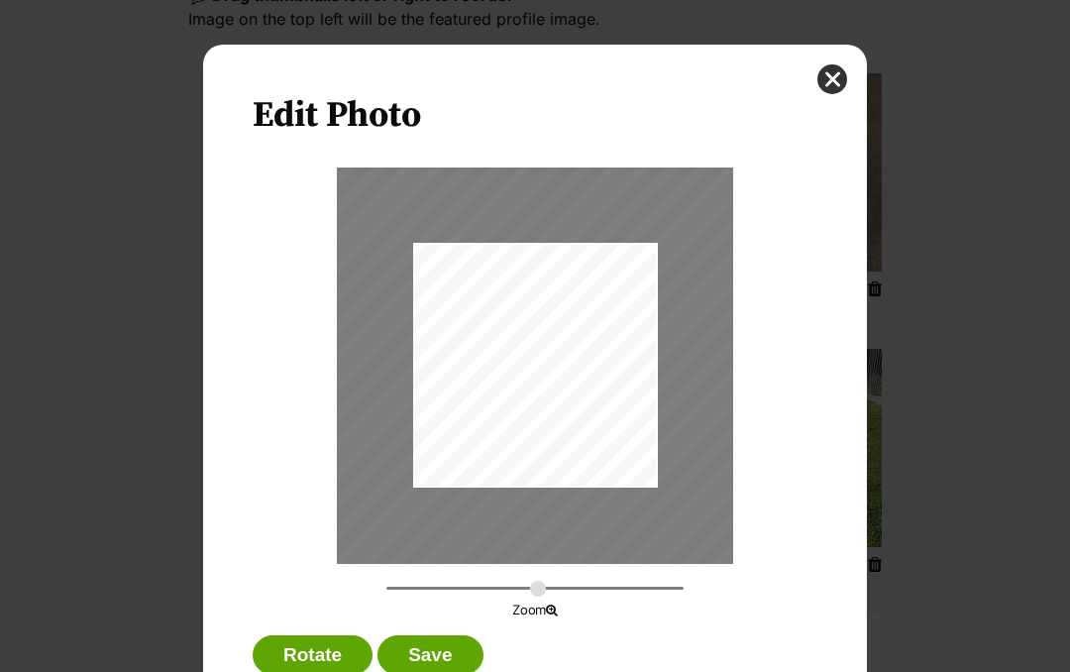
scroll to position [15, 0]
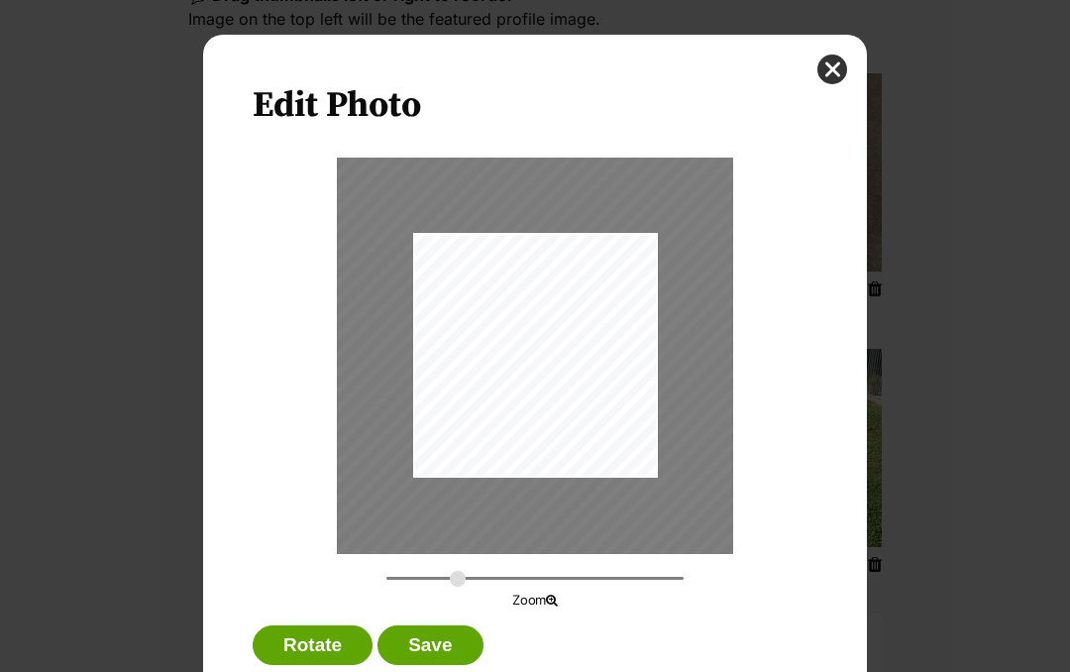
type input "0.5506"
click at [438, 658] on button "Save" at bounding box center [429, 645] width 105 height 40
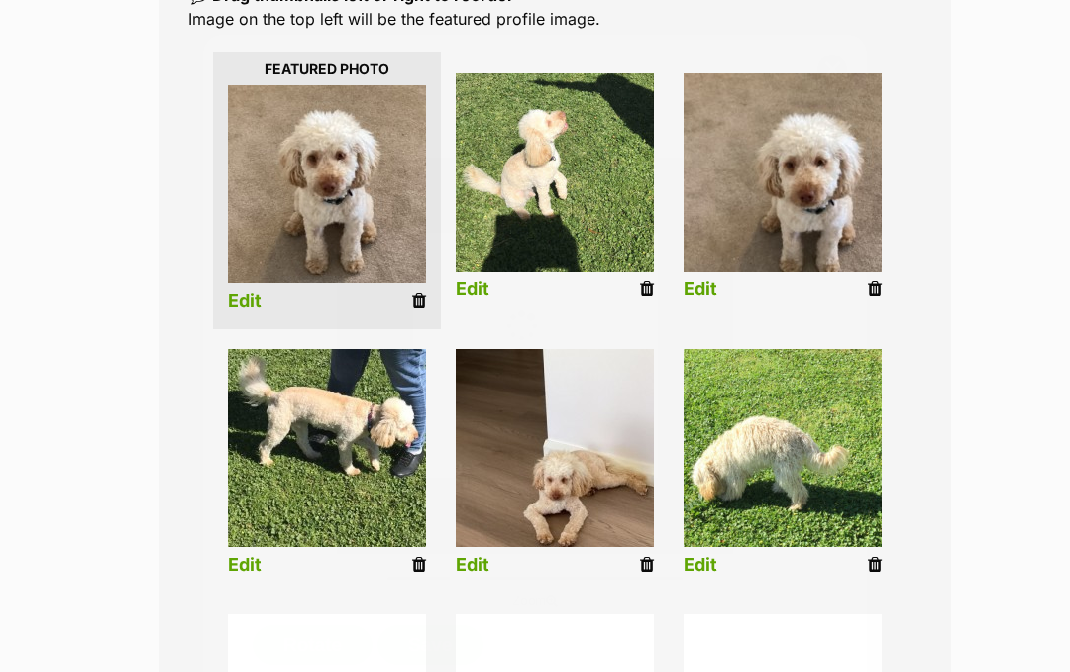
scroll to position [465, 0]
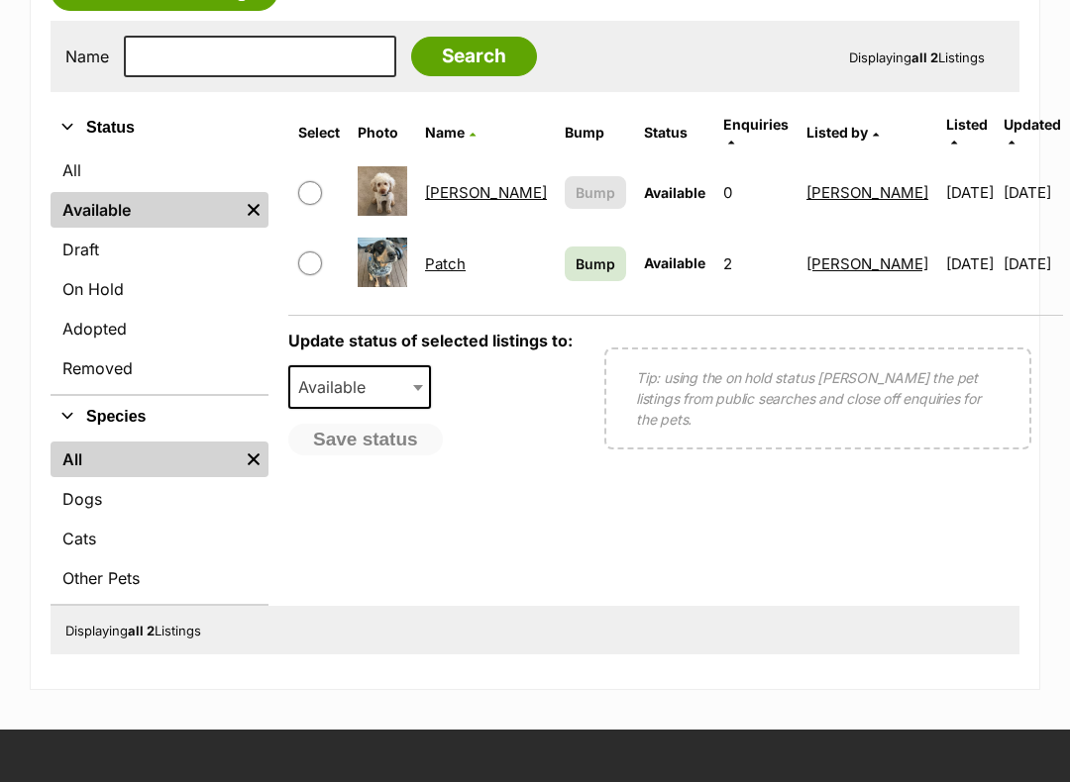
scroll to position [588, 0]
click at [575, 254] on span "Bump" at bounding box center [595, 264] width 40 height 21
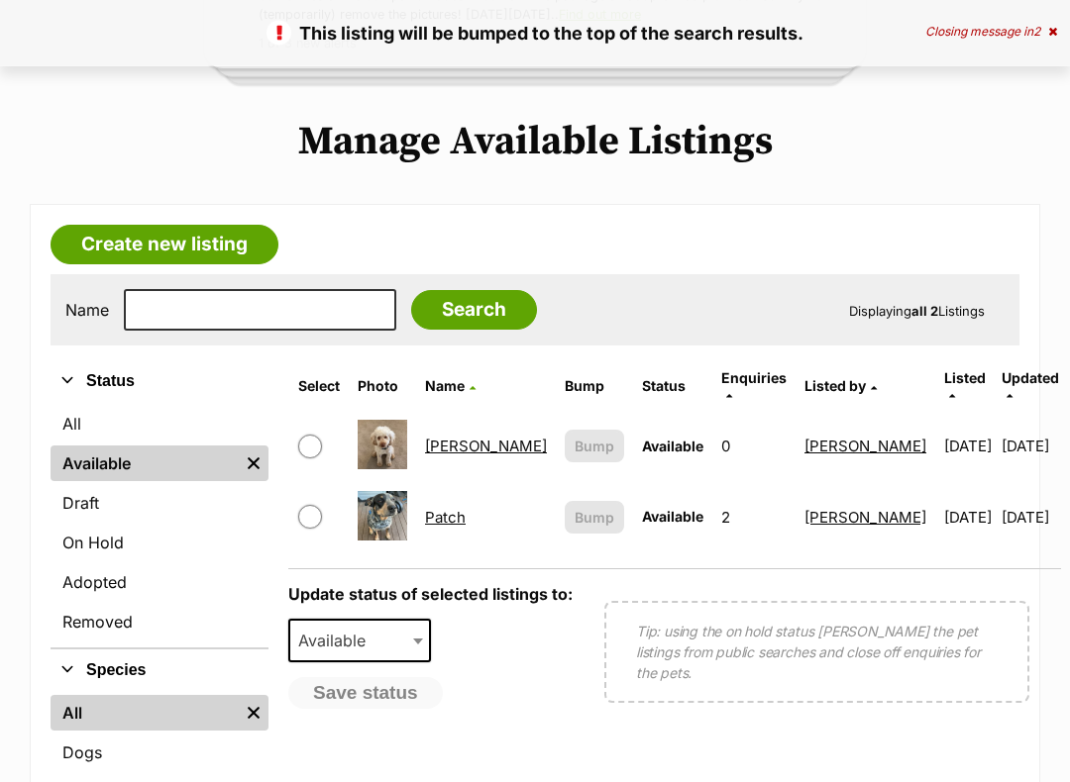
scroll to position [335, 0]
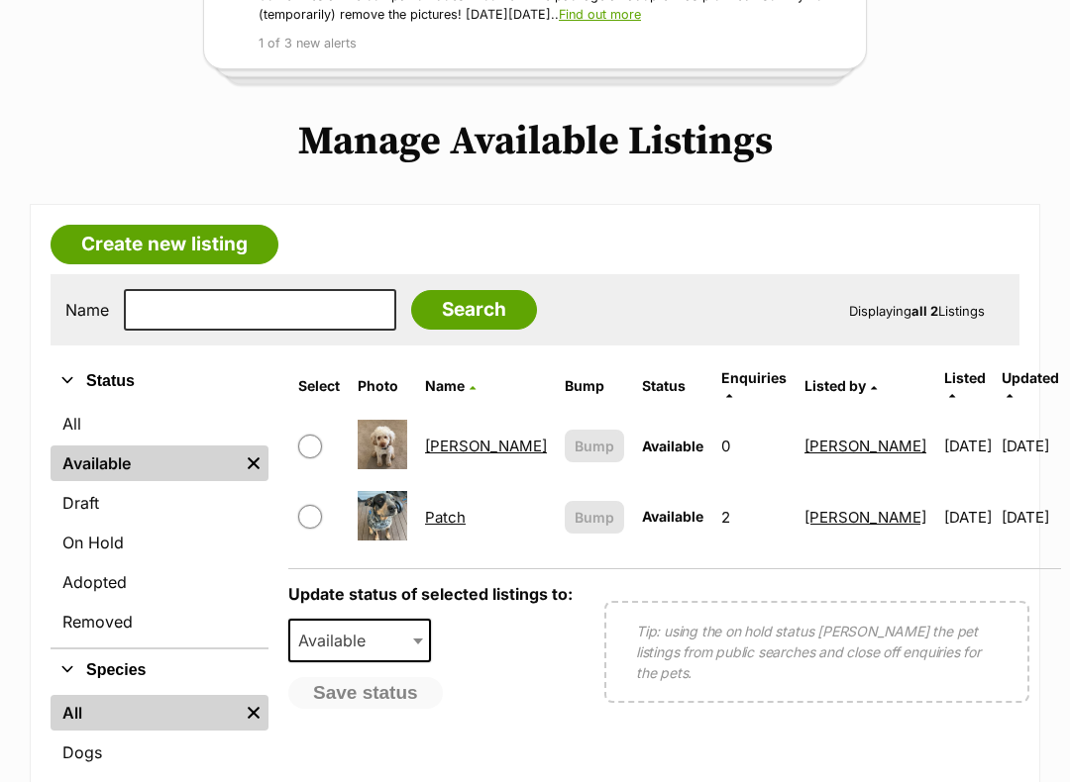
click at [449, 437] on link "[PERSON_NAME]" at bounding box center [486, 446] width 122 height 19
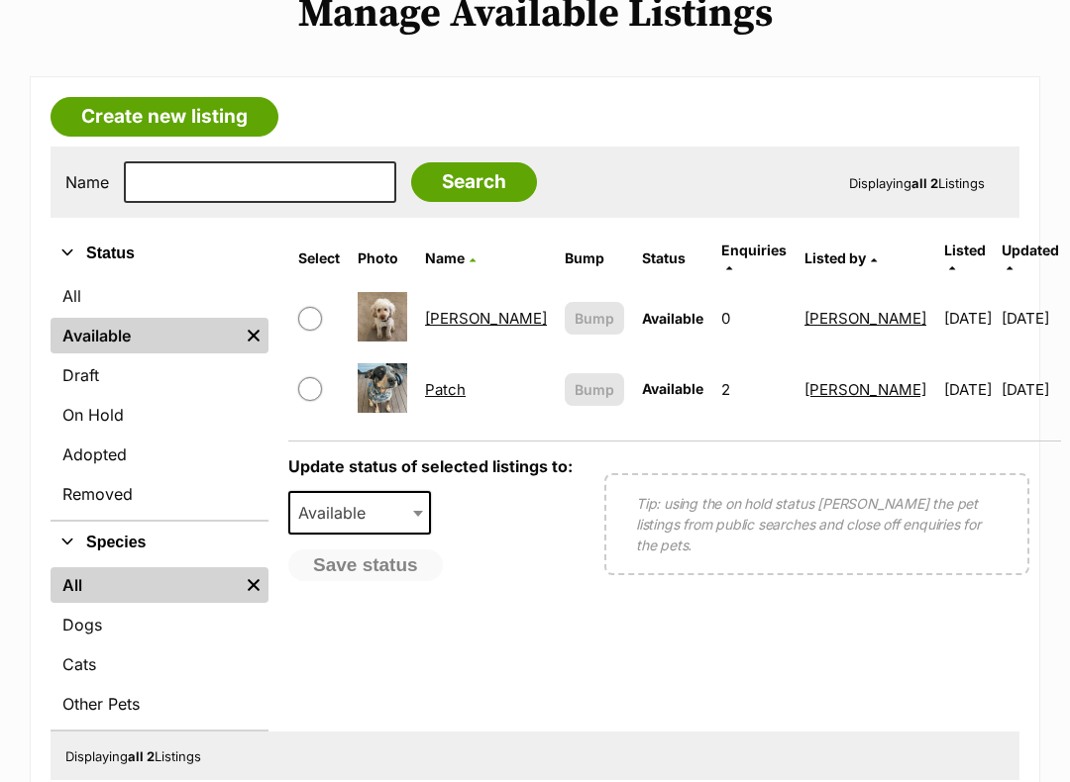
scroll to position [464, 0]
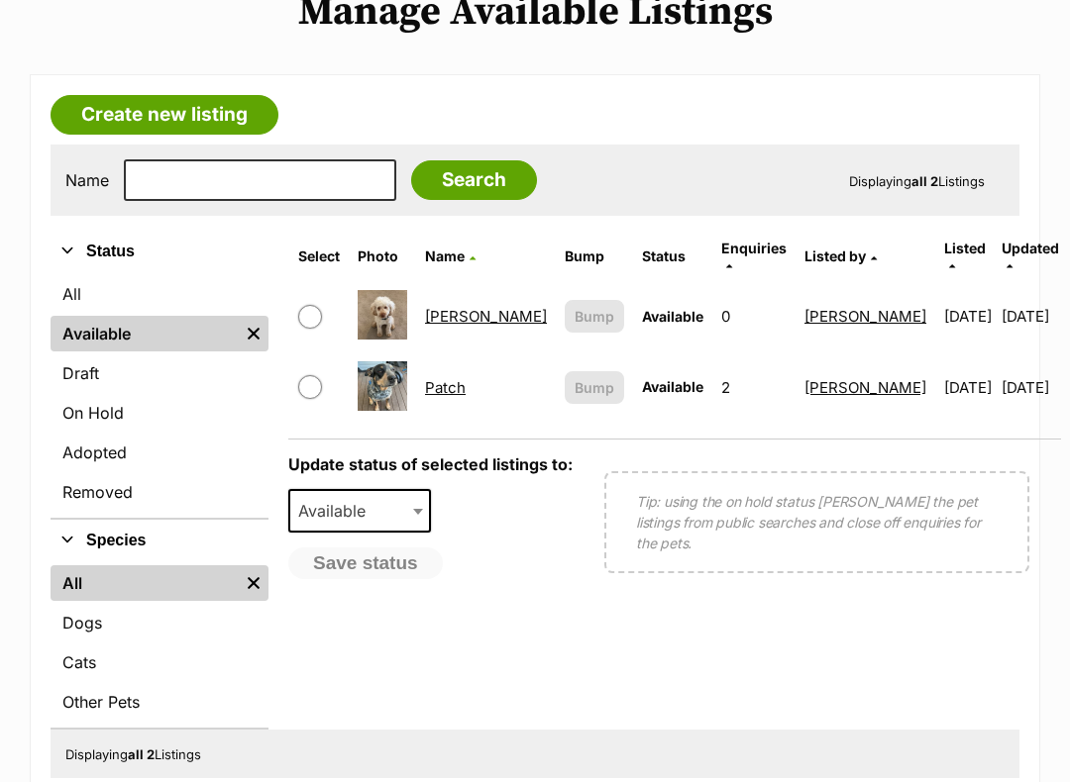
click at [447, 308] on link "[PERSON_NAME]" at bounding box center [486, 317] width 122 height 19
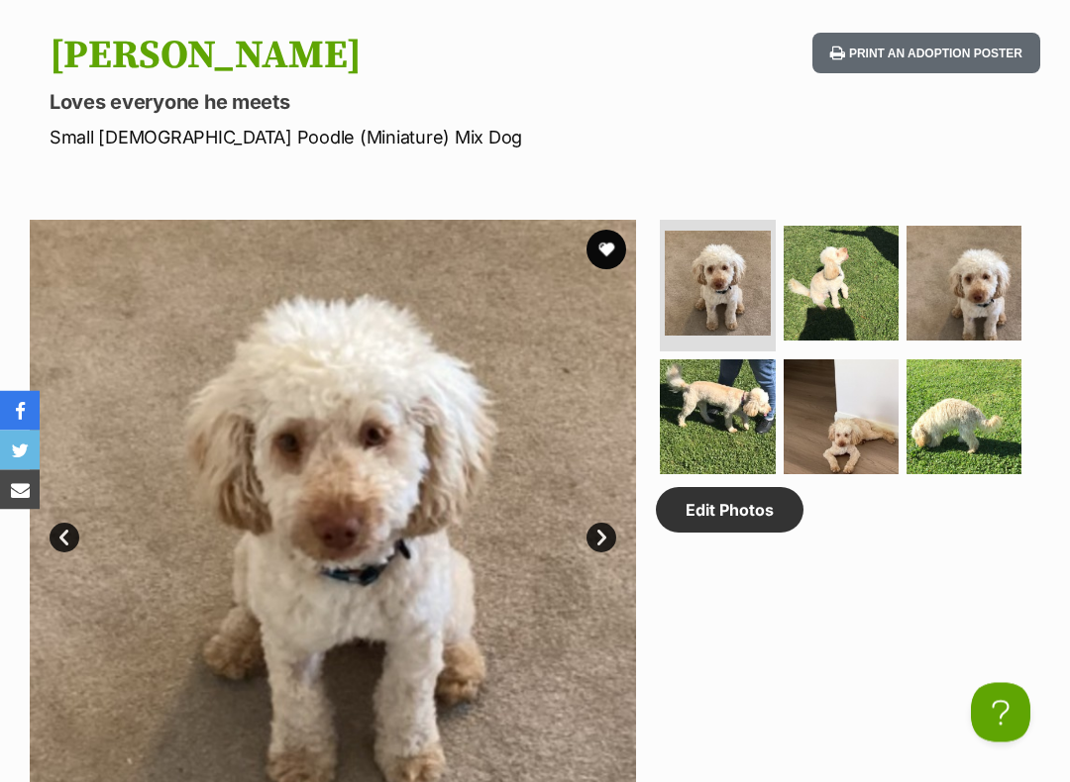
click at [733, 505] on link "Edit Photos" at bounding box center [730, 511] width 148 height 46
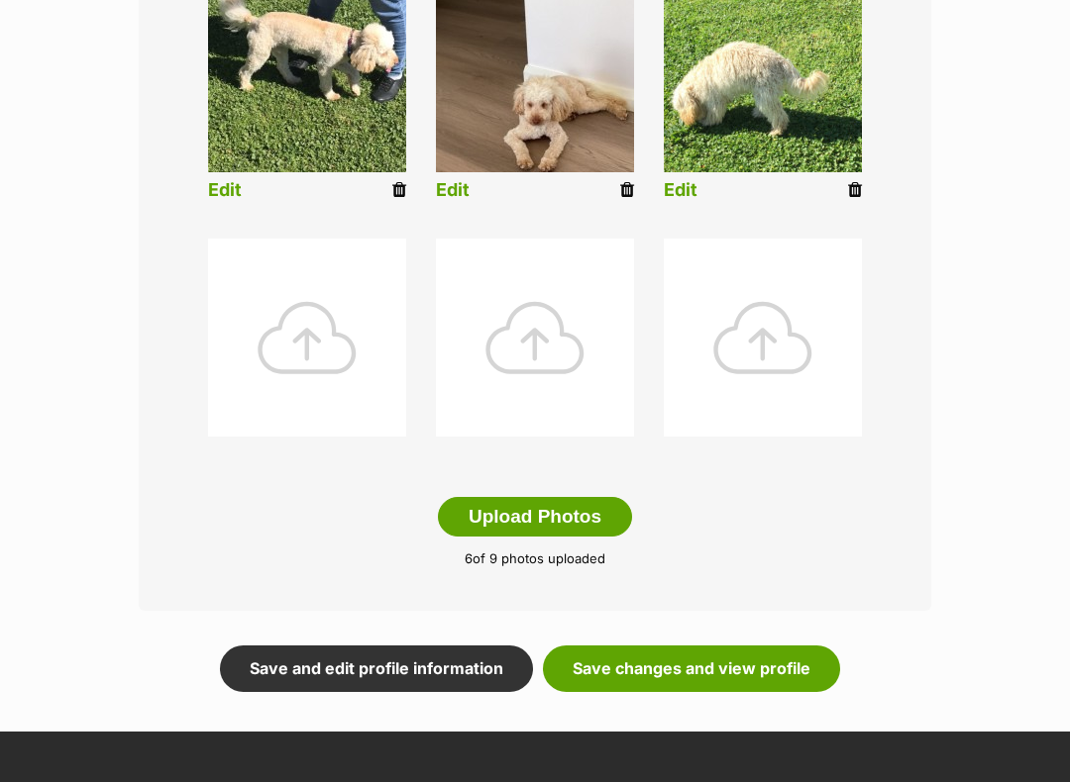
scroll to position [839, 0]
click at [539, 512] on button "Upload Photos" at bounding box center [535, 517] width 194 height 40
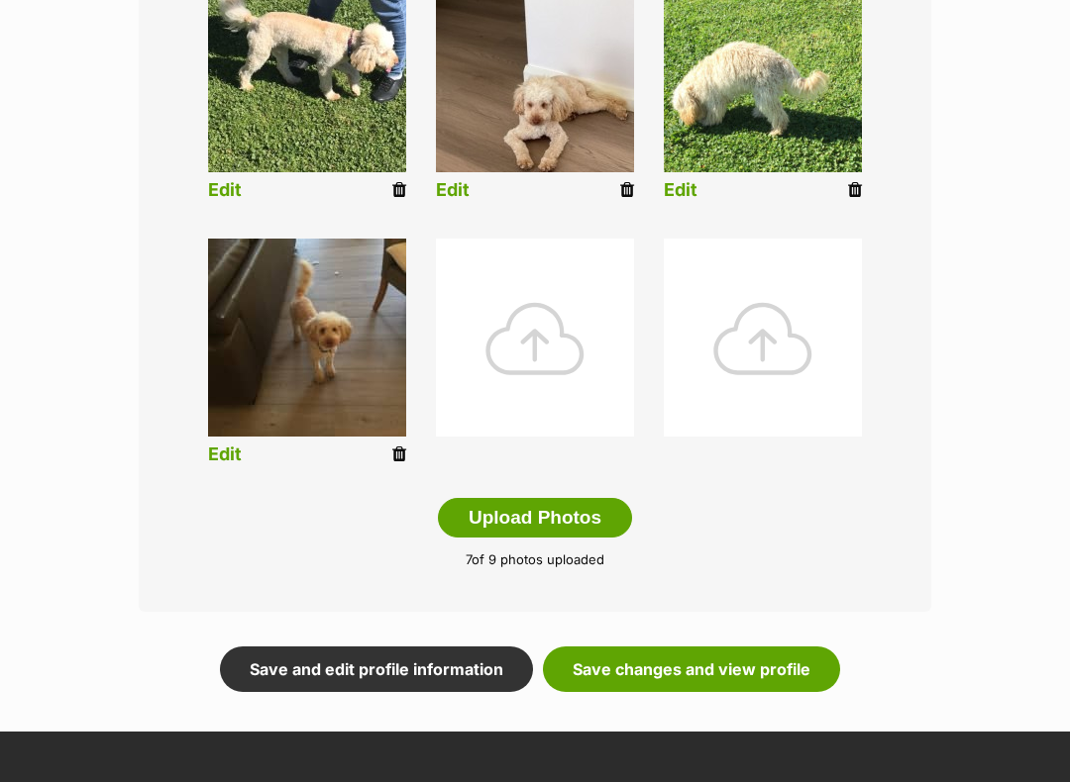
click at [210, 435] on img at bounding box center [307, 338] width 198 height 198
click at [237, 452] on link "Edit" at bounding box center [225, 455] width 34 height 21
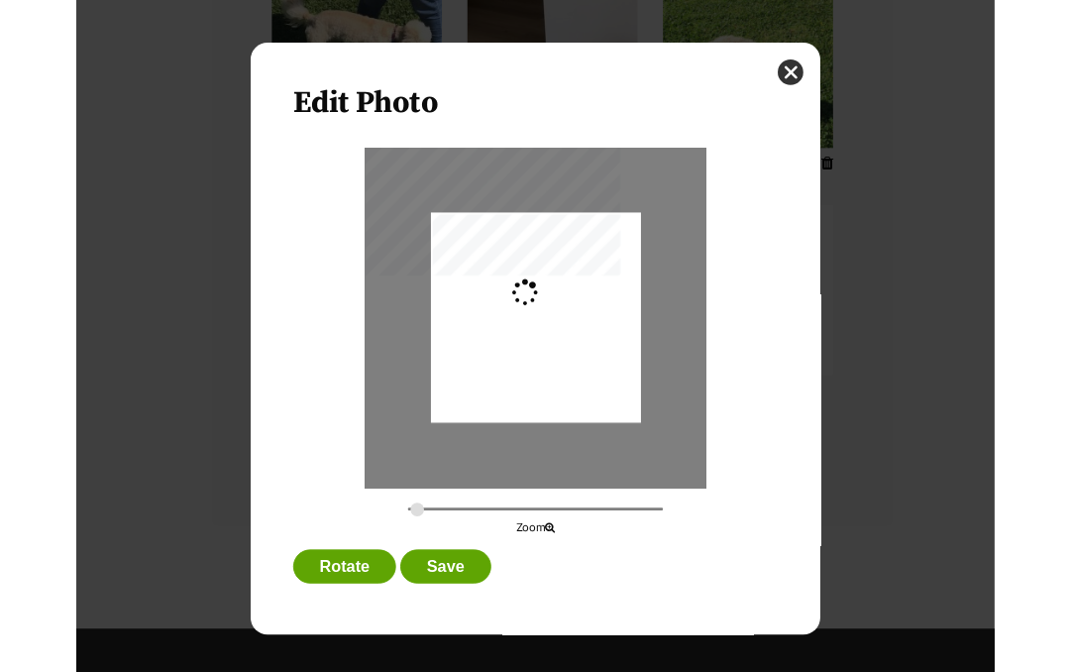
scroll to position [0, 0]
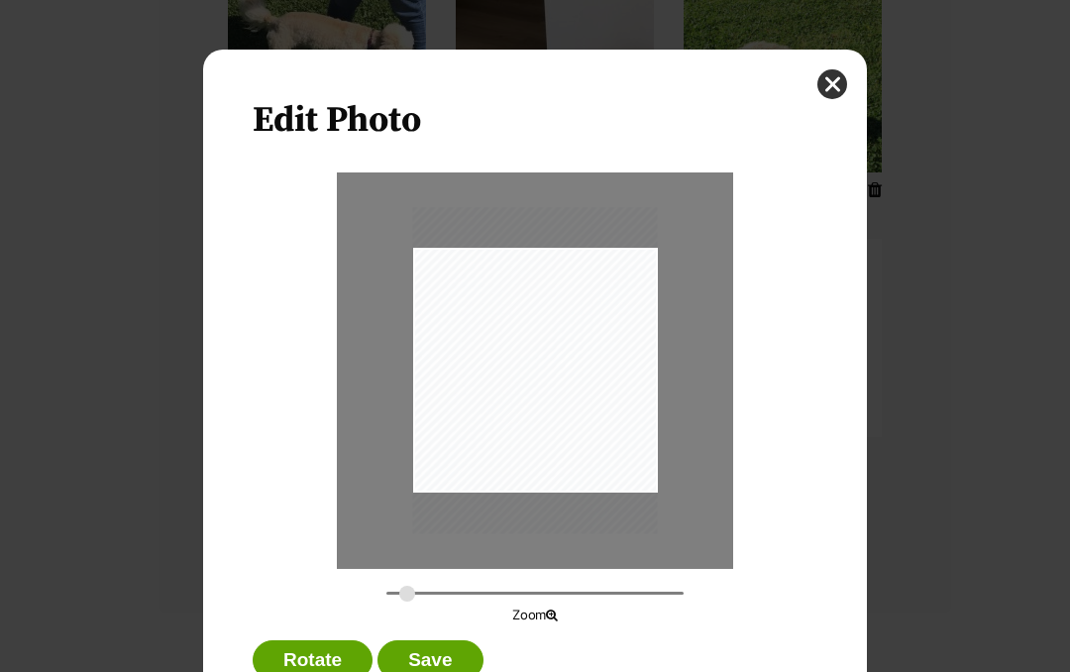
click at [407, 588] on input "Dialog Window - Close (Press escape to close)" at bounding box center [534, 592] width 297 height 19
click at [438, 600] on input "Dialog Window - Close (Press escape to close)" at bounding box center [534, 592] width 297 height 19
click at [454, 601] on input "Dialog Window - Close (Press escape to close)" at bounding box center [534, 592] width 297 height 19
click at [436, 598] on input "Dialog Window - Close (Press escape to close)" at bounding box center [534, 592] width 297 height 19
click at [446, 599] on input "Dialog Window - Close (Press escape to close)" at bounding box center [534, 592] width 297 height 19
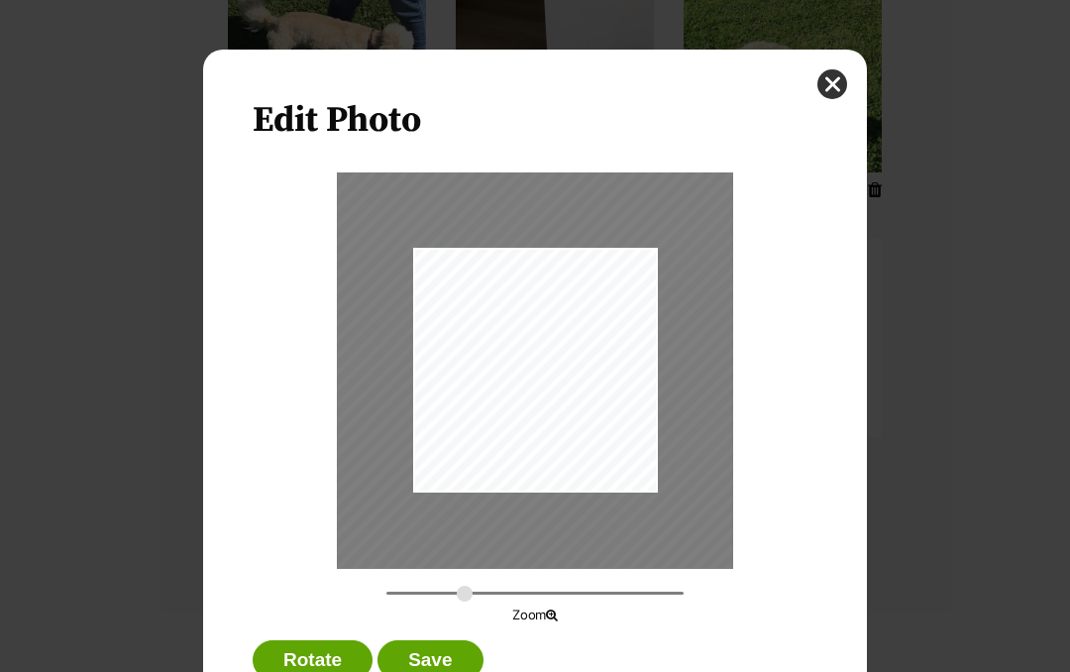
click at [465, 585] on input "Dialog Window - Close (Press escape to close)" at bounding box center [534, 592] width 297 height 19
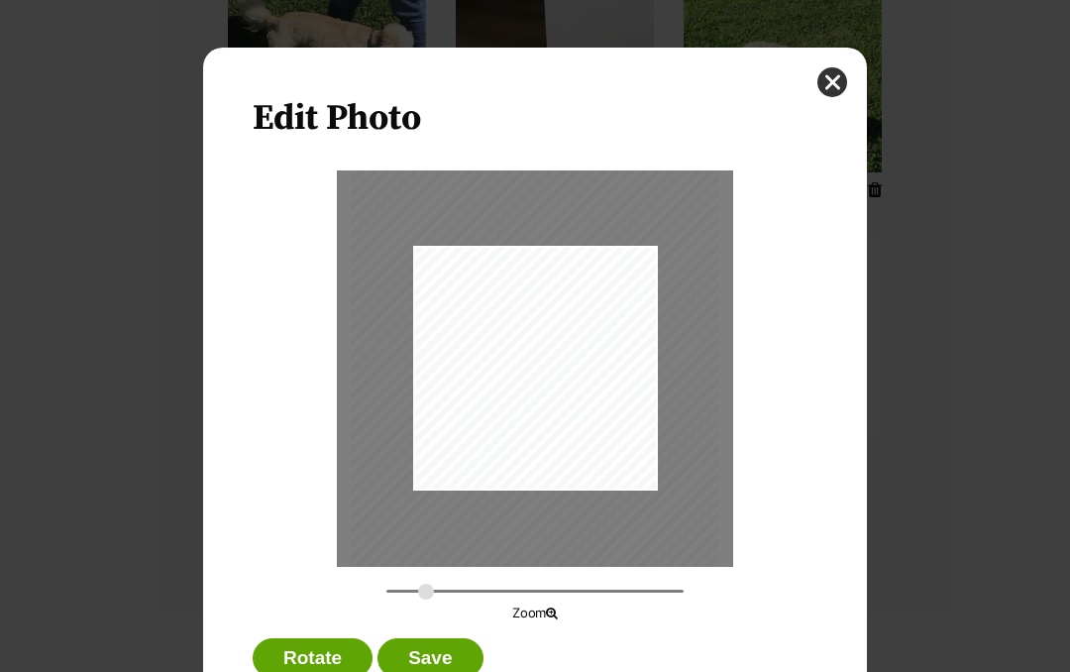
scroll to position [4, 0]
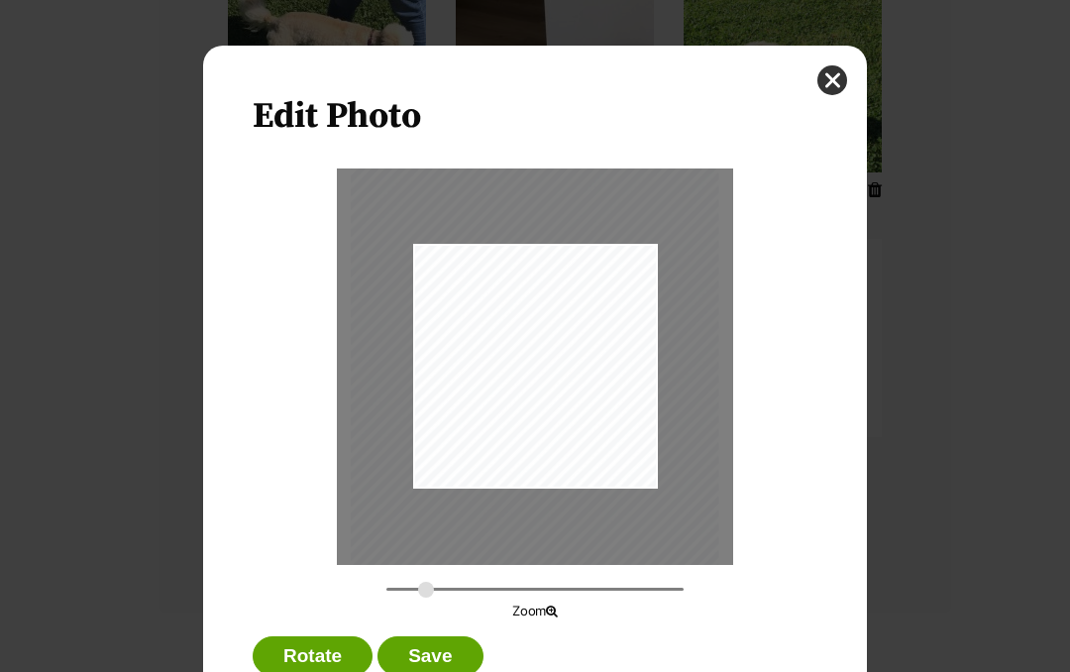
click at [420, 609] on p "Zoom" at bounding box center [535, 611] width 424 height 20
type input "0.3607"
click at [443, 660] on button "Save" at bounding box center [429, 656] width 105 height 40
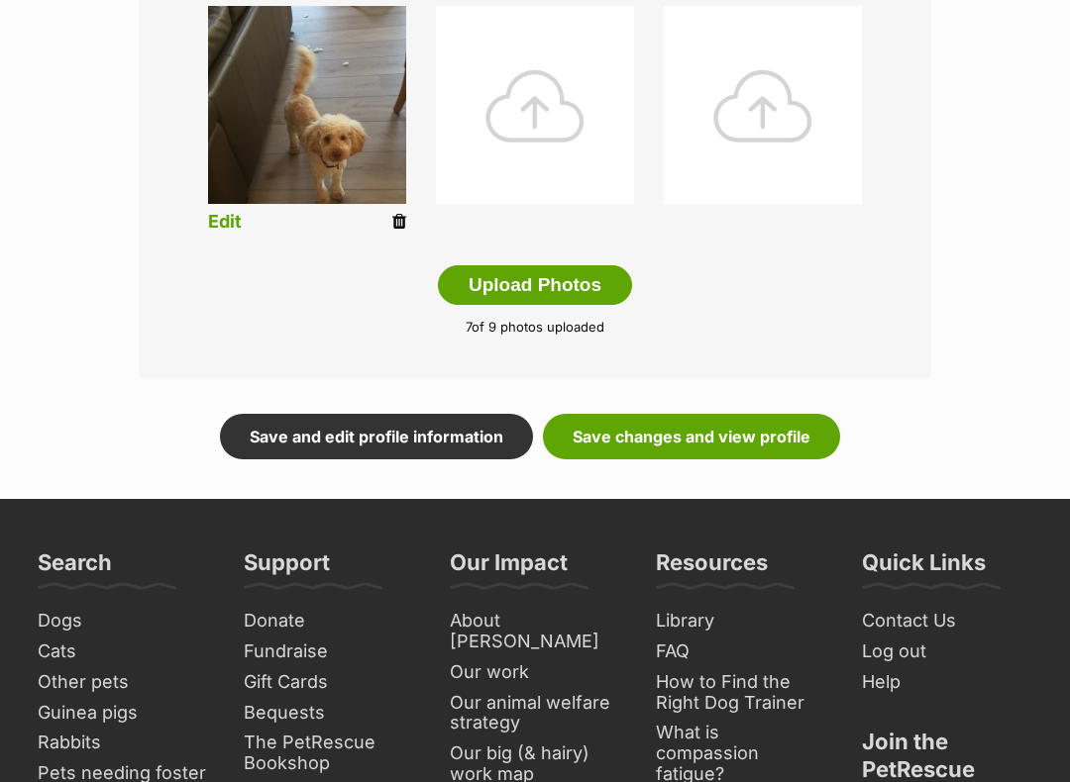
scroll to position [1086, 0]
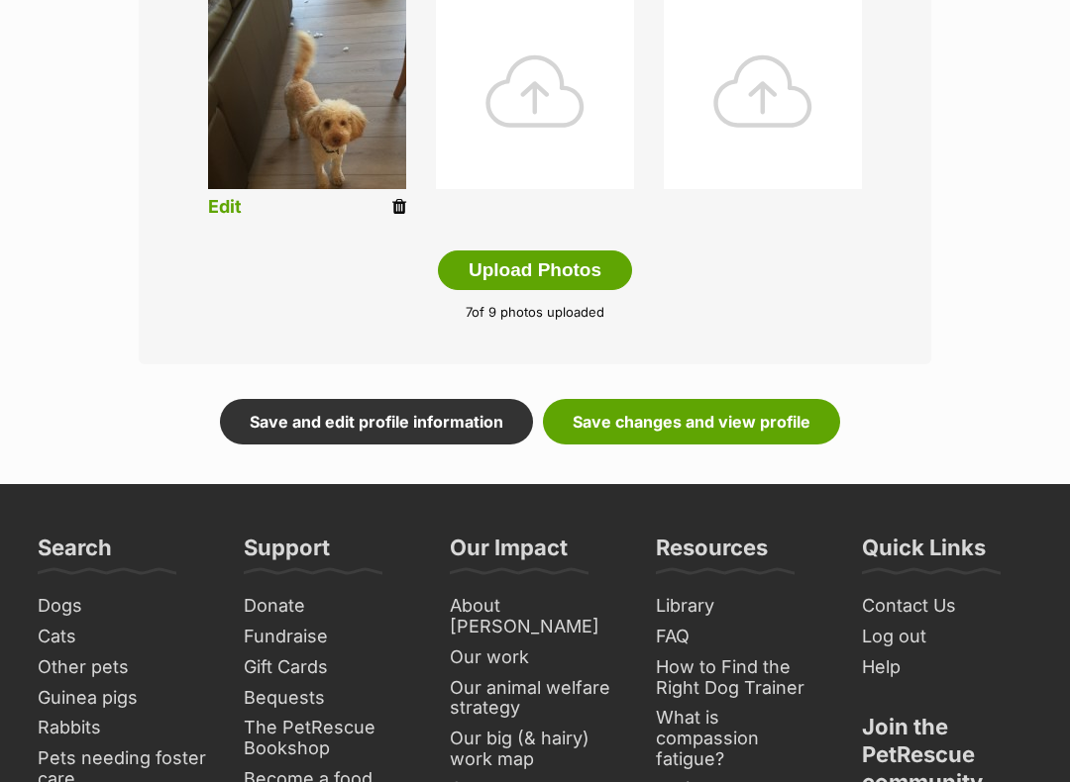
click at [686, 422] on link "Save changes and view profile" at bounding box center [691, 423] width 297 height 46
